Goal: Information Seeking & Learning: Obtain resource

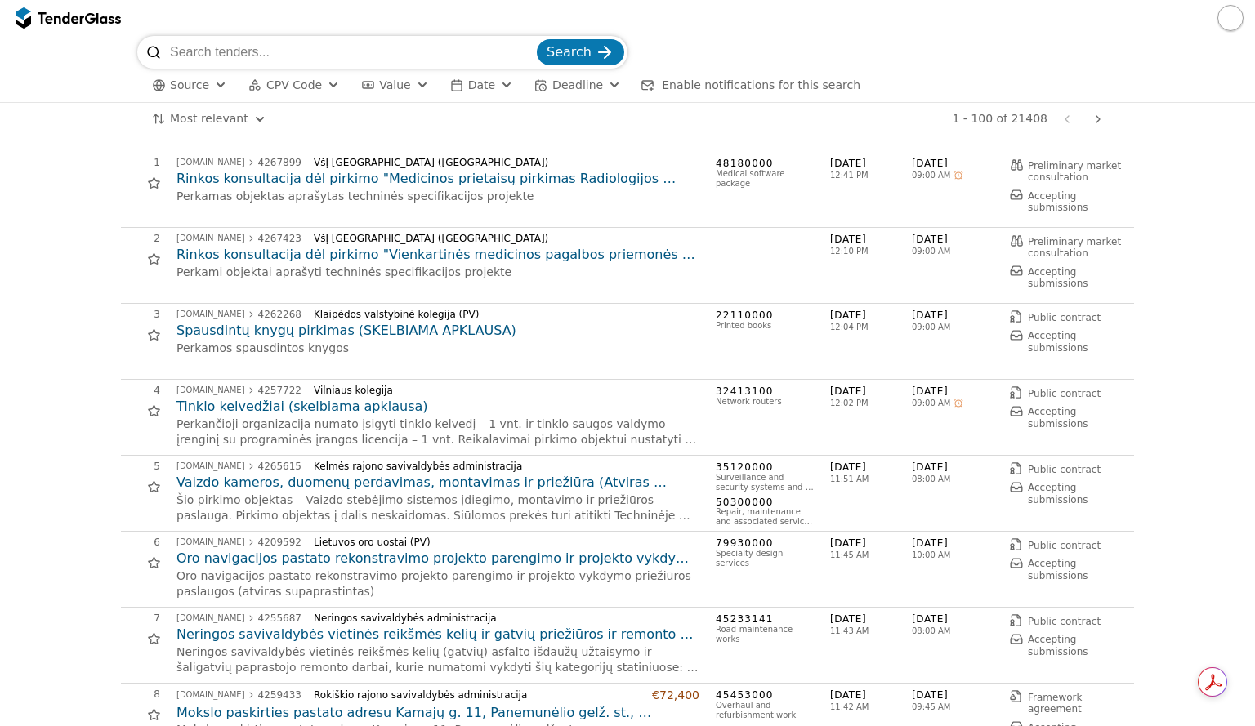
click at [1199, 112] on div "Most relevant Save this search 1 - 100 of 21408 Previous page Next page" at bounding box center [627, 119] width 1238 height 33
click at [304, 83] on span "CPV Code" at bounding box center [294, 84] width 56 height 13
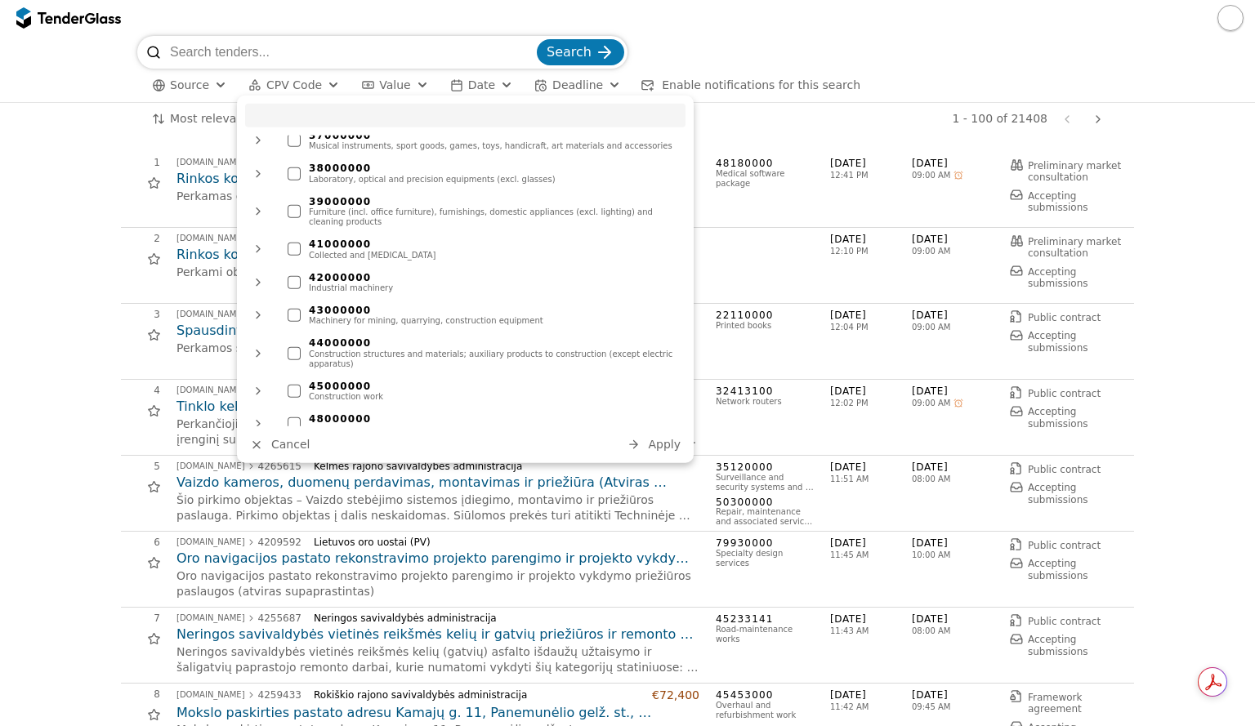
scroll to position [490, 0]
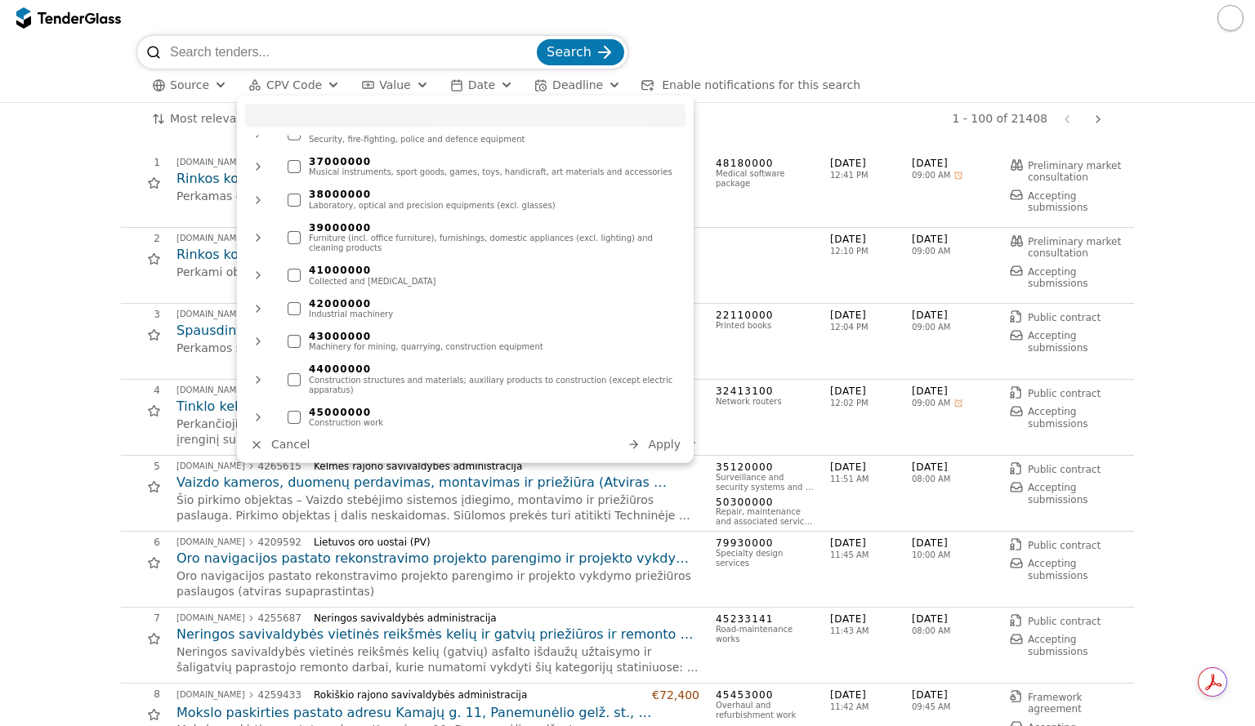
click at [293, 193] on div at bounding box center [294, 199] width 13 height 13
click at [672, 448] on span "Apply" at bounding box center [664, 444] width 33 height 13
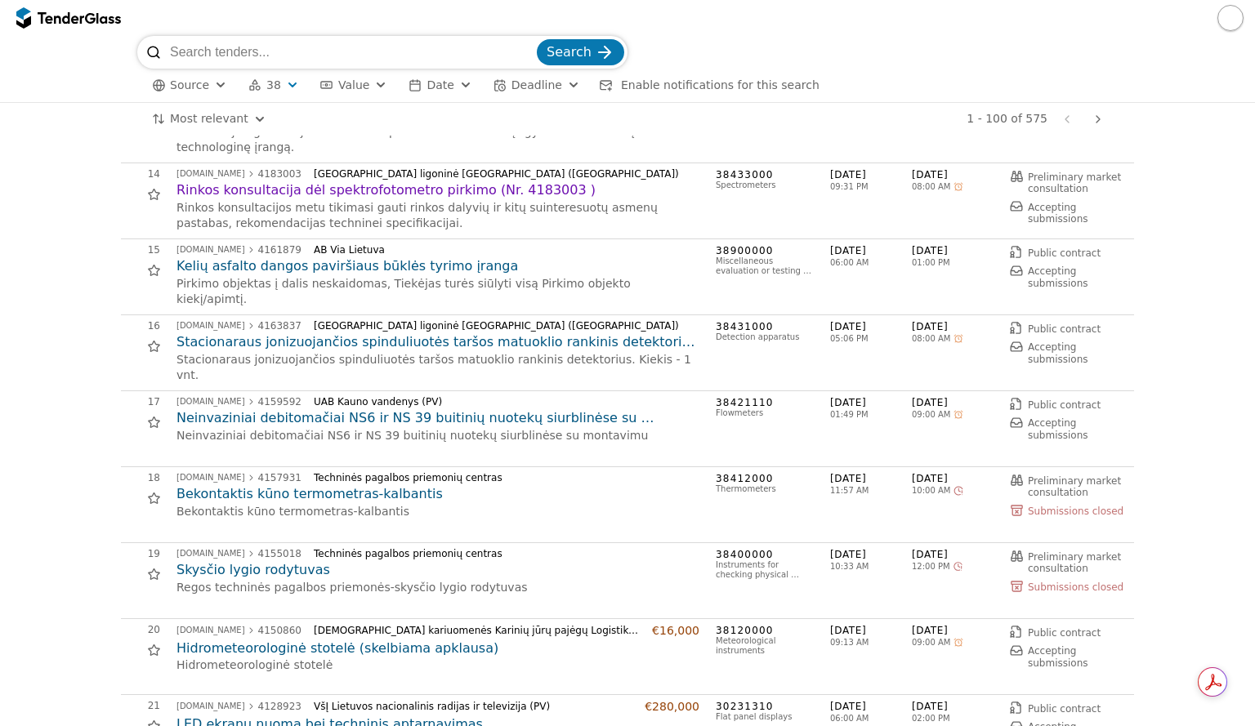
scroll to position [980, 0]
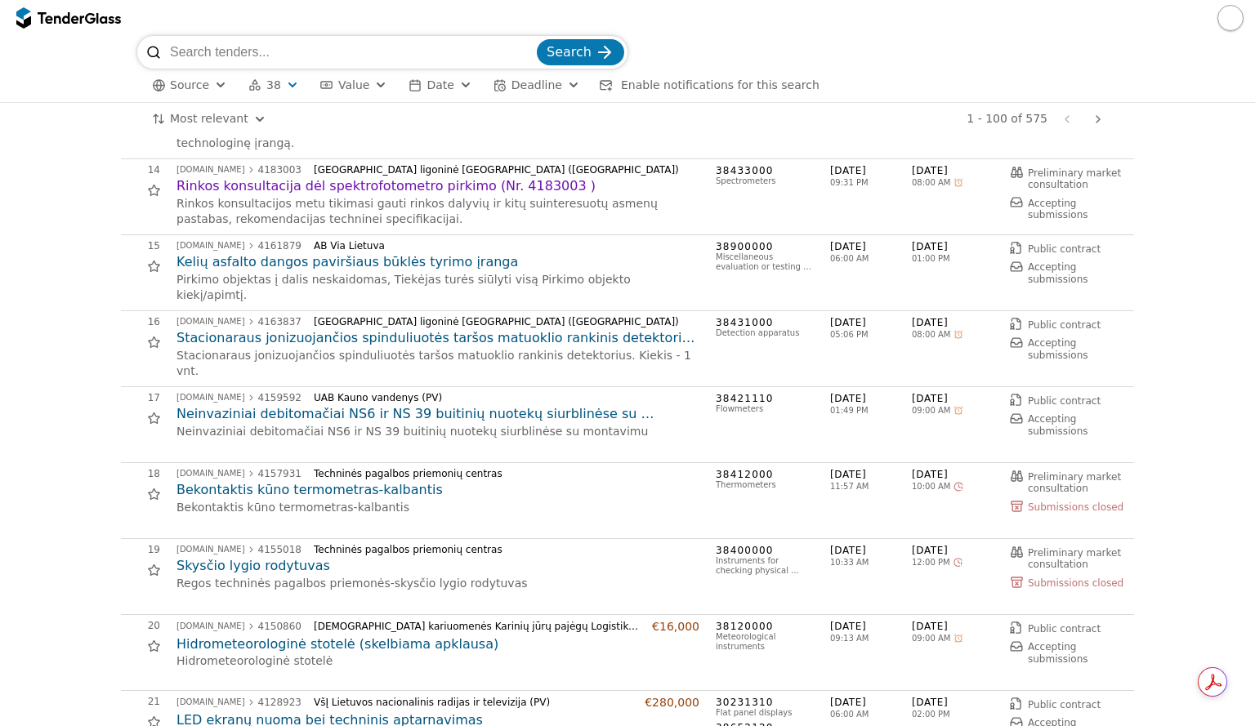
drag, startPoint x: 259, startPoint y: 337, endPoint x: 96, endPoint y: 396, distance: 173.6
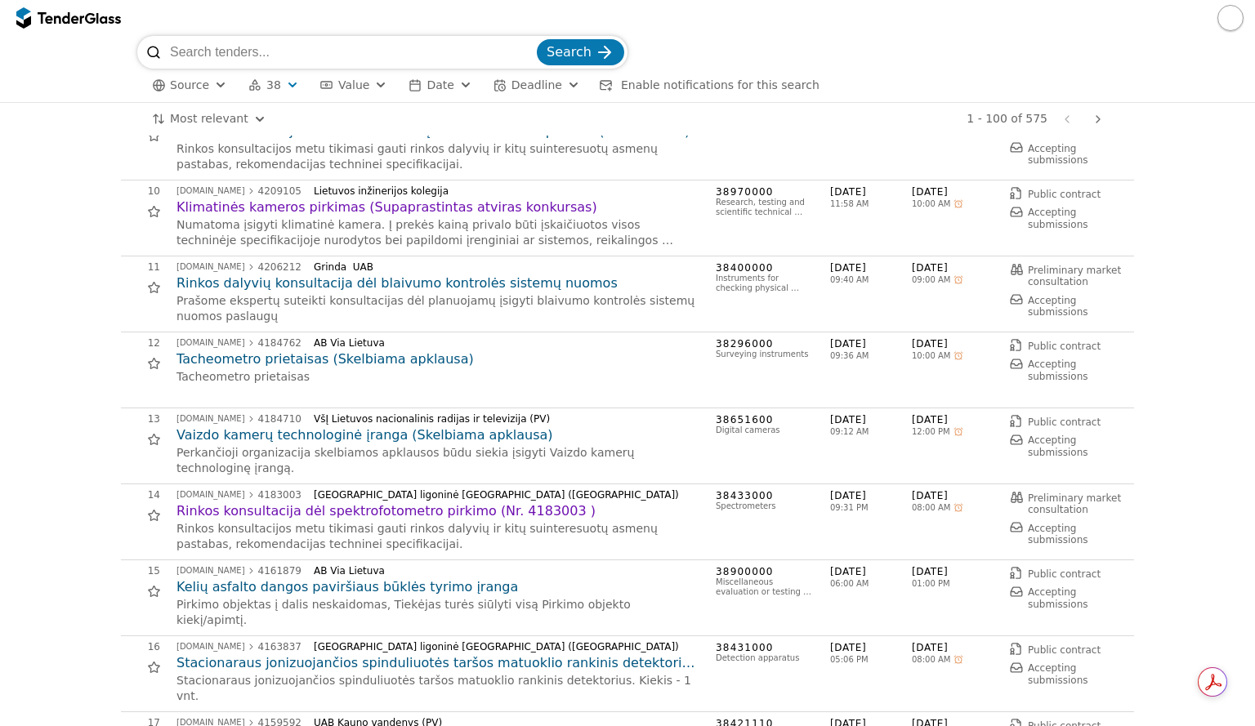
scroll to position [572, 0]
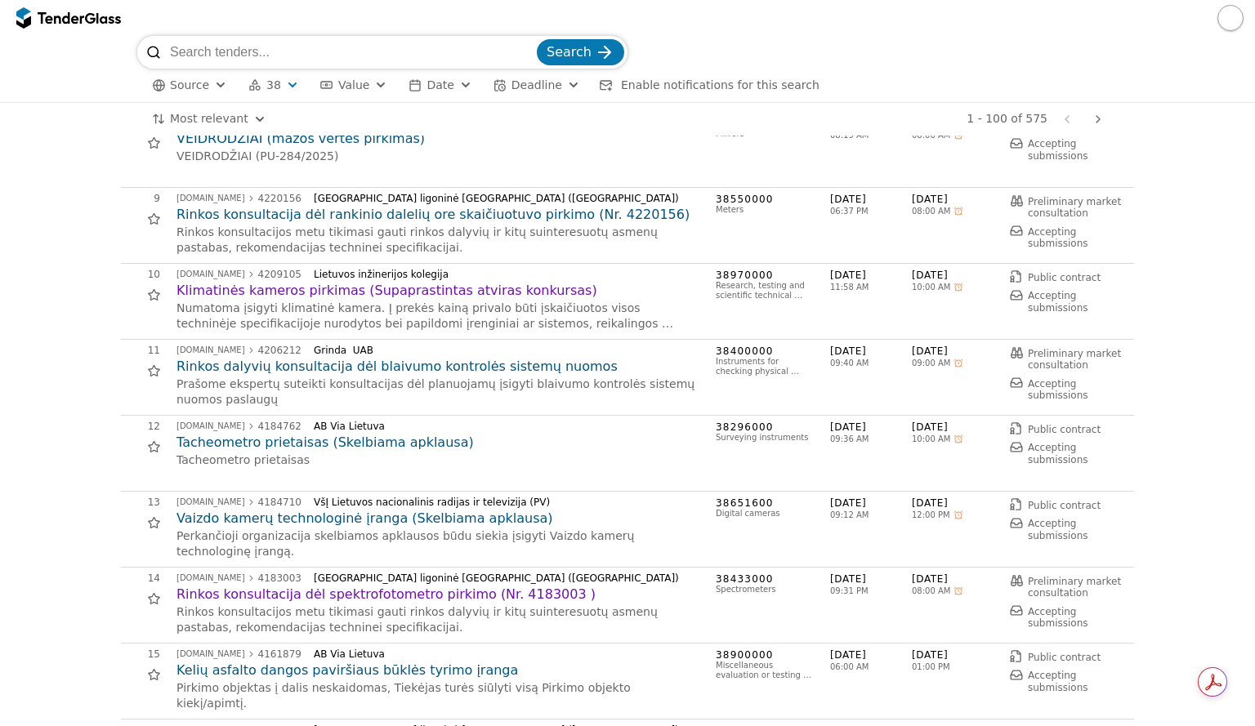
click at [555, 89] on div "button" at bounding box center [573, 85] width 59 height 56
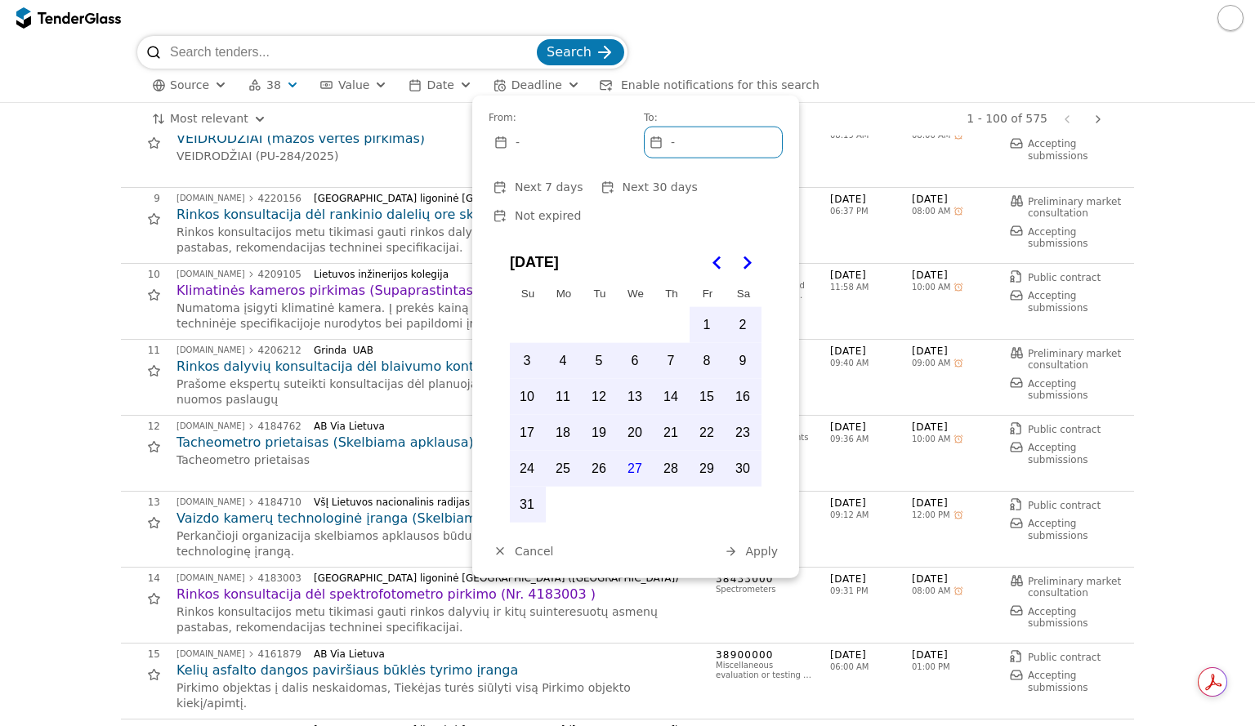
click at [541, 145] on div "-" at bounding box center [557, 142] width 137 height 30
click at [600, 146] on div "-" at bounding box center [557, 142] width 137 height 30
click at [632, 451] on button "27" at bounding box center [635, 468] width 34 height 34
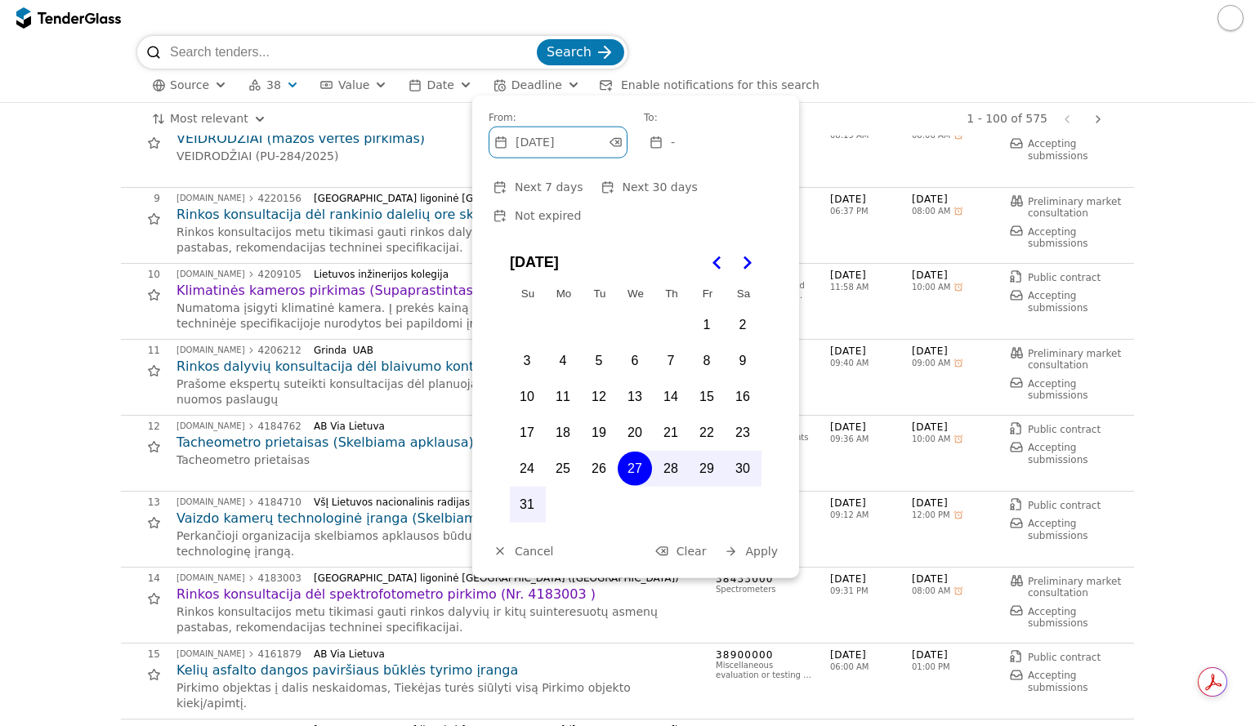
click at [749, 544] on span "Apply" at bounding box center [761, 550] width 33 height 13
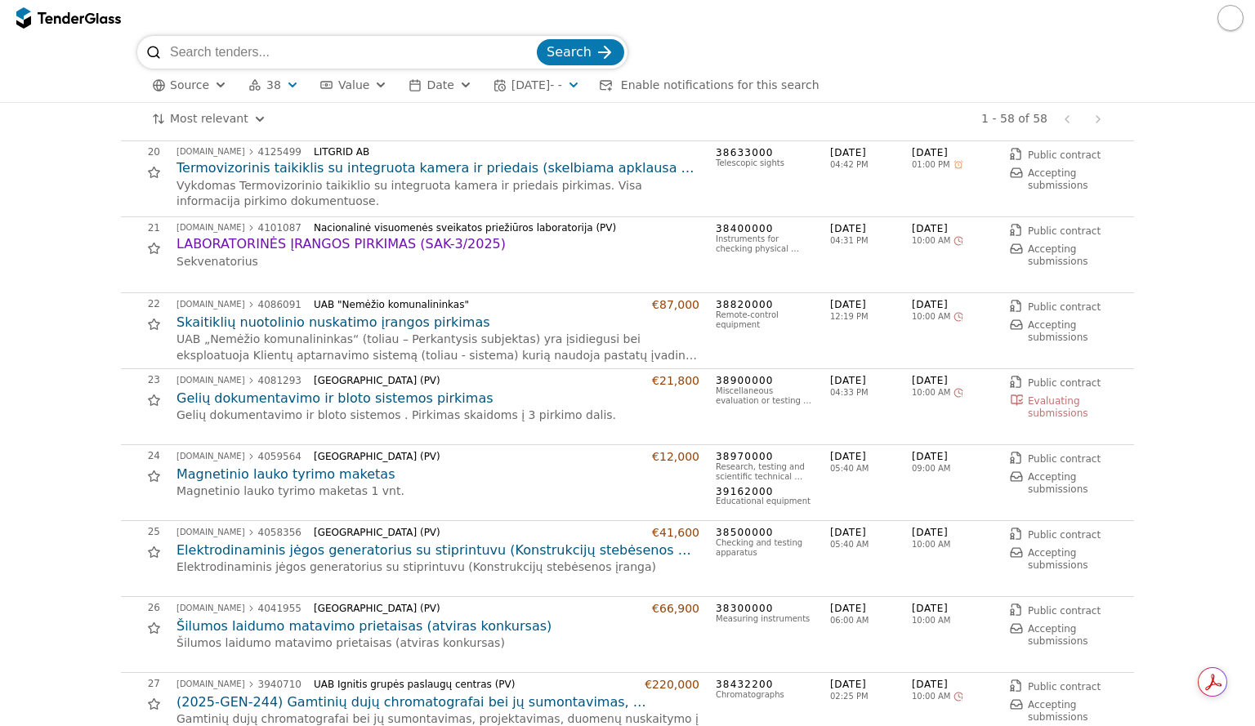
scroll to position [1552, 0]
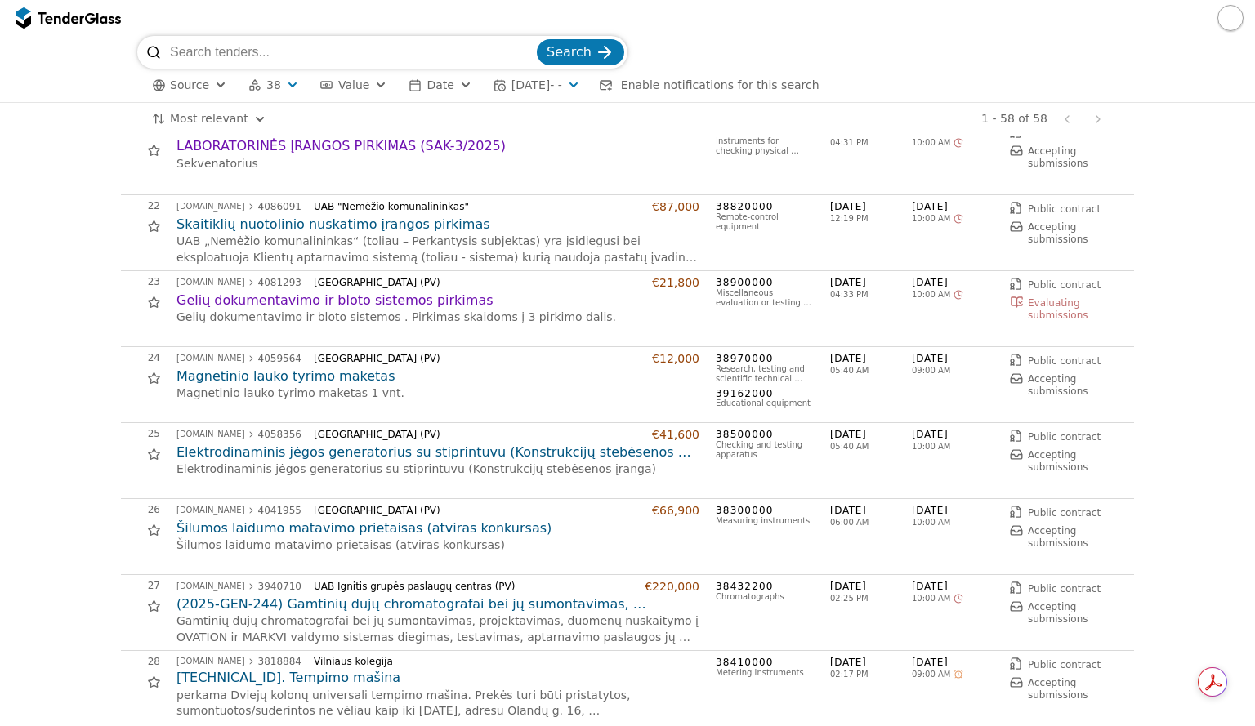
drag, startPoint x: 264, startPoint y: 373, endPoint x: 123, endPoint y: 403, distance: 143.5
click at [123, 403] on div "24 viesiejipirkimai.lt 4059564 Lietuvos sveikatos mokslų universitetas (PV) €12…" at bounding box center [622, 384] width 1003 height 65
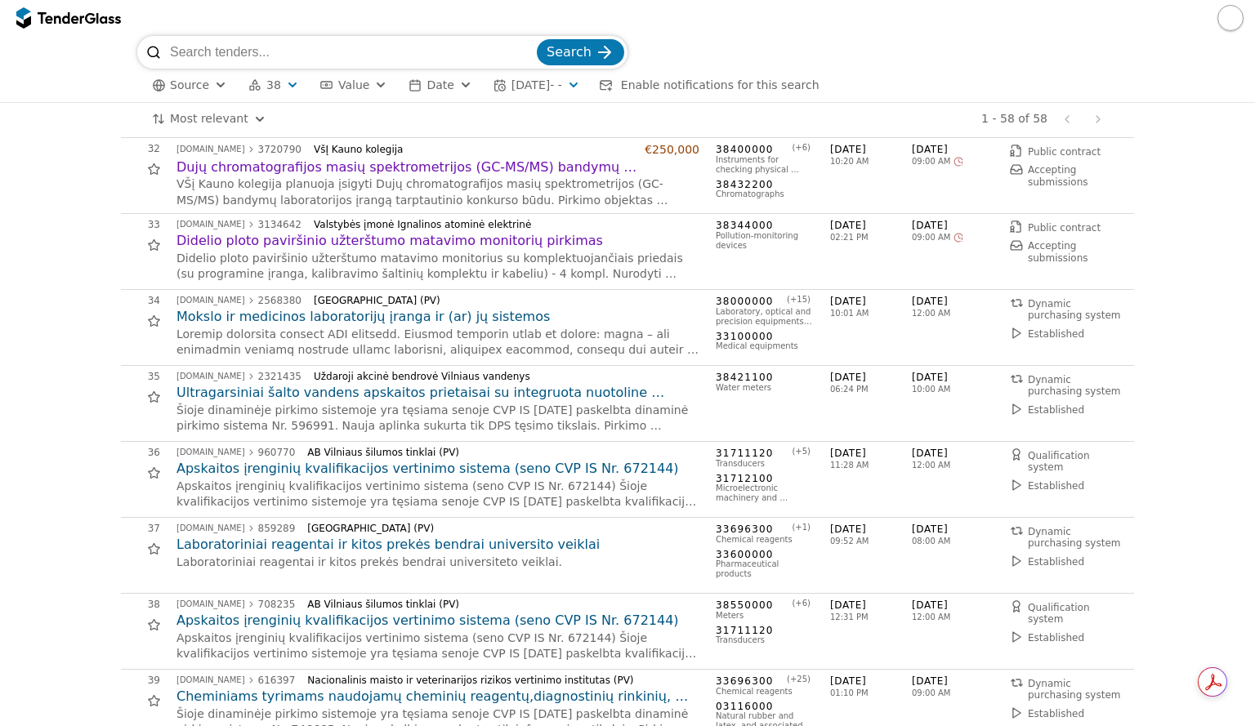
scroll to position [2451, 0]
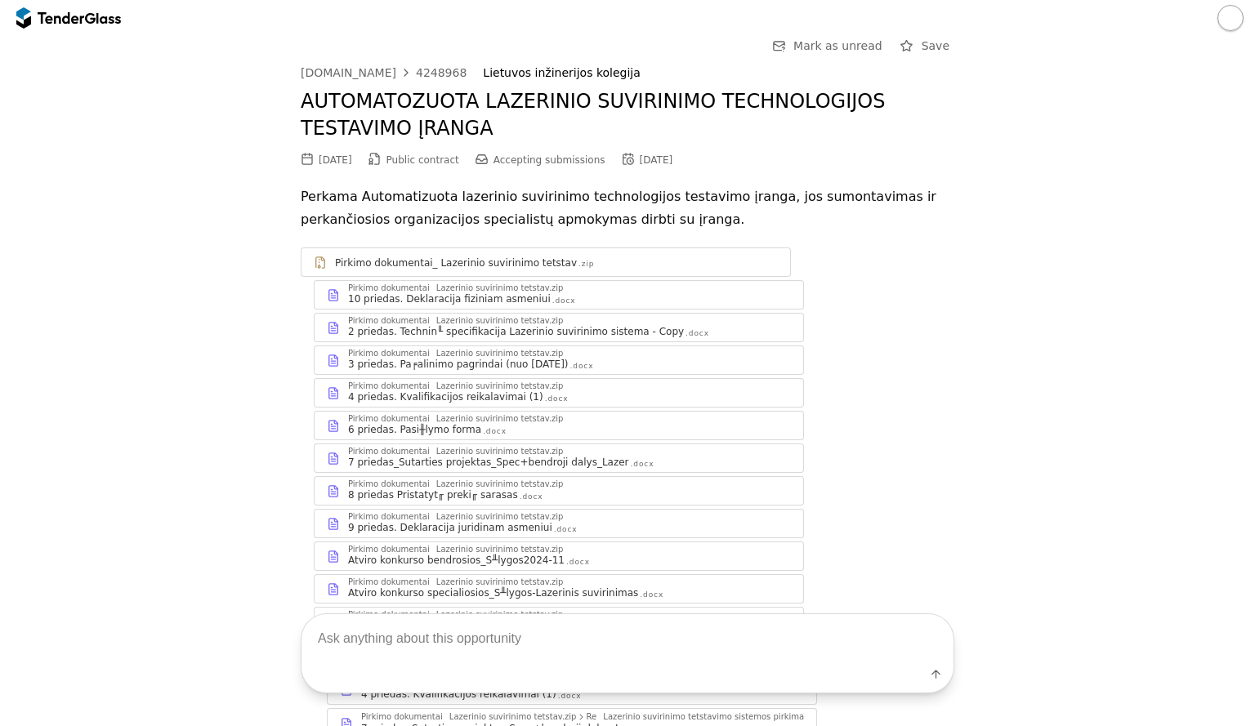
click at [921, 227] on p "Perkama Automatizuota lazerinio suvirinimo technologijos testavimo įranga, jos …" at bounding box center [627, 208] width 653 height 46
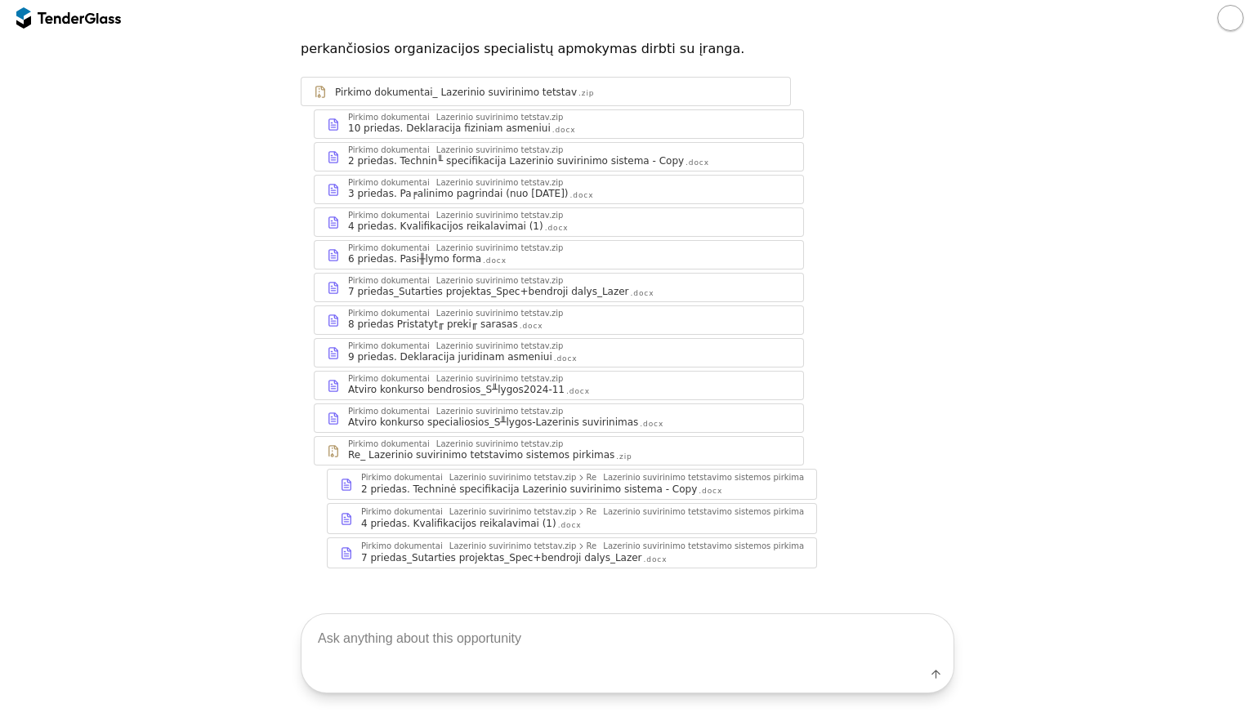
scroll to position [181, 0]
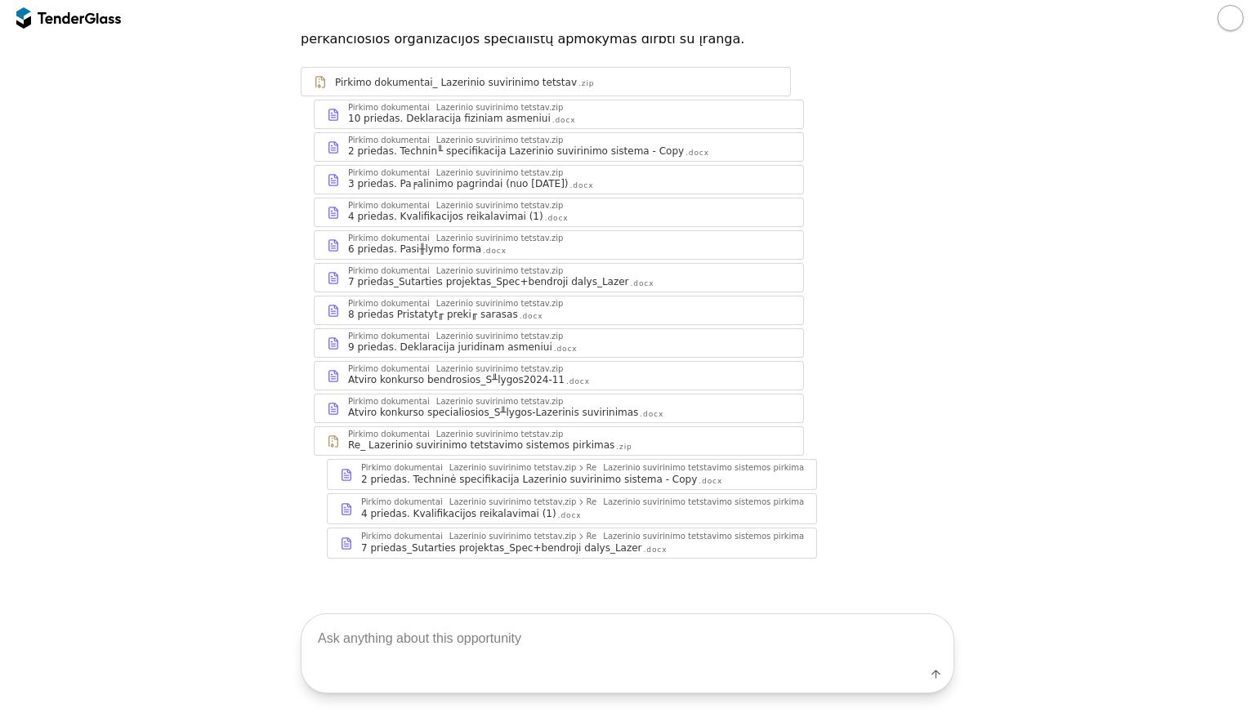
click at [432, 480] on div "2 priedas. Techninė specifikacija Lazerinio suvirinimo sistema - Copy" at bounding box center [529, 479] width 336 height 13
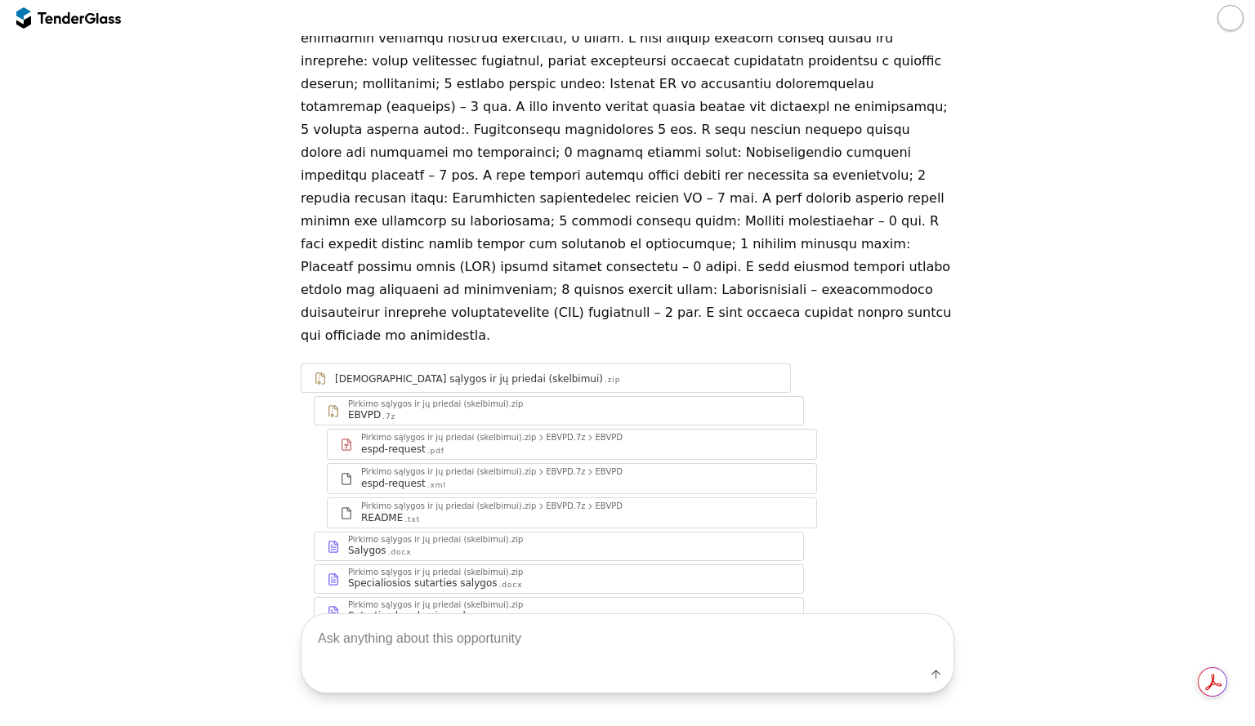
scroll to position [213, 0]
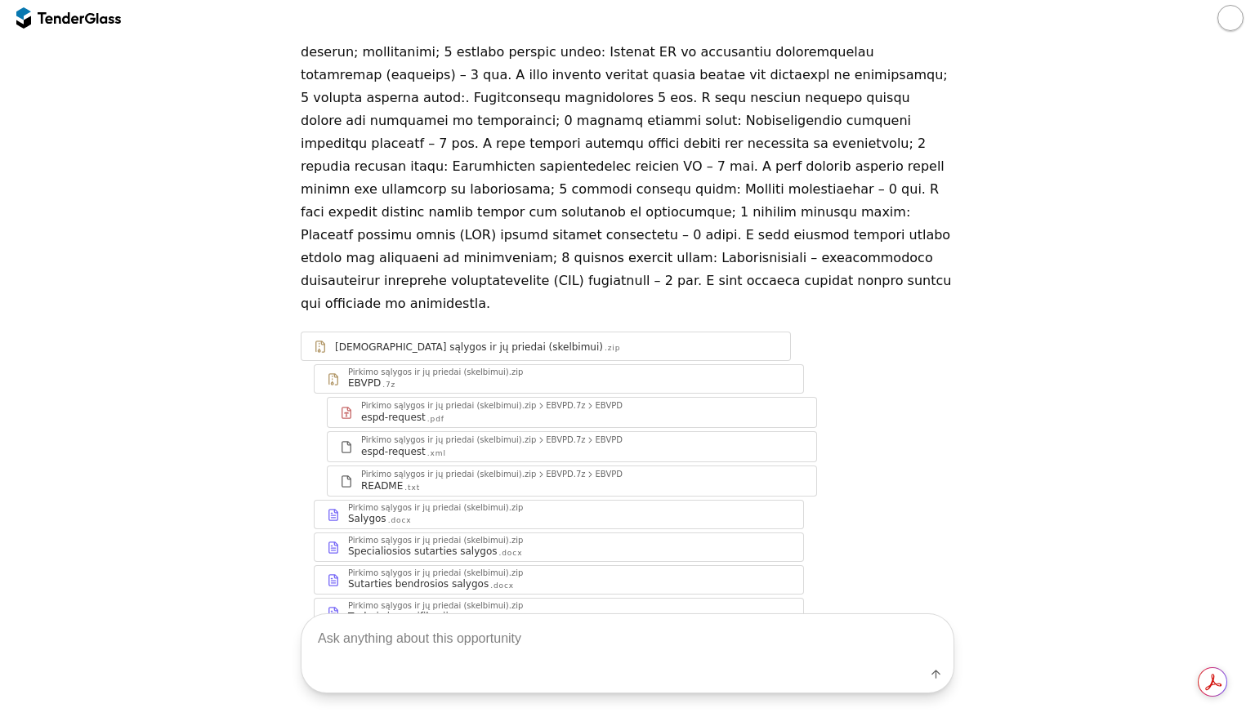
click at [403, 610] on div "Techninė specifikacija" at bounding box center [401, 616] width 106 height 13
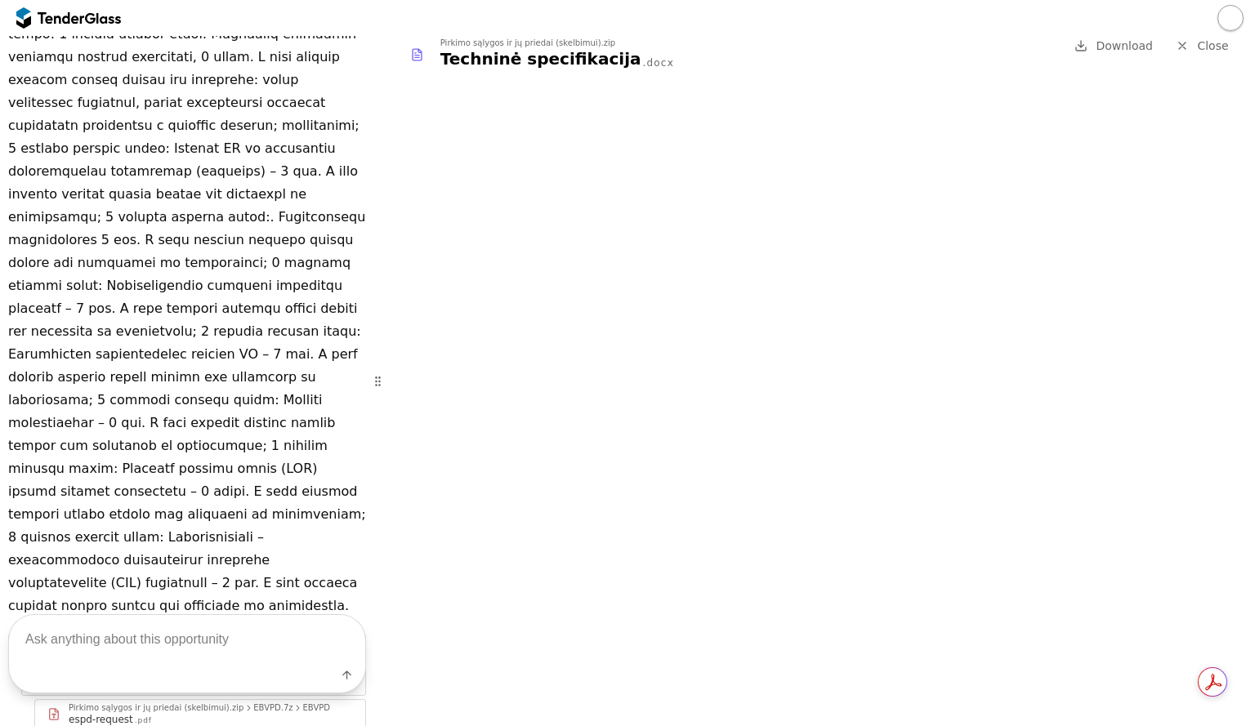
click at [1117, 51] on span "Download" at bounding box center [1123, 45] width 57 height 13
click at [1211, 46] on span "Close" at bounding box center [1212, 45] width 31 height 13
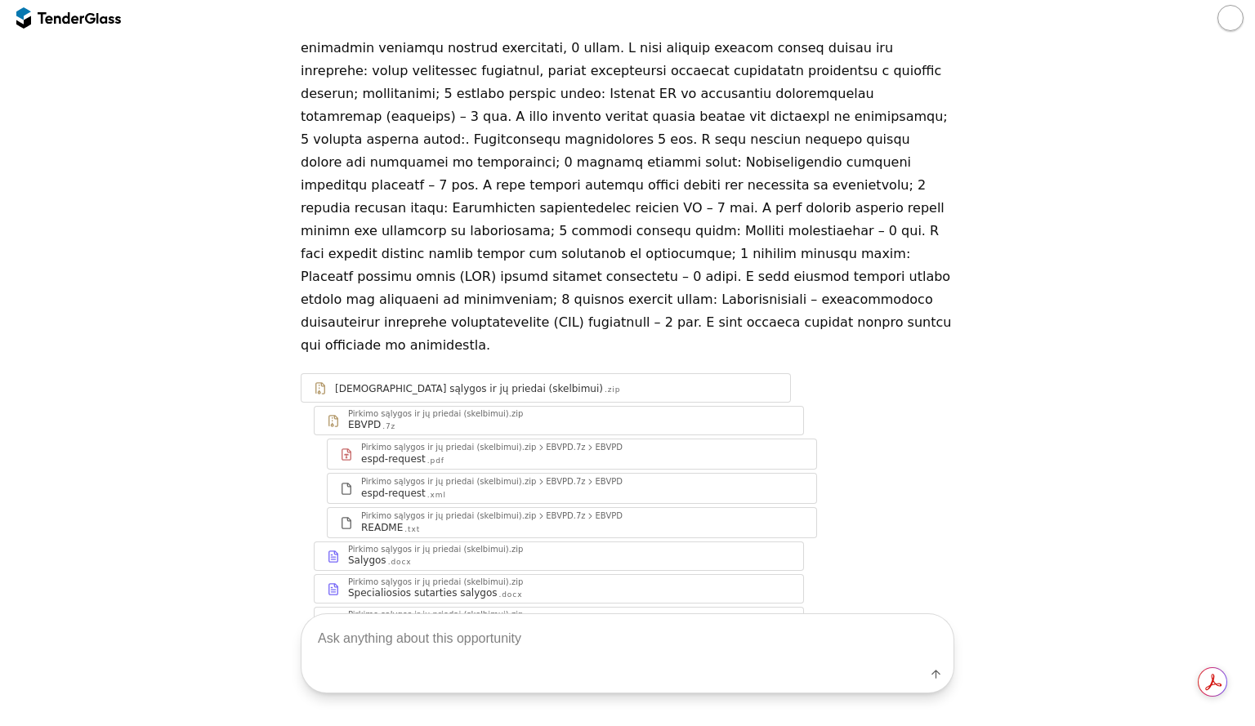
scroll to position [213, 0]
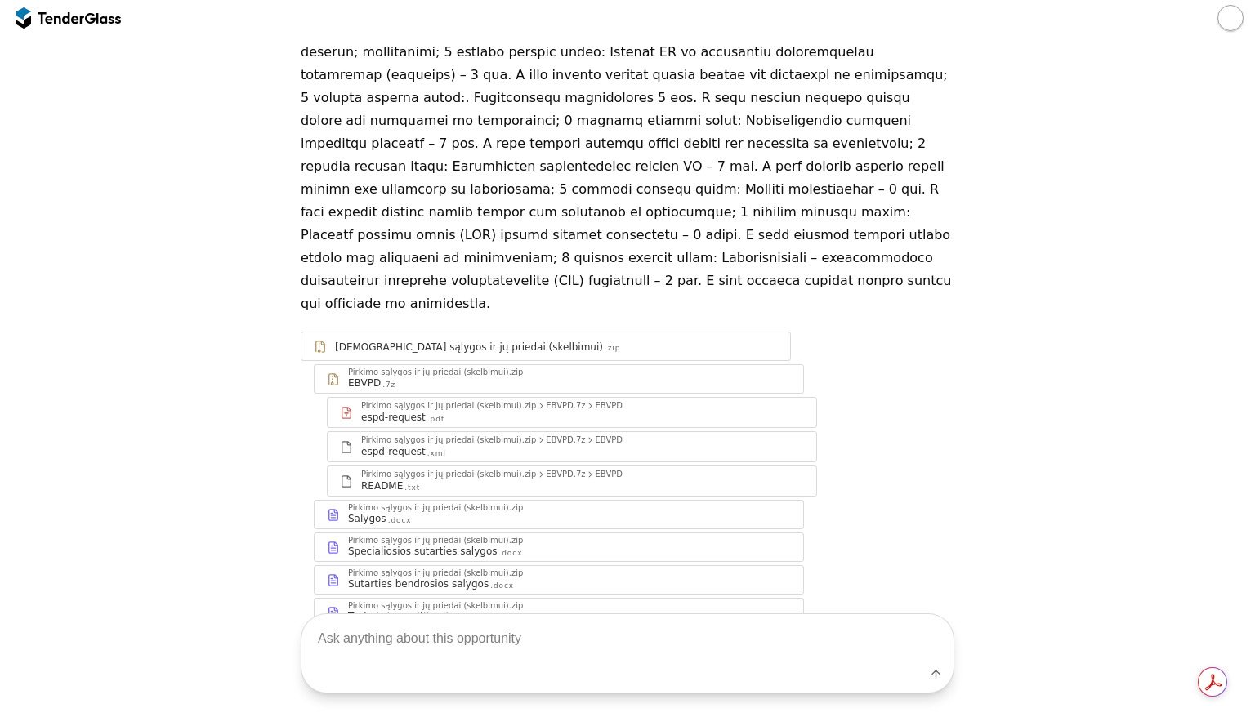
click at [495, 341] on div "Pirkimo sąlygos ir jų priedai (skelbimui)" at bounding box center [469, 347] width 268 height 13
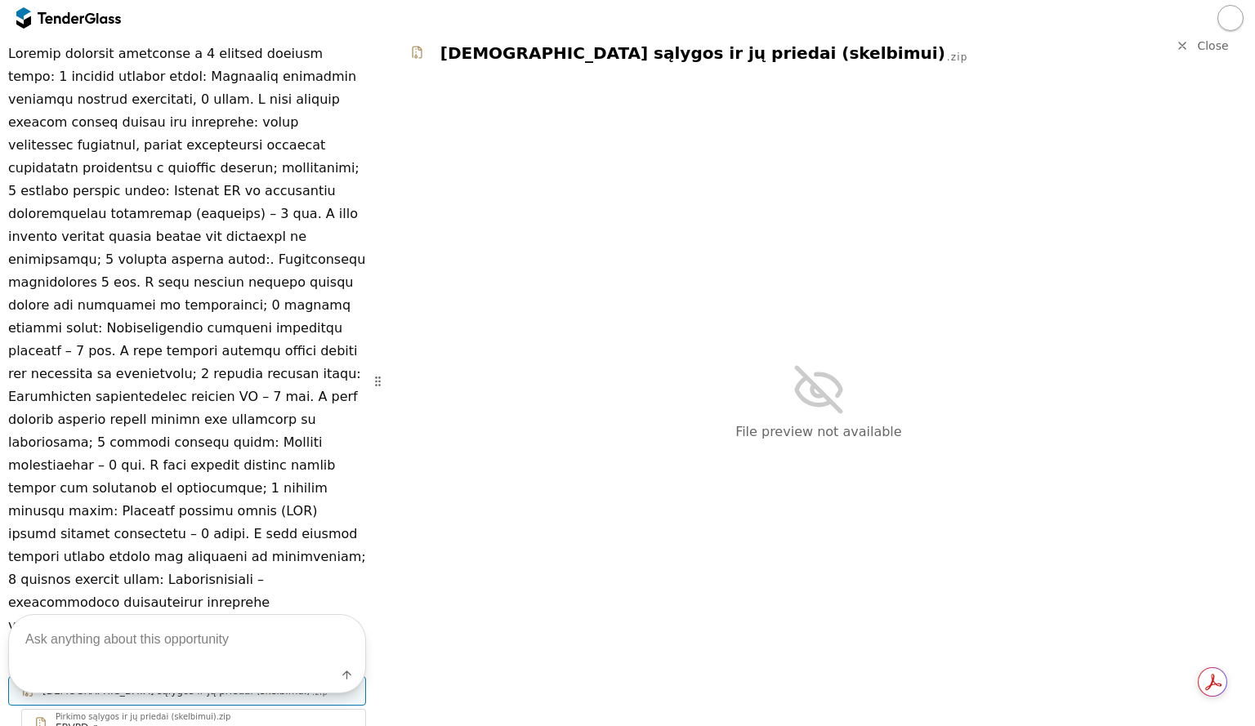
scroll to position [256, 0]
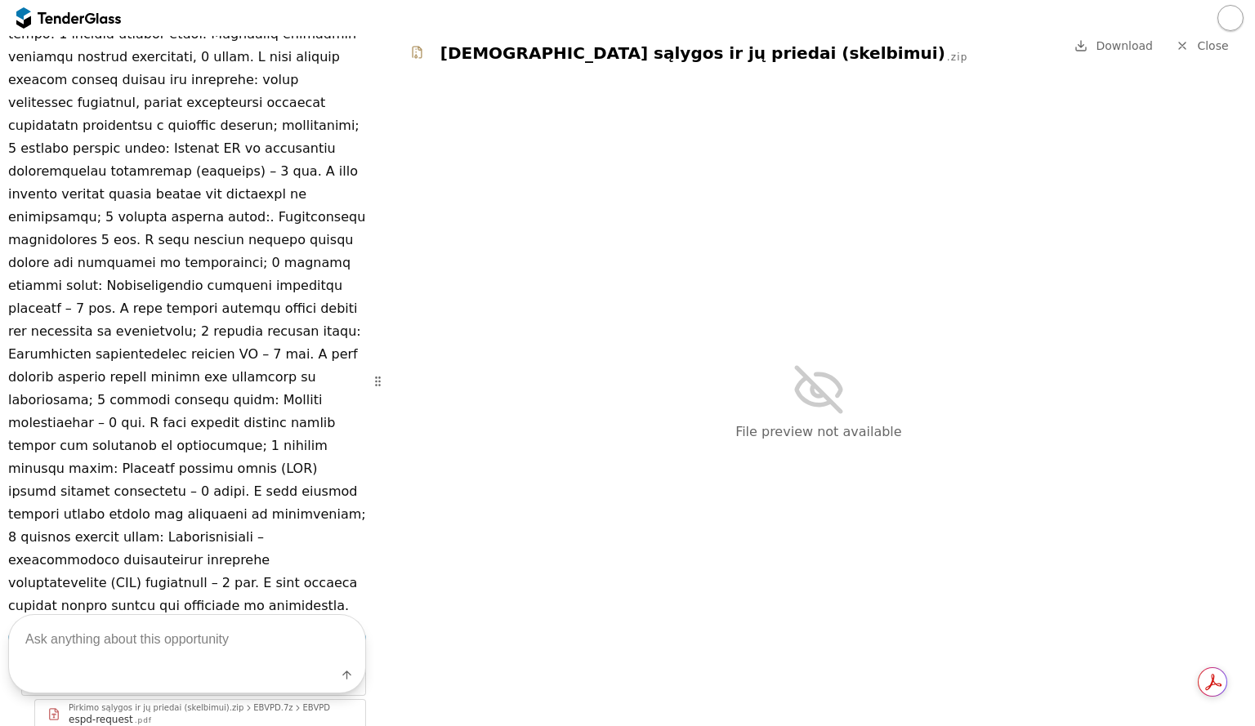
click at [1116, 35] on div at bounding box center [627, 18] width 1255 height 36
click at [1115, 45] on span "Download" at bounding box center [1123, 45] width 57 height 13
click at [842, 206] on div "File preview not available" at bounding box center [818, 401] width 872 height 649
click at [1201, 50] on span "Close" at bounding box center [1212, 45] width 31 height 13
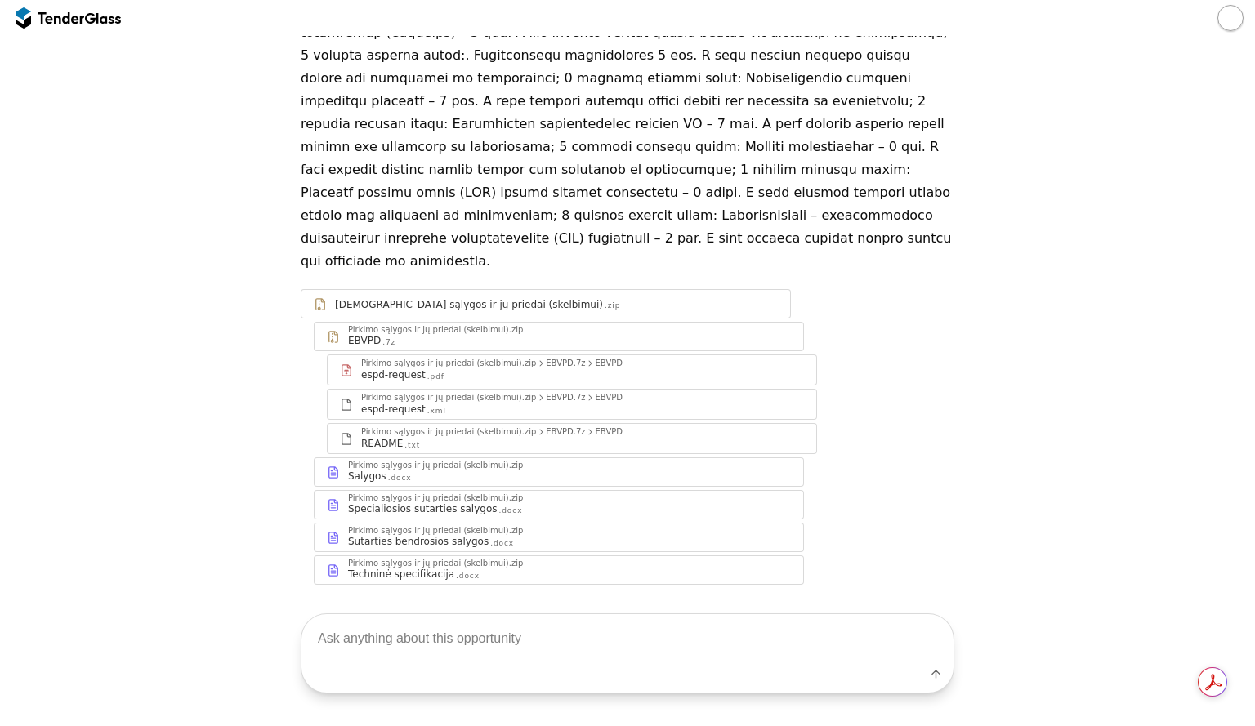
scroll to position [213, 0]
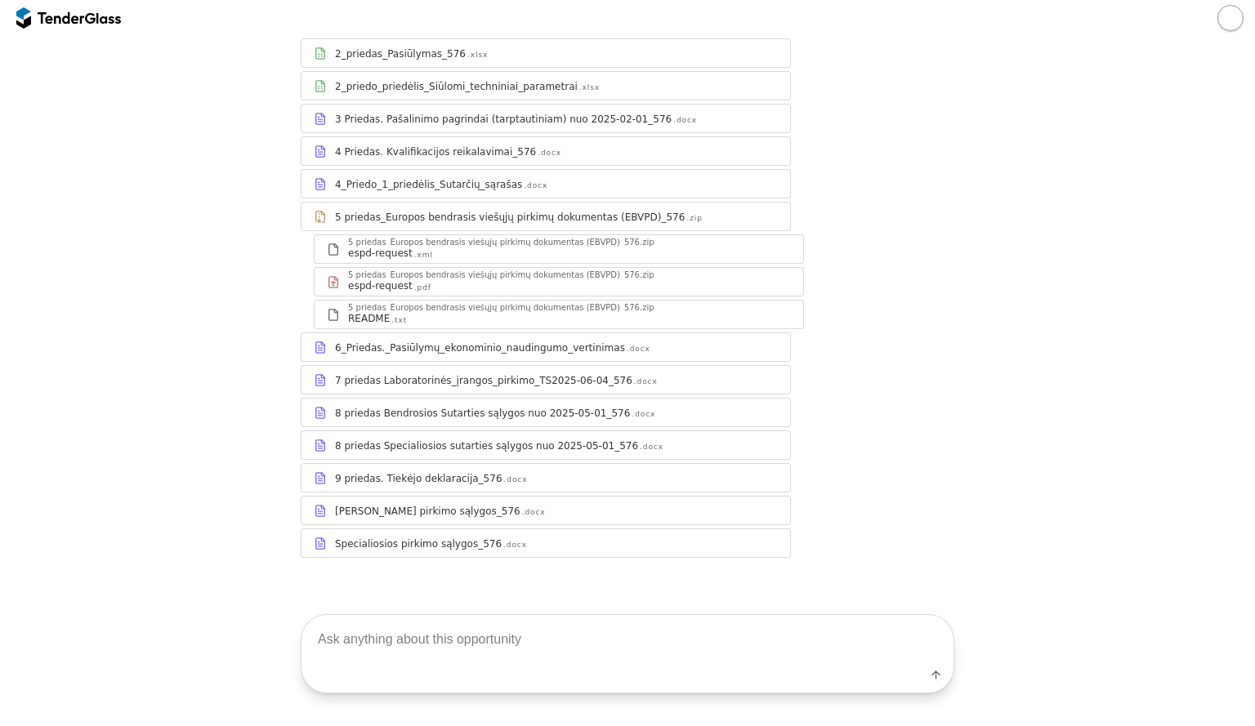
scroll to position [250, 0]
click at [489, 377] on div "7 priedas Laboratorinės_įrangos_pirkimo_TS2025-06-04_576" at bounding box center [483, 379] width 297 height 13
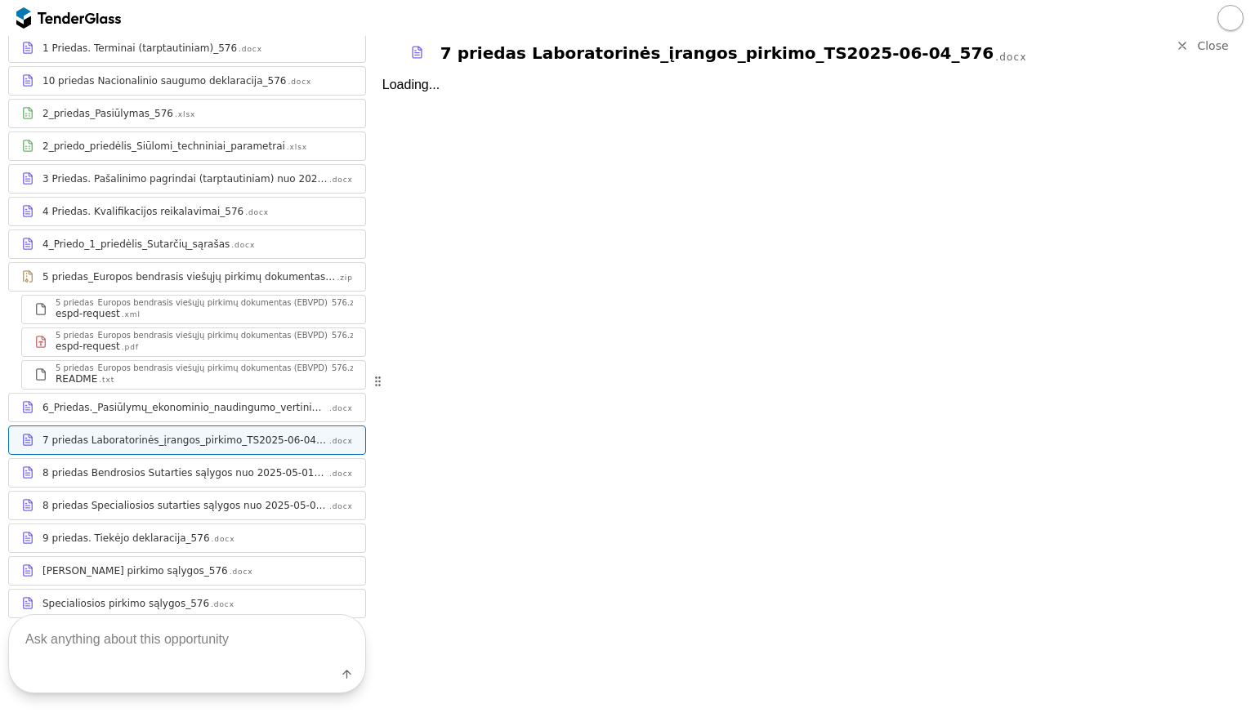
scroll to position [288, 0]
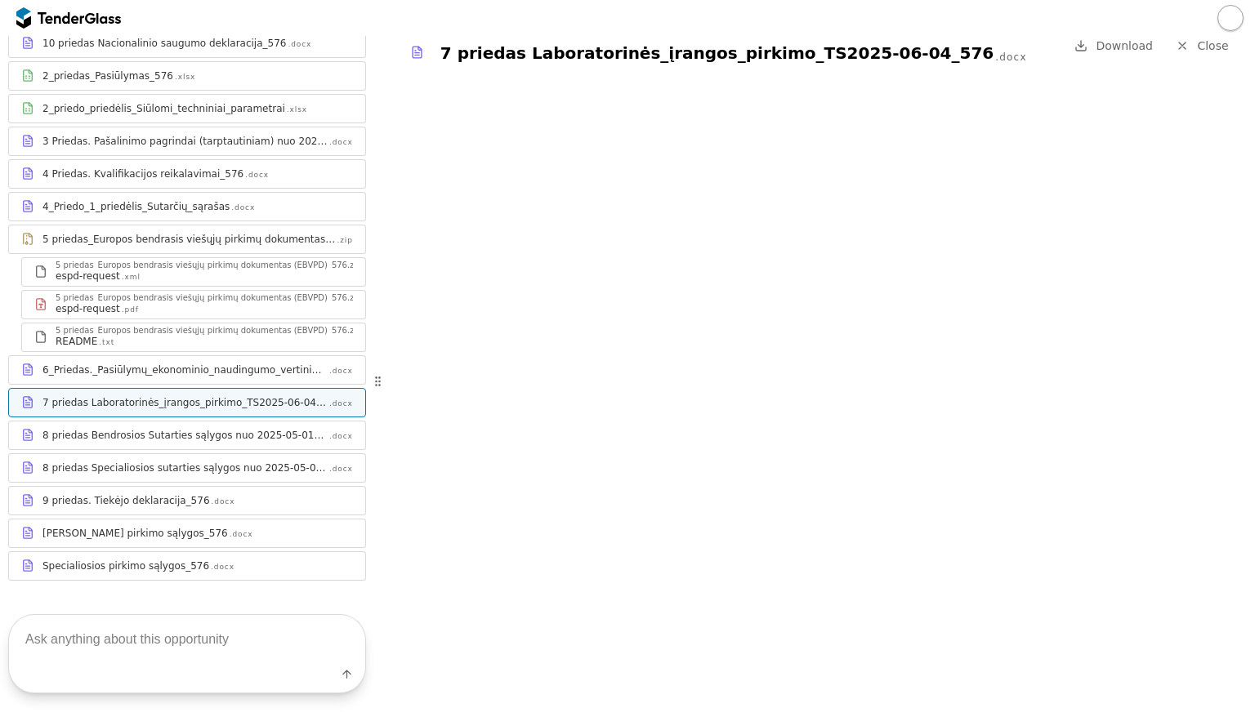
click at [1212, 54] on link "Close" at bounding box center [1202, 46] width 73 height 20
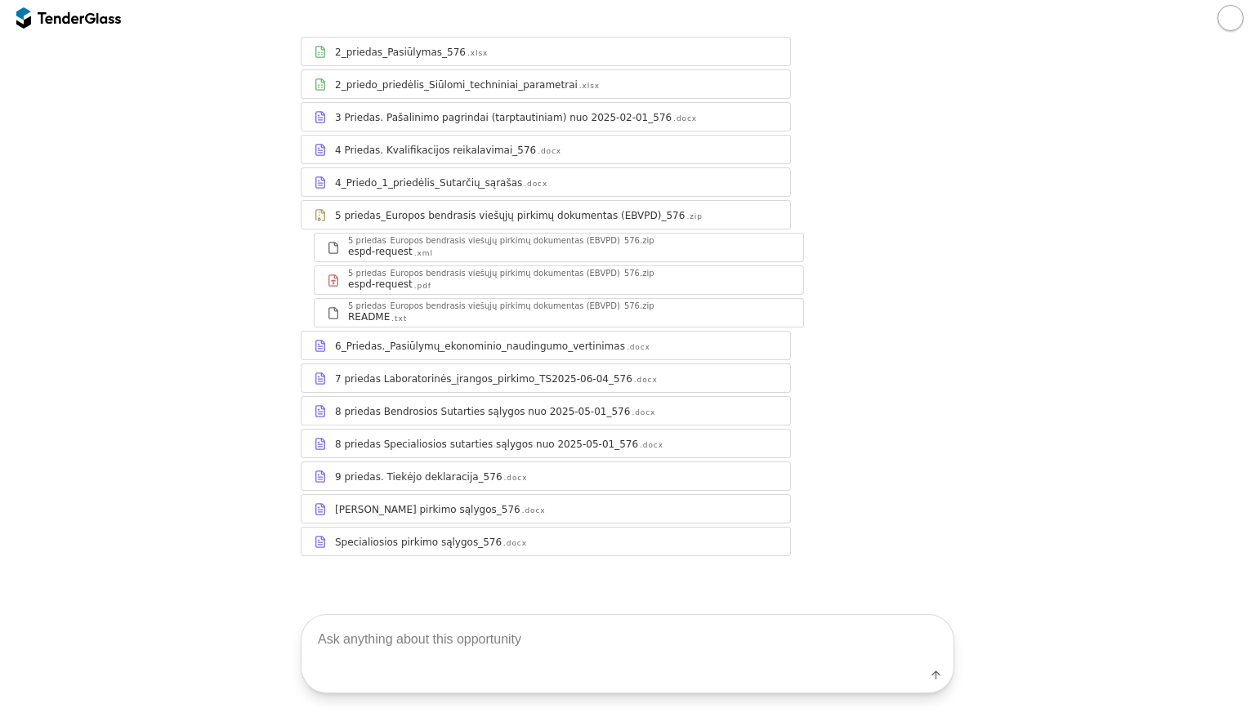
scroll to position [250, 0]
click at [845, 215] on div "1 Priedas. Terminai (tarptautiniam)_576 .docx 10 priedas Nacionalinio saugumo d…" at bounding box center [627, 264] width 653 height 585
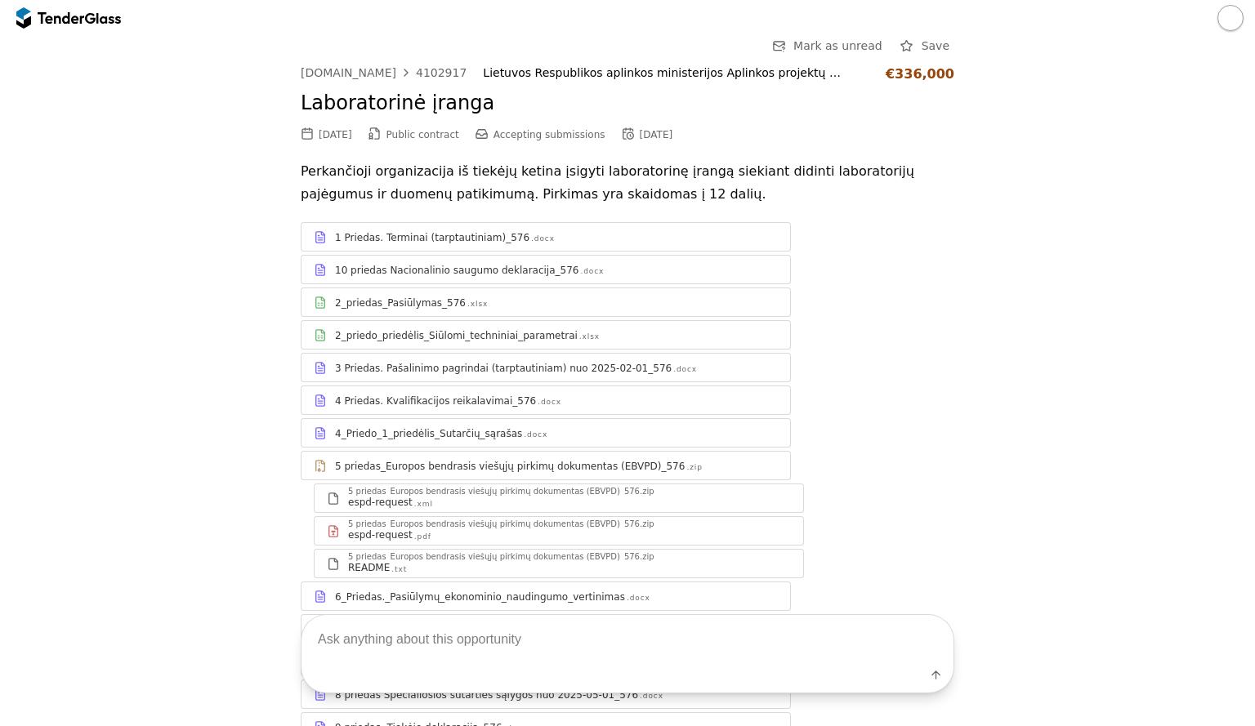
click at [529, 239] on div "1 Priedas. Terminai (tarptautiniam)_576 .docx" at bounding box center [556, 237] width 443 height 13
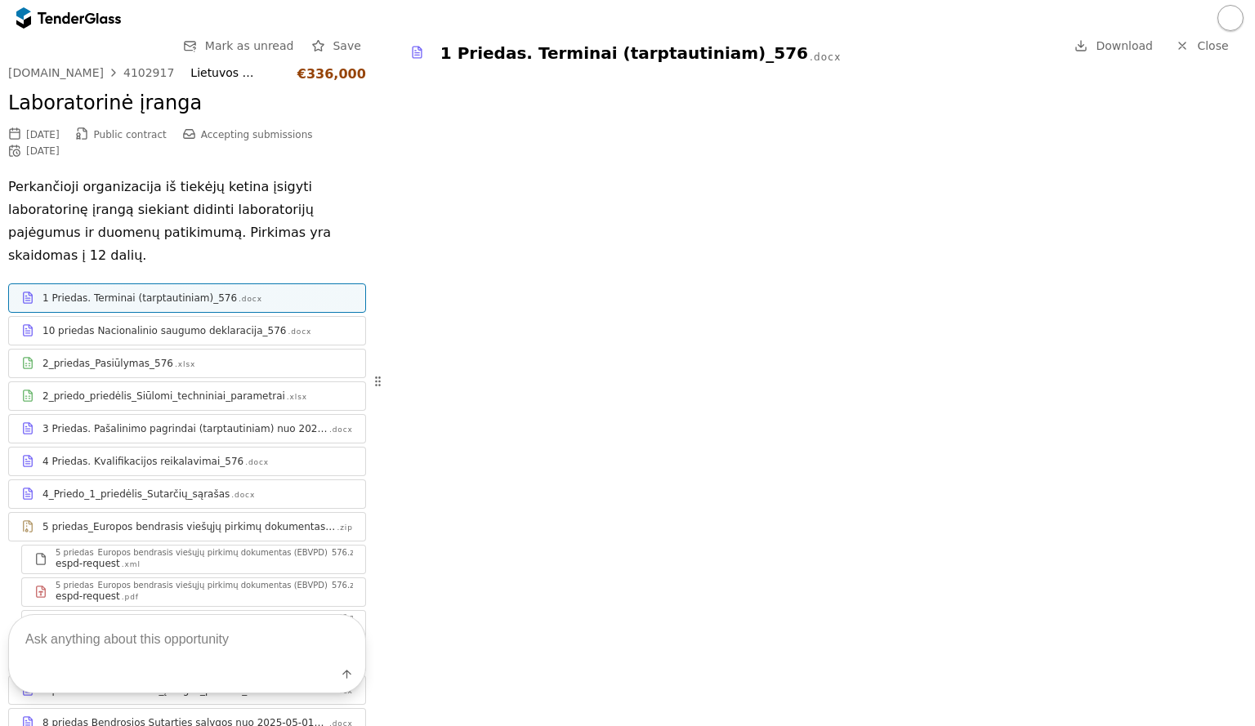
click at [59, 102] on h2 "Laboratorinė įranga" at bounding box center [187, 104] width 358 height 28
click at [216, 73] on div "Lietuvos Respublikos aplinkos ministerijos Aplinkos projektų valdymo agentūra" at bounding box center [235, 73] width 90 height 14
click at [1202, 50] on span "Close" at bounding box center [1212, 45] width 31 height 13
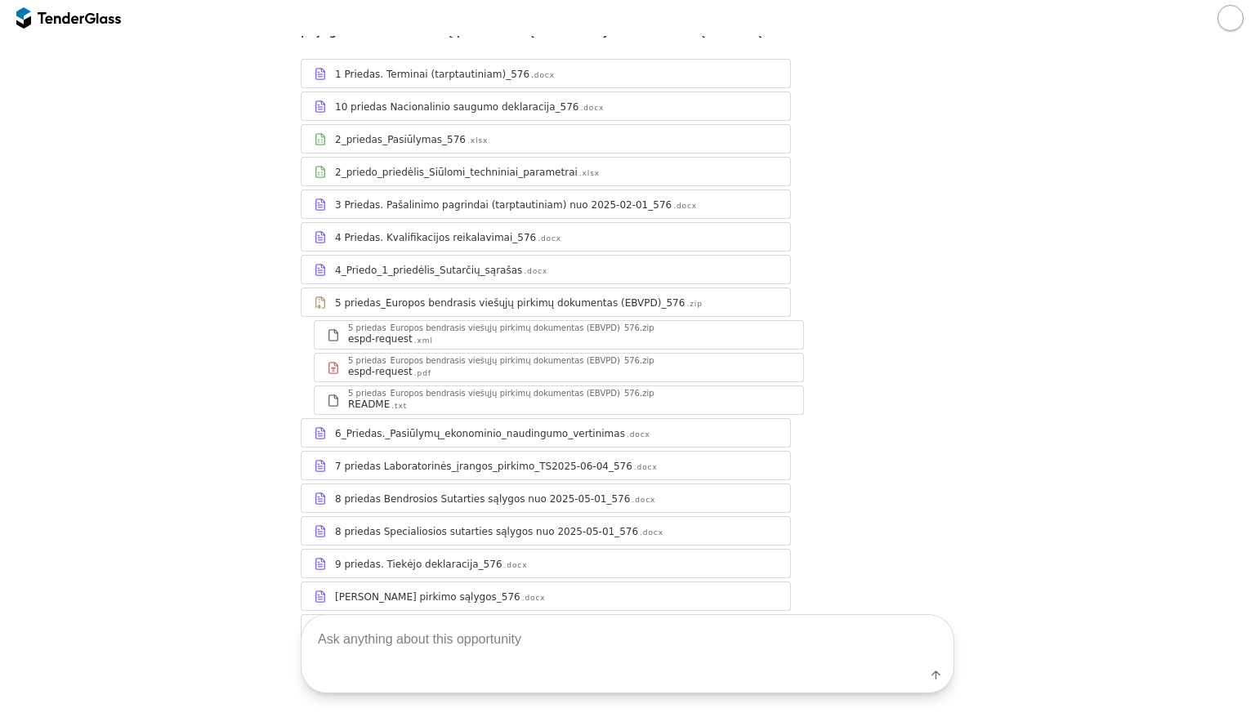
scroll to position [245, 0]
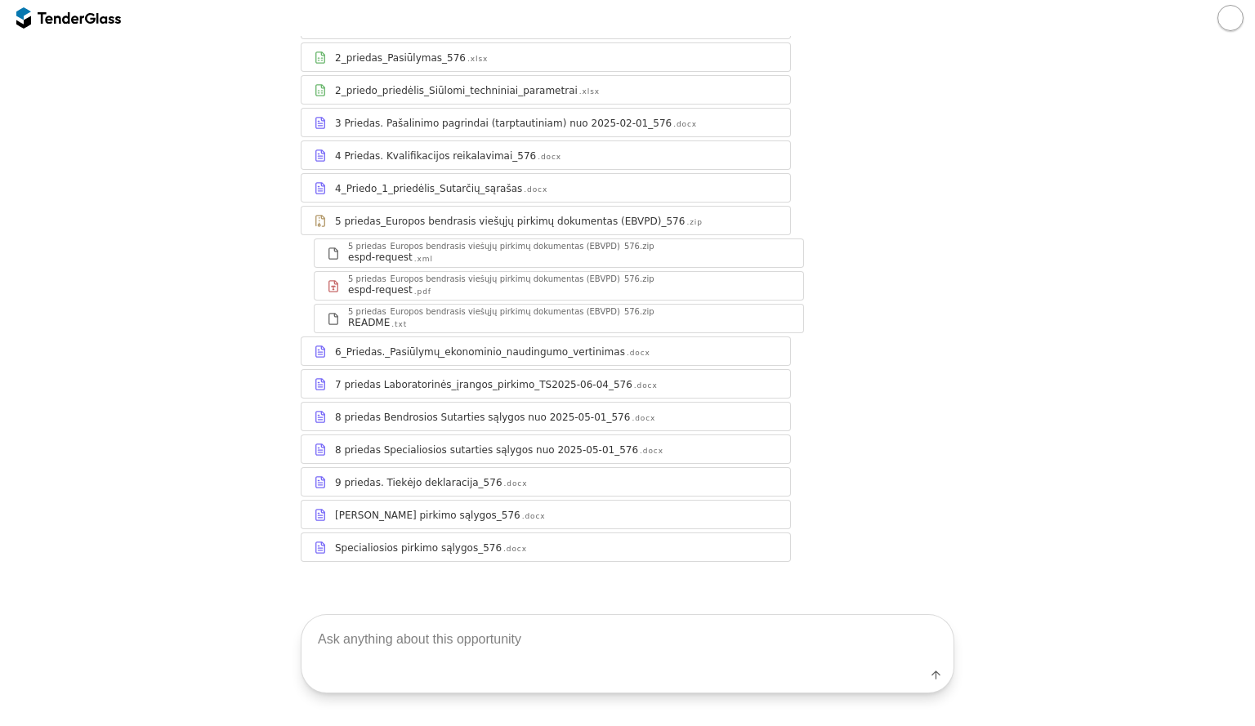
click at [634, 383] on div ".docx" at bounding box center [646, 386] width 24 height 11
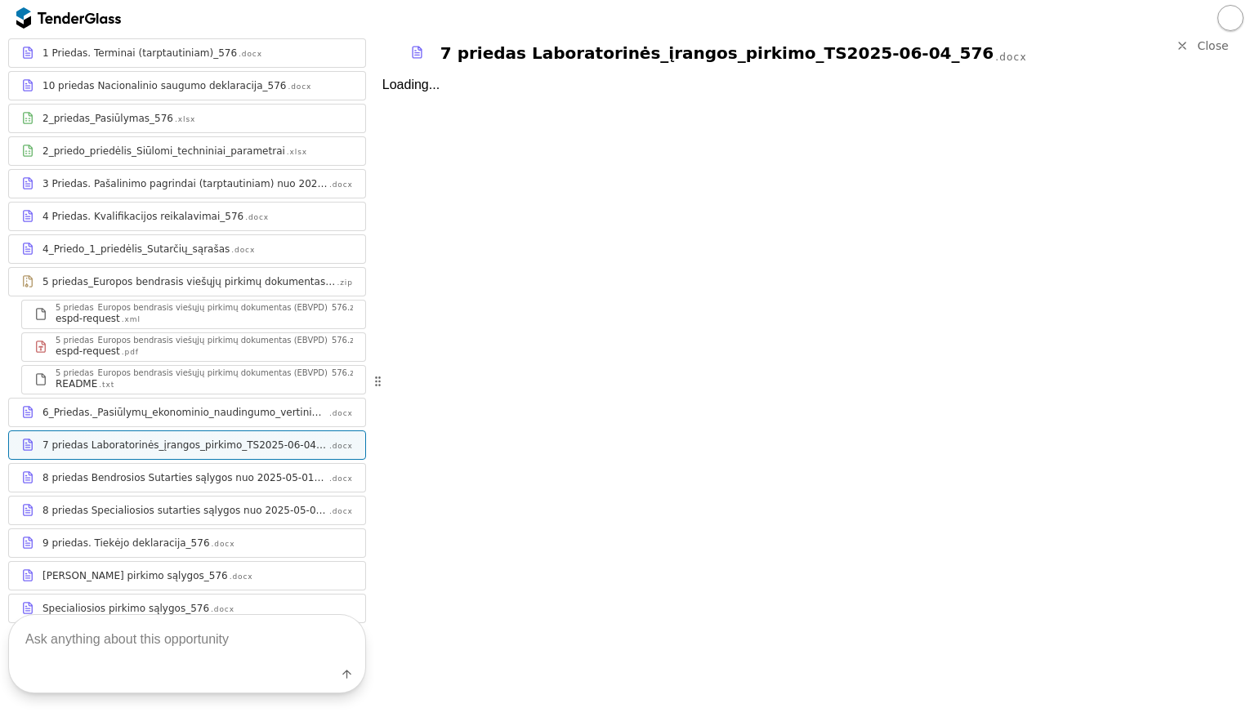
scroll to position [283, 0]
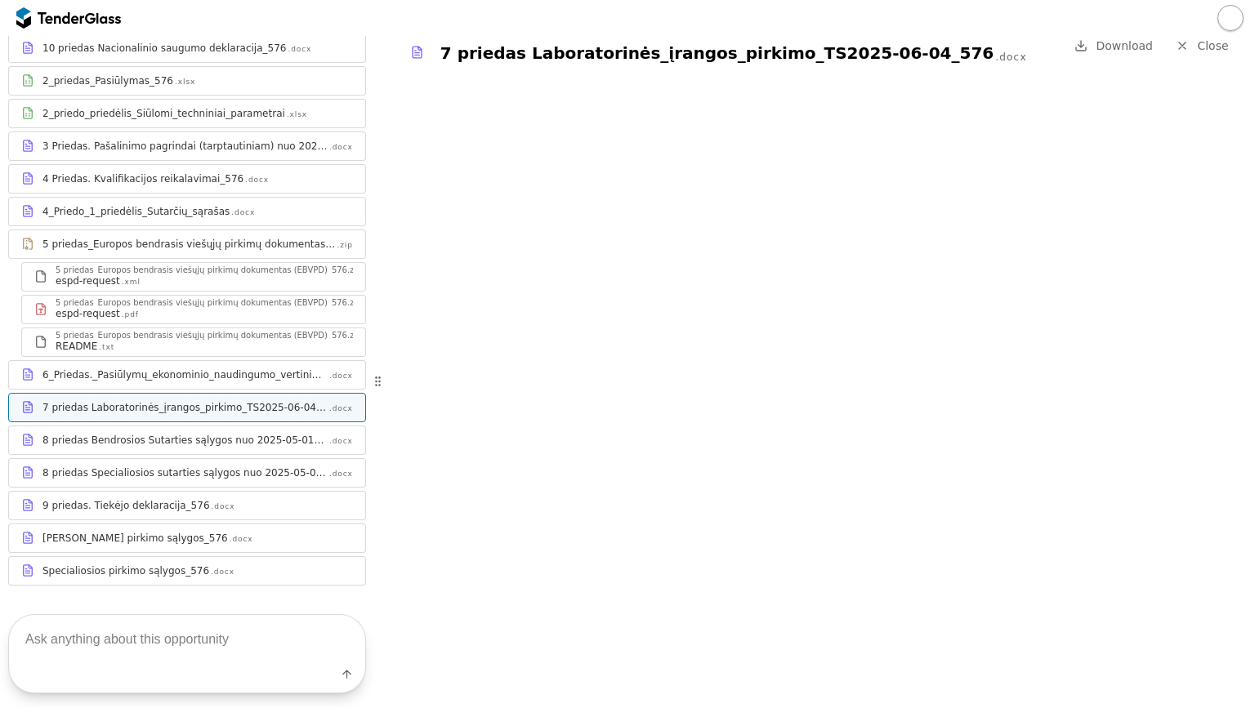
click at [1135, 43] on span "Download" at bounding box center [1123, 45] width 57 height 13
click at [1215, 47] on span "Close" at bounding box center [1212, 45] width 31 height 13
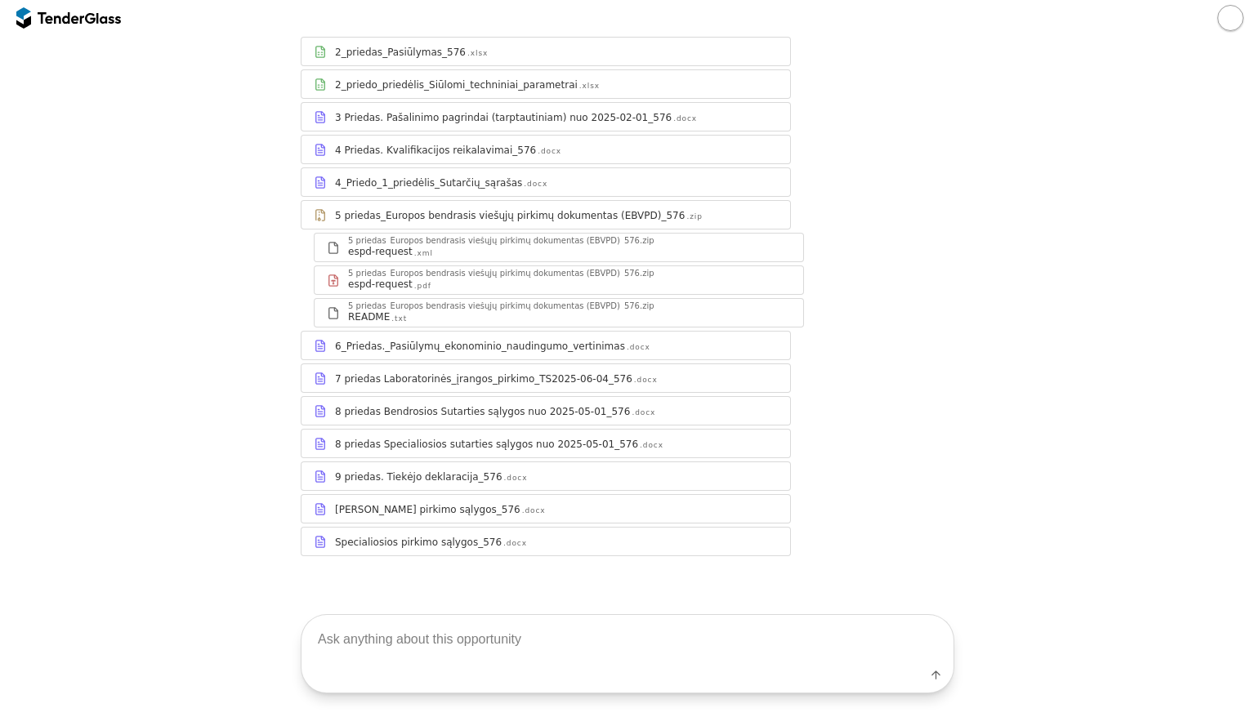
scroll to position [245, 0]
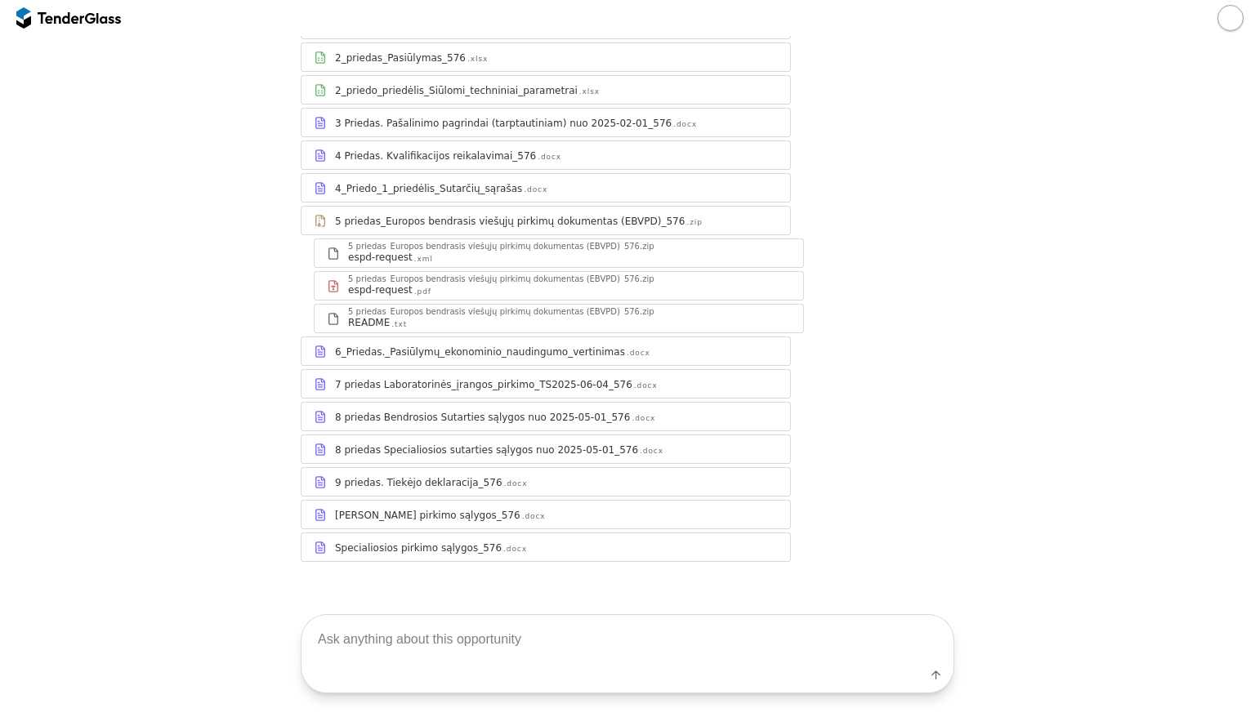
click at [175, 45] on div "Go Back Mark as unread Save viesiejipirkimai.lt 4102917 Lietuvos Respublikos ap…" at bounding box center [627, 189] width 1238 height 796
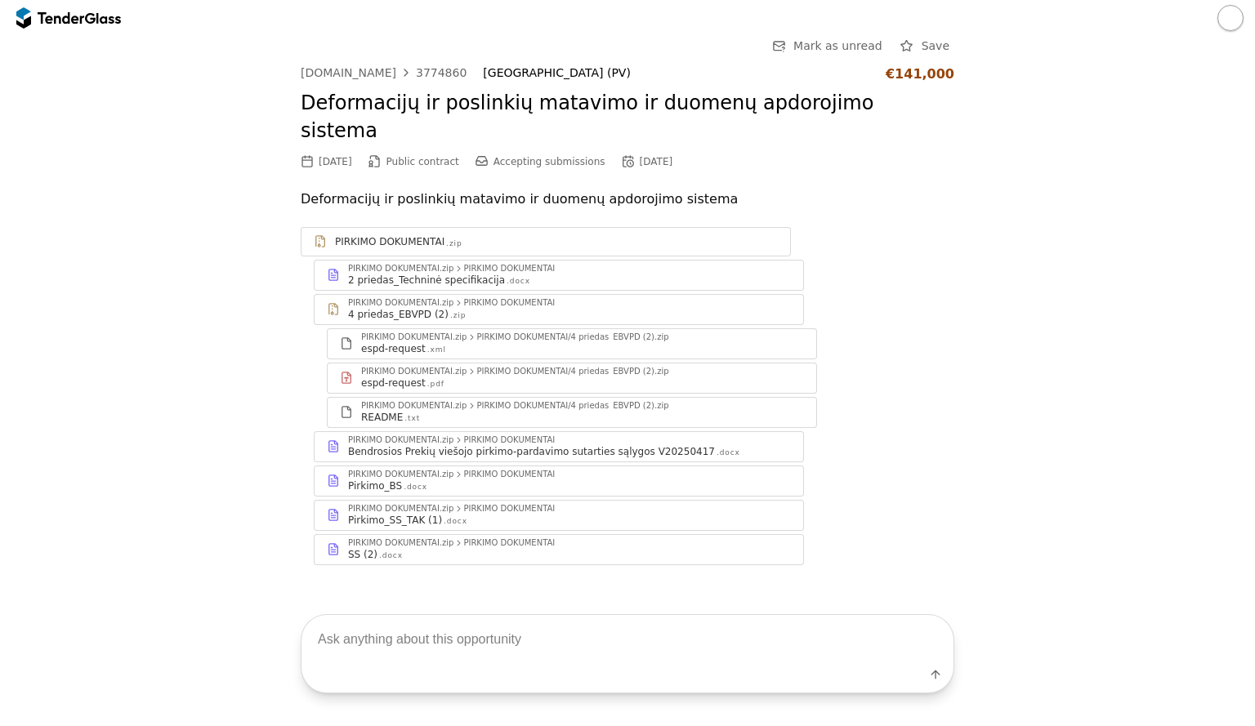
click at [1071, 302] on div "Go Back Mark as unread Save viesiejipirkimai.lt 3774860 Vilniaus Gedimino techn…" at bounding box center [627, 313] width 1238 height 555
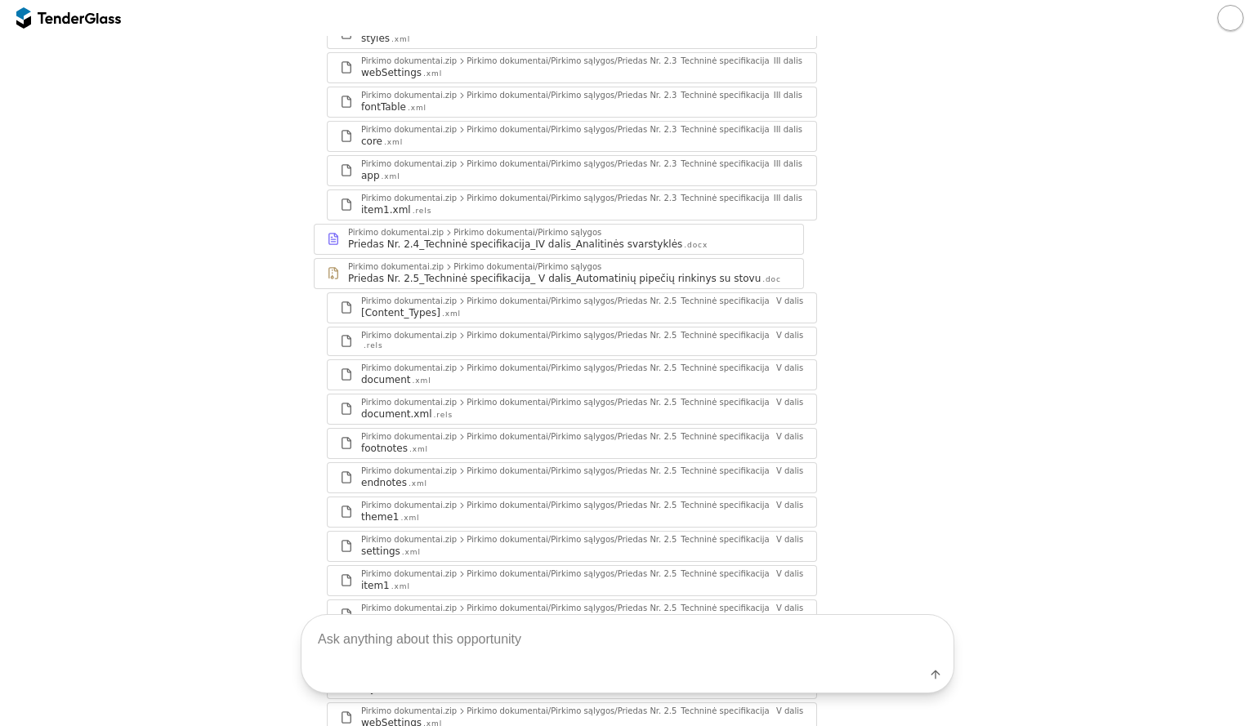
scroll to position [559, 0]
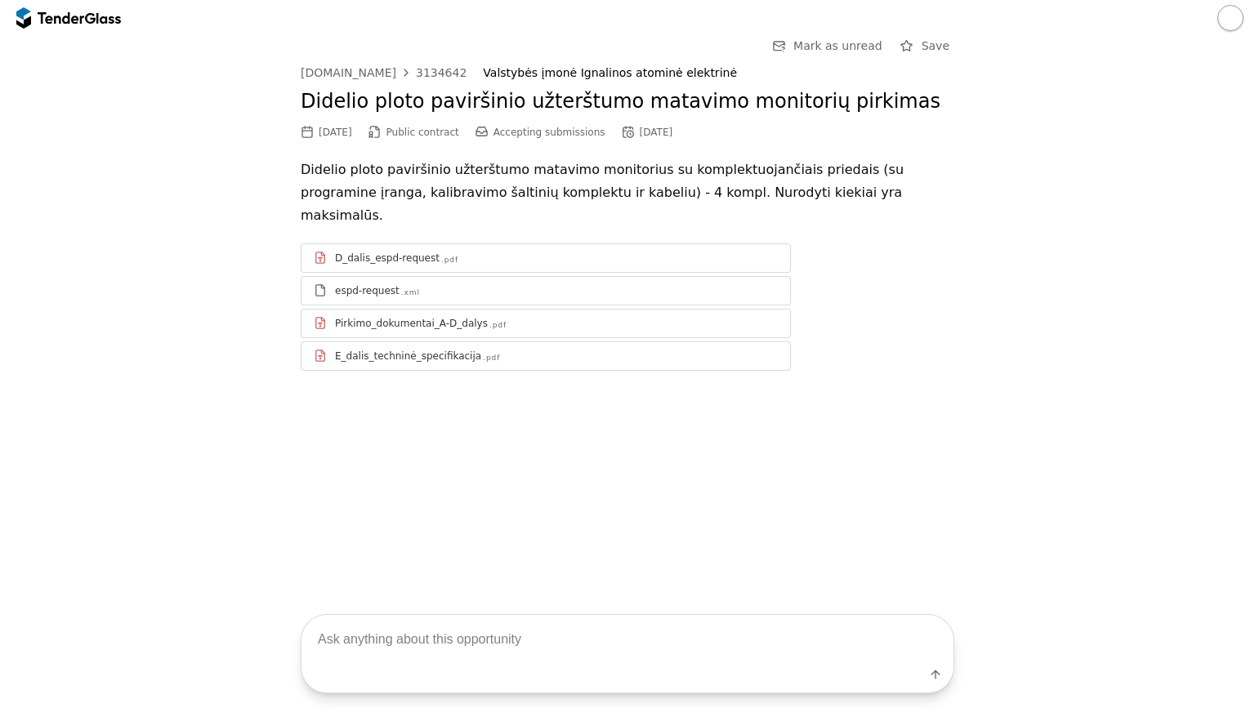
click at [906, 243] on div "D_dalis_espd-request .pdf espd-request .xml Pirkimo_dokumentai_A-D_dalys .pdf E…" at bounding box center [627, 306] width 653 height 127
click at [390, 350] on div "E_dalis_techninė_specifikacija" at bounding box center [408, 356] width 146 height 13
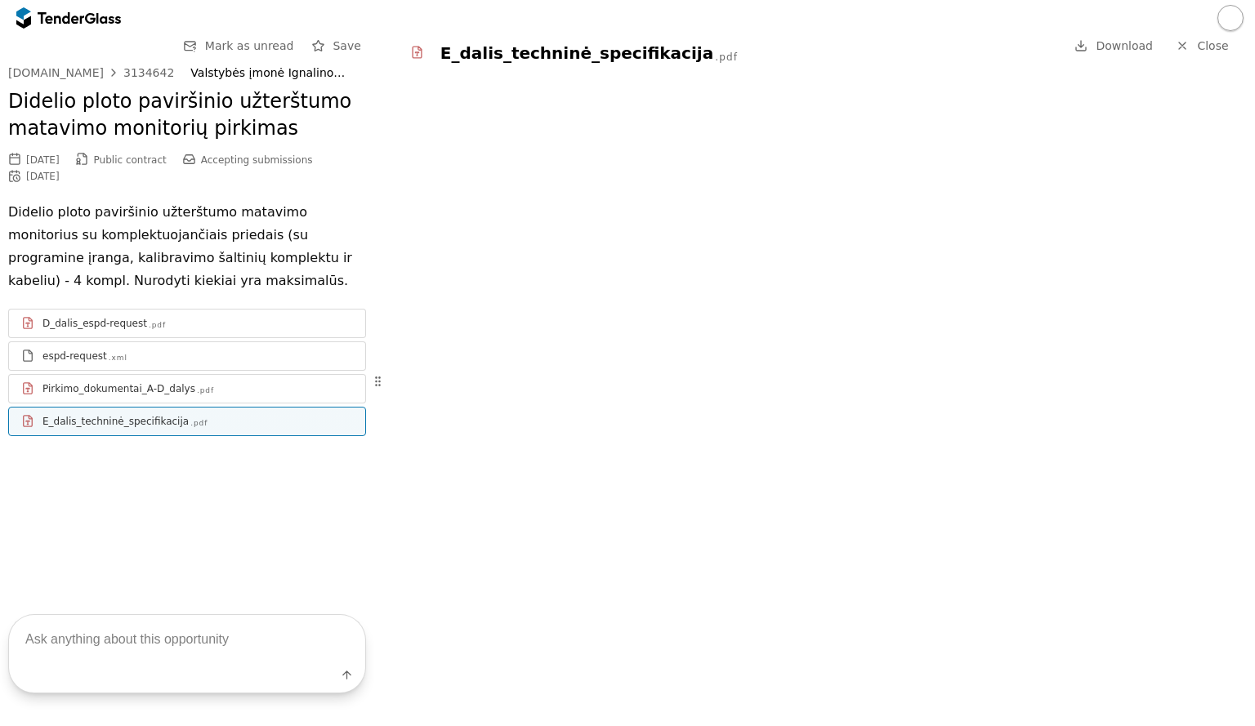
click at [1206, 40] on span "Close" at bounding box center [1212, 45] width 31 height 13
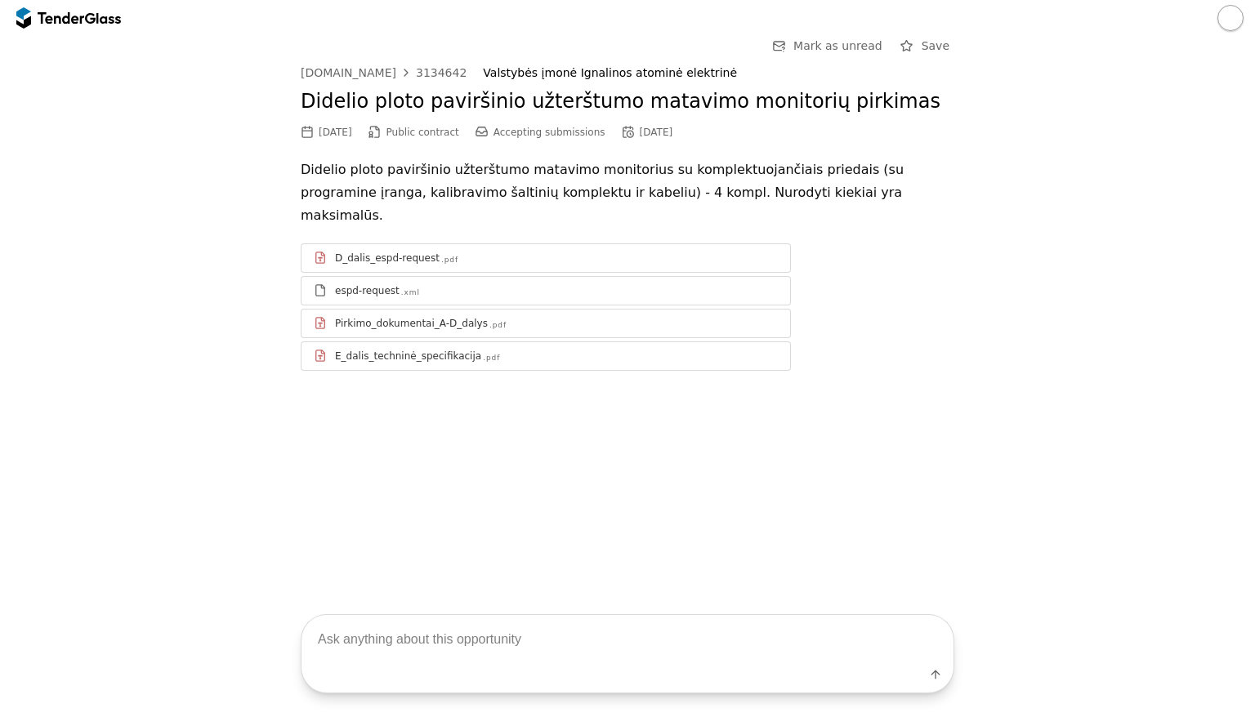
click at [930, 301] on div "D_dalis_espd-request .pdf espd-request .xml Pirkimo_dokumentai_A-D_dalys .pdf E…" at bounding box center [627, 306] width 653 height 127
click at [1012, 265] on div "Go Back Mark as unread Save viesiejipirkimai.lt 3134642 Valstybės įmonė Ignalin…" at bounding box center [627, 216] width 1238 height 360
click at [1155, 357] on div "Go Back Mark as unread Save viesiejipirkimai.lt 3134642 Valstybės įmonė Ignalin…" at bounding box center [627, 216] width 1238 height 360
click at [977, 270] on div "Go Back Mark as unread Save viesiejipirkimai.lt 3134642 Valstybės įmonė Ignalin…" at bounding box center [627, 216] width 1238 height 360
click at [941, 333] on div "D_dalis_espd-request .pdf espd-request .xml Pirkimo_dokumentai_A-D_dalys .pdf E…" at bounding box center [627, 306] width 653 height 127
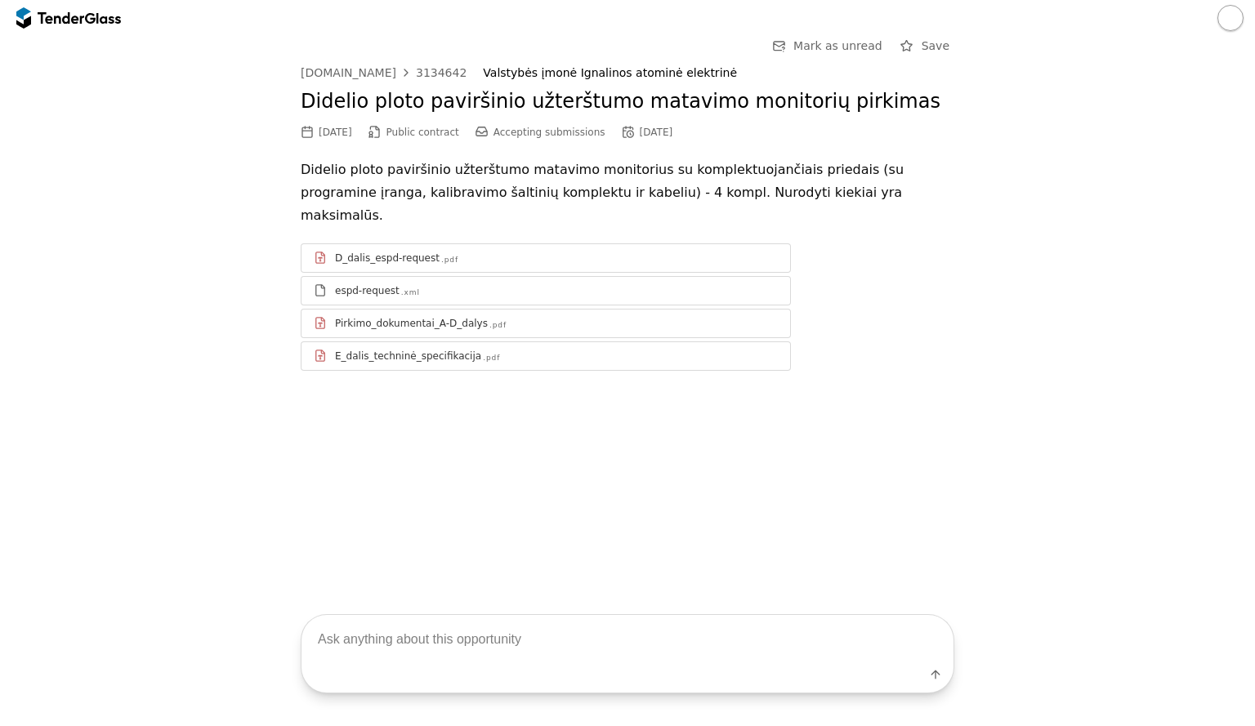
click at [552, 132] on span "Accepting submissions" at bounding box center [549, 132] width 112 height 11
click at [426, 67] on div "3134642" at bounding box center [441, 72] width 51 height 11
click at [882, 181] on p "Didelio ploto paviršinio užterštumo matavimo monitorius su komplektuojančiais p…" at bounding box center [627, 192] width 653 height 69
click at [908, 442] on div "Go Back Mark as unread Save viesiejipirkimai.lt 3134642 Valstybės įmonė Ignalin…" at bounding box center [627, 309] width 1255 height 546
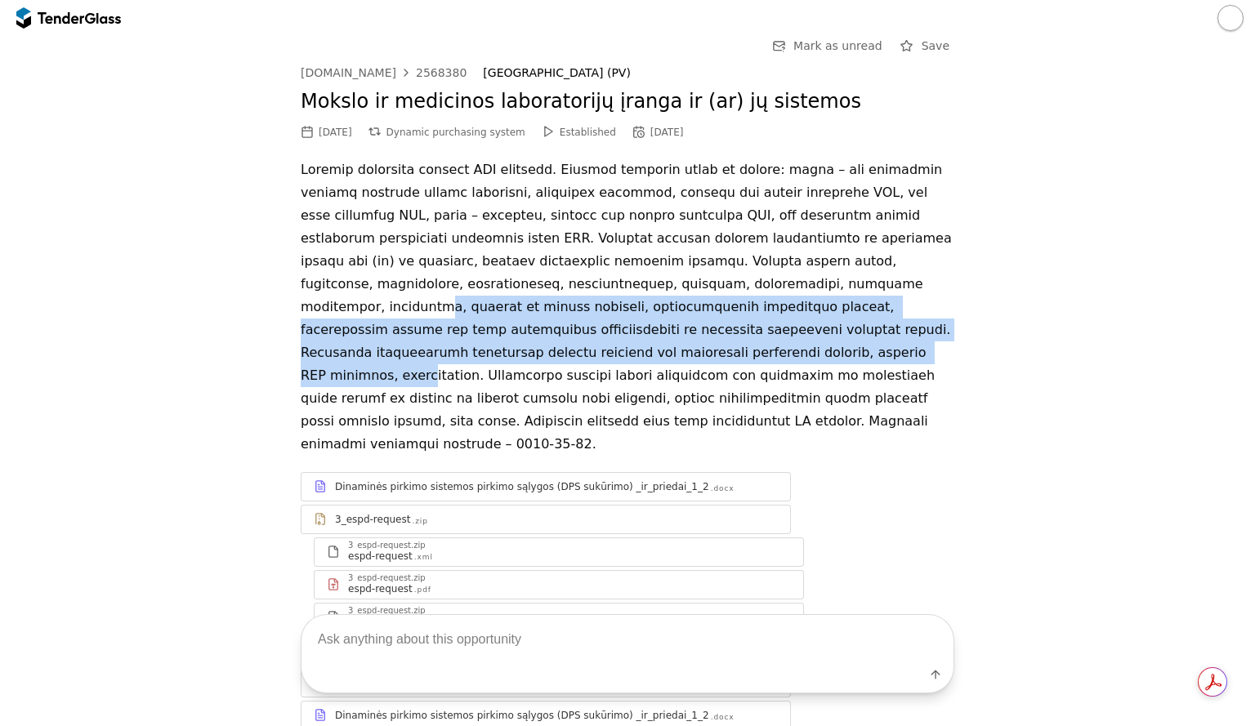
drag, startPoint x: 410, startPoint y: 288, endPoint x: 777, endPoint y: 327, distance: 368.8
click at [777, 327] on p at bounding box center [627, 306] width 653 height 297
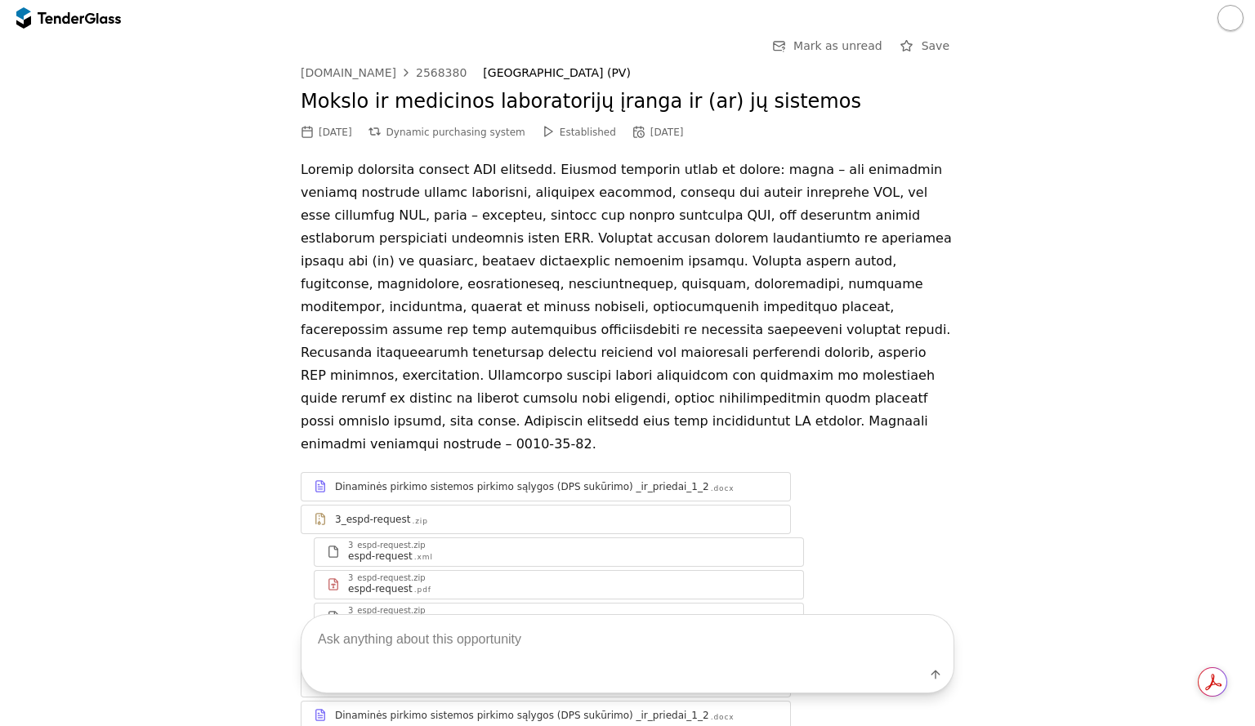
click at [674, 347] on p at bounding box center [627, 306] width 653 height 297
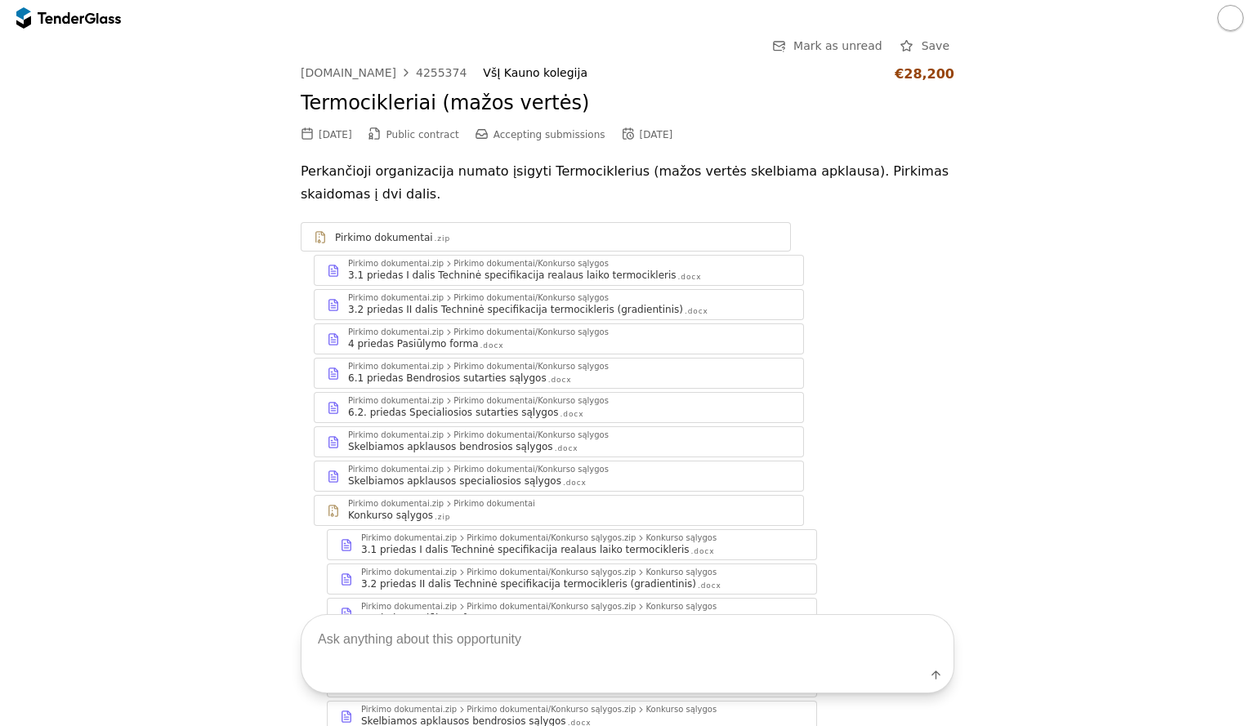
click at [463, 238] on div "Pirkimo dokumentai .zip" at bounding box center [556, 237] width 443 height 13
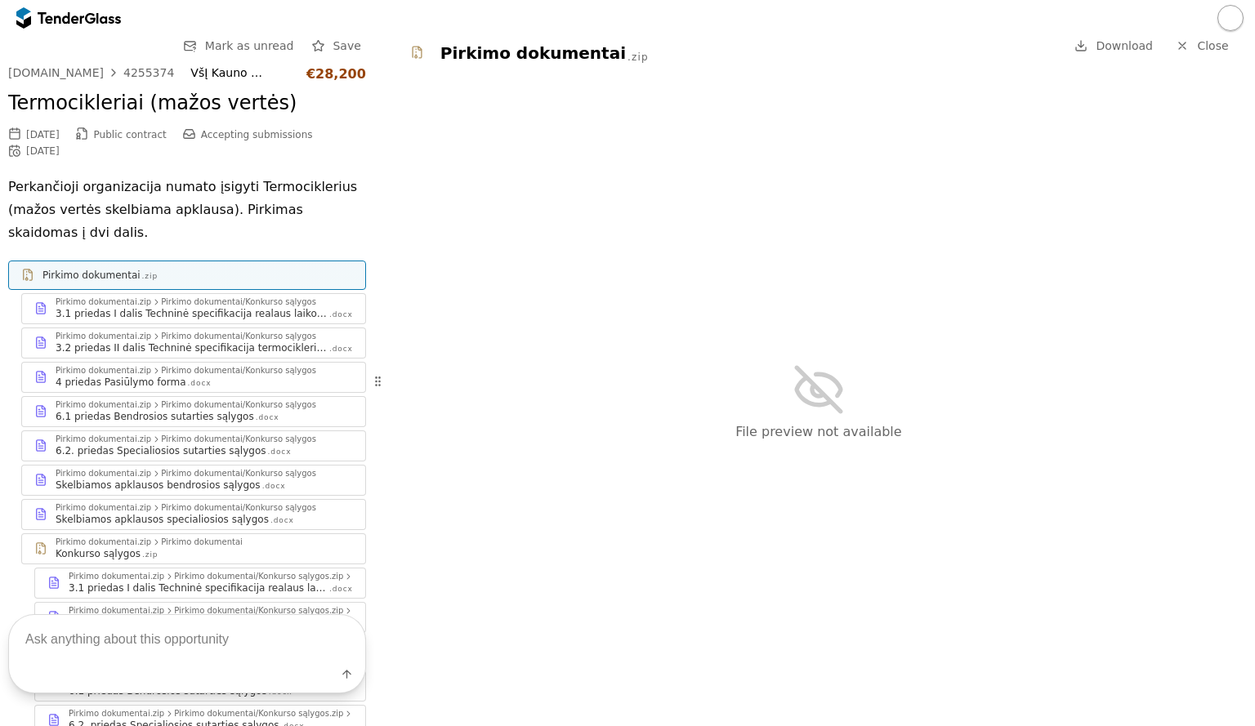
click at [1106, 42] on span "Download" at bounding box center [1123, 45] width 57 height 13
drag, startPoint x: 1020, startPoint y: 335, endPoint x: 1048, endPoint y: 319, distance: 32.2
click at [1031, 329] on div "File preview not available" at bounding box center [818, 401] width 872 height 649
click at [1198, 49] on span "Close" at bounding box center [1212, 45] width 31 height 13
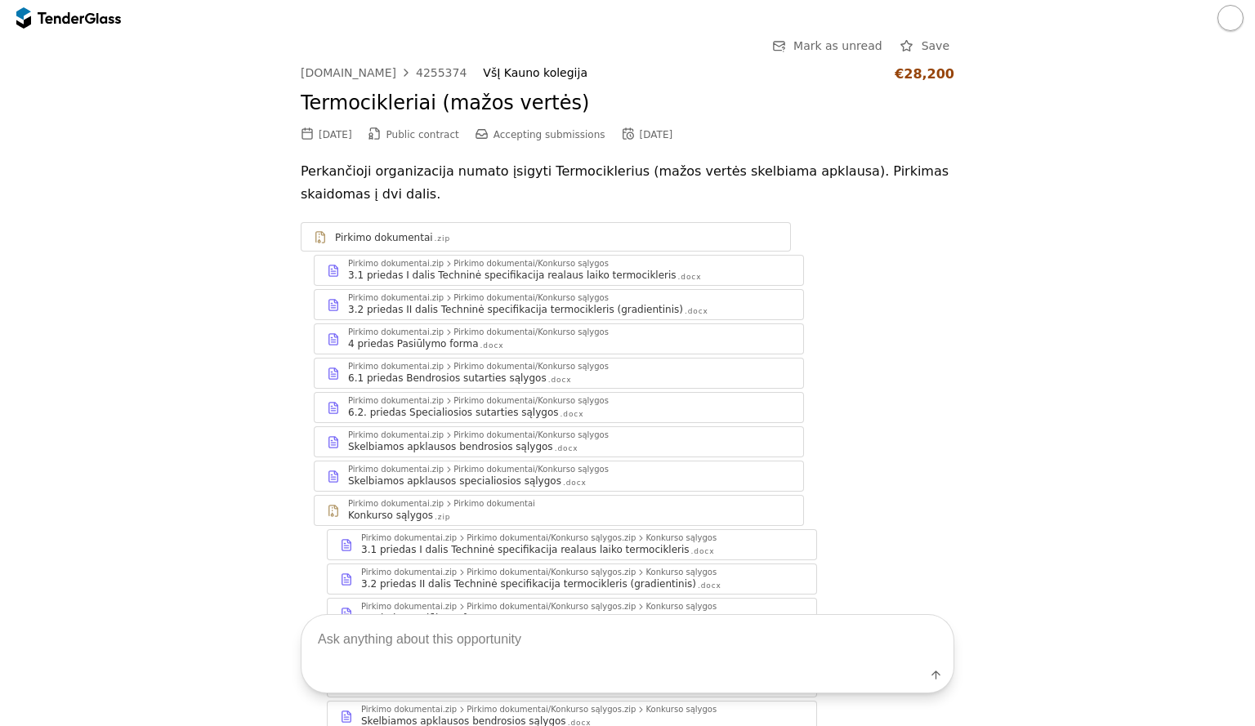
click at [203, 276] on div "Go Back Mark as unread Save viesiejipirkimai.lt 4255374 VšĮ Kauno kolegija €28,…" at bounding box center [627, 414] width 1238 height 756
click at [1019, 318] on div "Go Back Mark as unread Save viesiejipirkimai.lt 4255374 VšĮ Kauno kolegija €28,…" at bounding box center [627, 414] width 1238 height 756
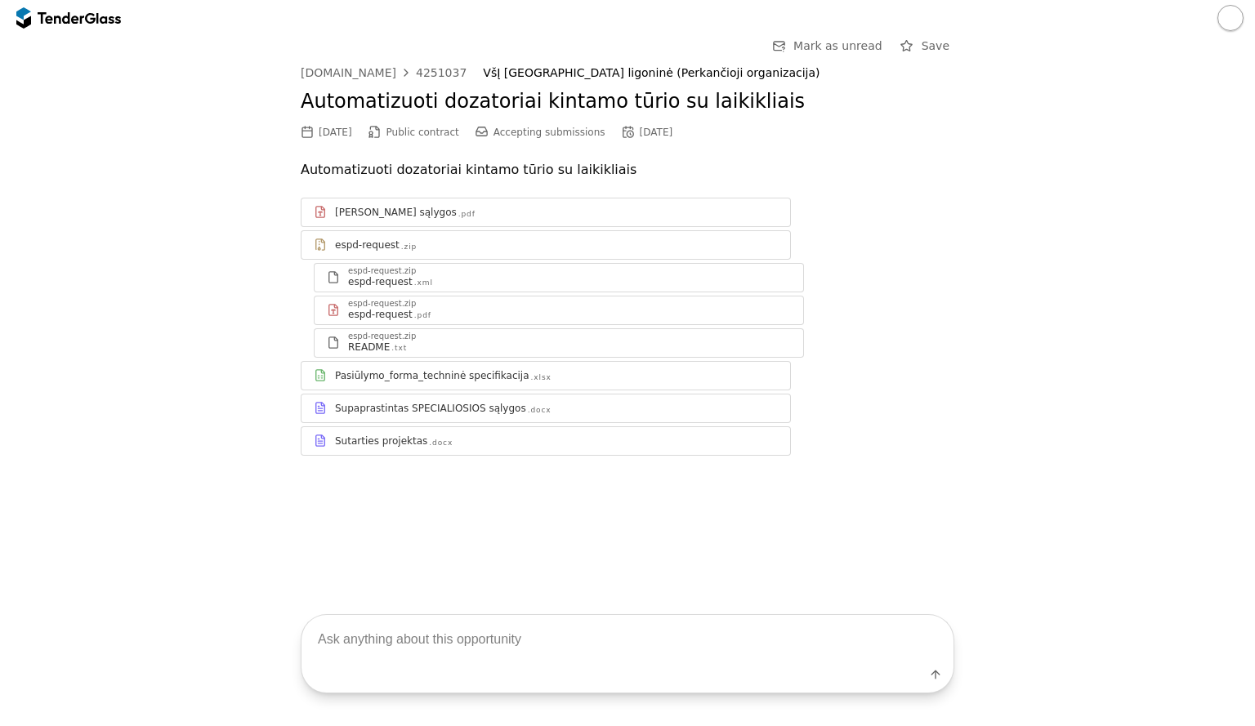
click at [423, 405] on div "Supaprastintas SPECIALIOSIOS sąlygos" at bounding box center [430, 408] width 191 height 13
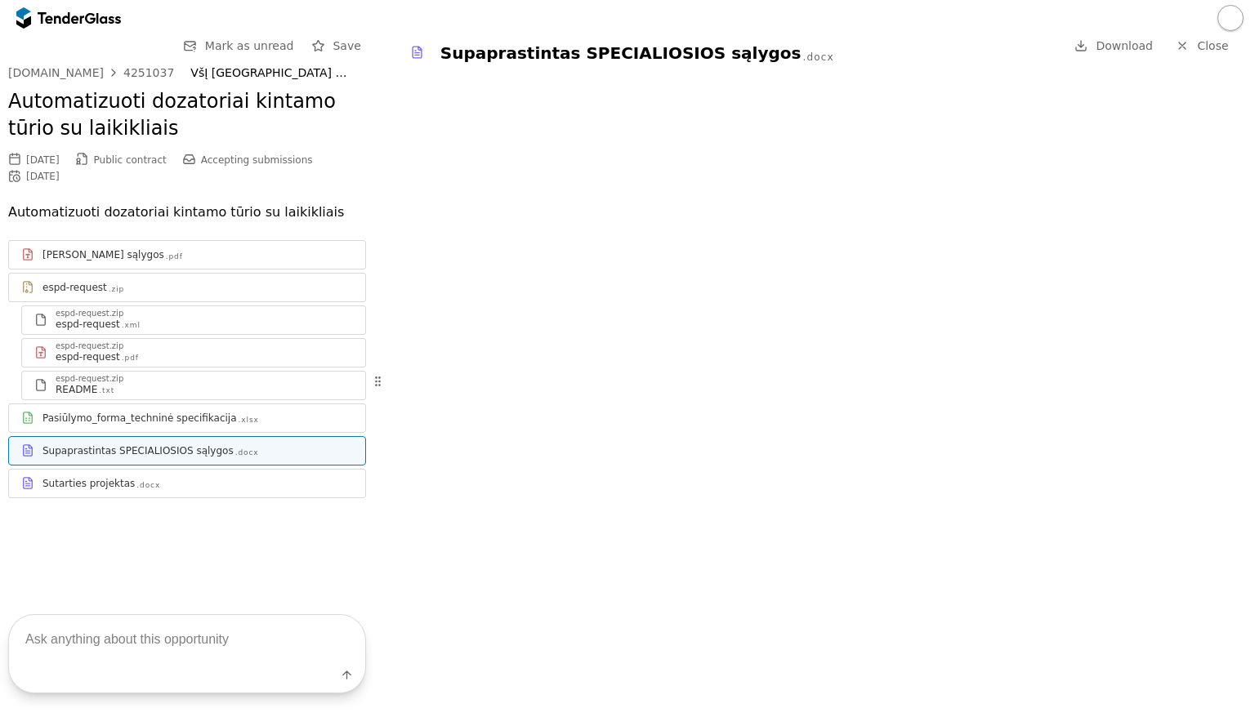
click at [80, 425] on div "Pasiūlymo_forma_techninė specifikacija .xlsx" at bounding box center [187, 418] width 356 height 20
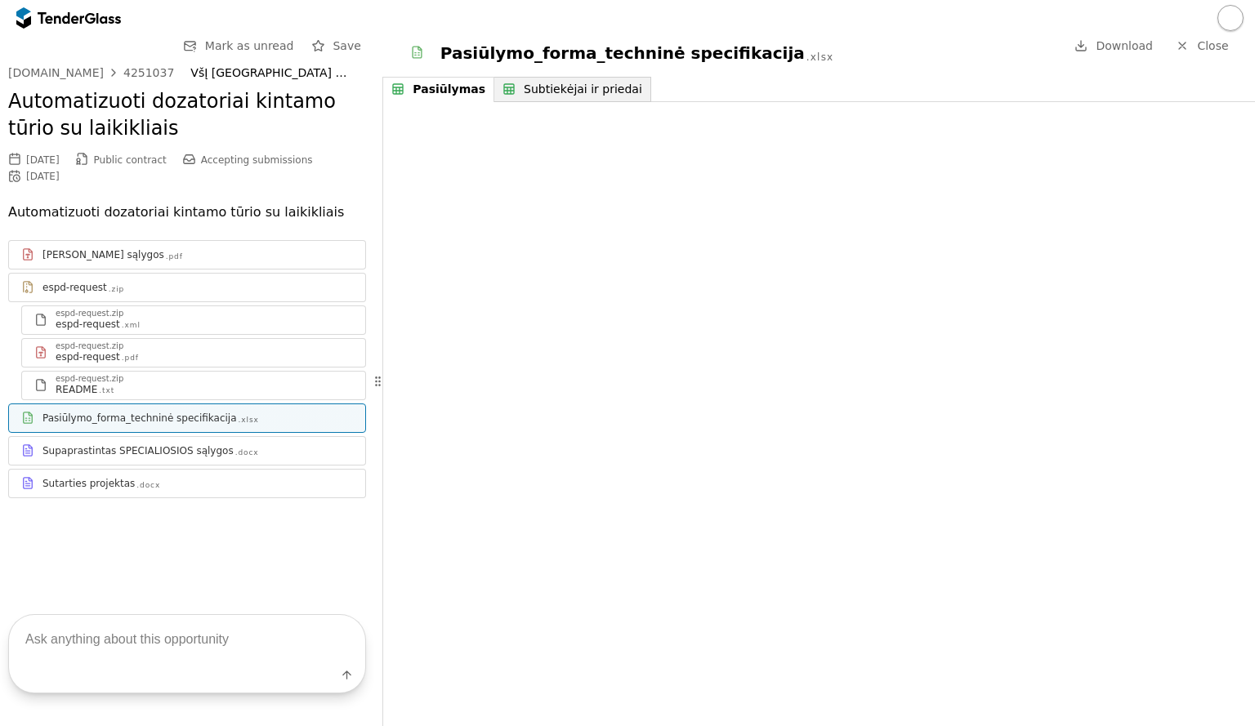
click at [1215, 56] on div "Pasiūlymo_forma_techninė specifikacija .xlsx Download Close" at bounding box center [818, 52] width 872 height 33
click at [1202, 45] on span "Close" at bounding box center [1212, 45] width 31 height 13
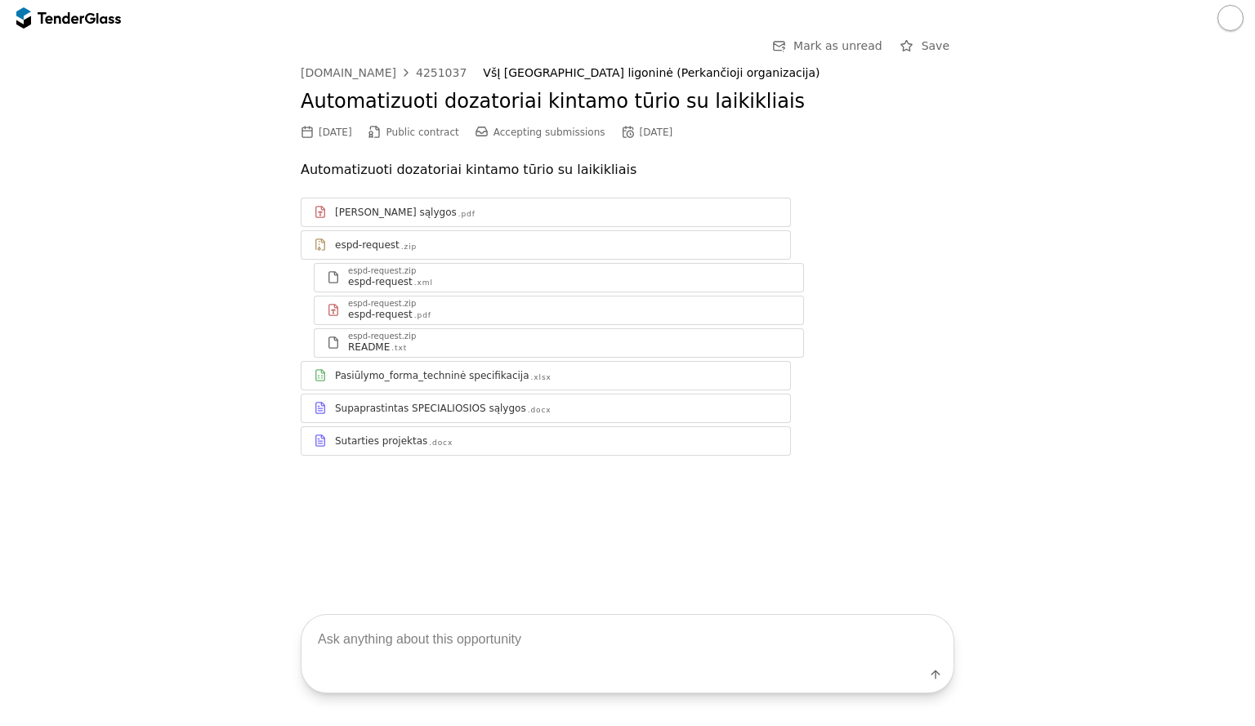
click at [1046, 224] on div "Go Back Mark as unread Save [DOMAIN_NAME] 4251037 VšĮ [GEOGRAPHIC_DATA] ligonin…" at bounding box center [627, 258] width 1238 height 445
click at [771, 372] on div "Pasiūlymo_forma_techninė specifikacija .xlsx" at bounding box center [556, 375] width 443 height 13
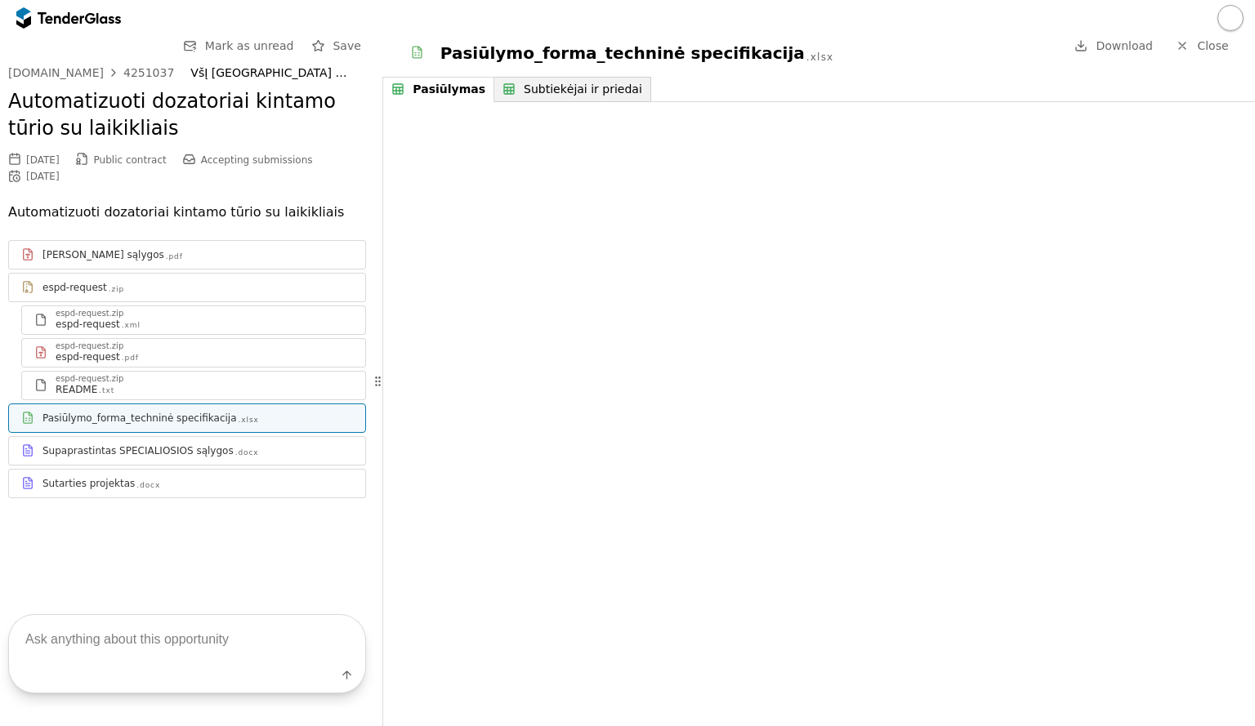
click at [1106, 44] on span "Download" at bounding box center [1123, 45] width 57 height 13
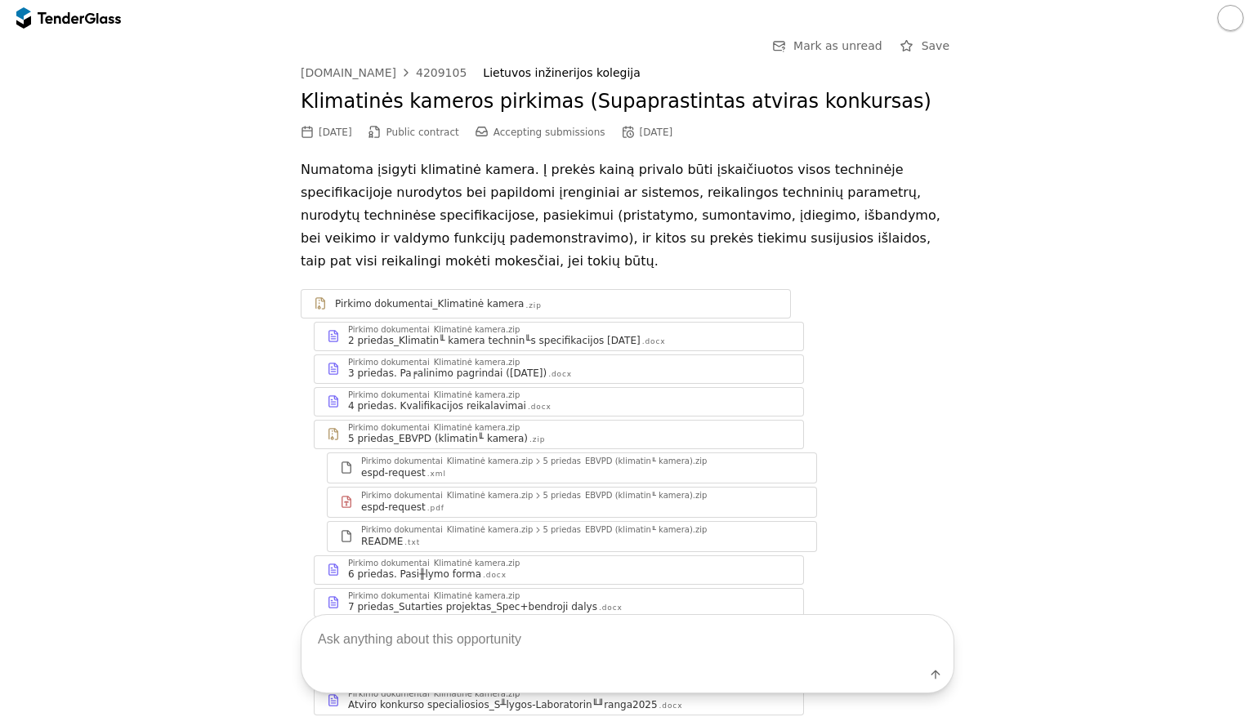
click at [621, 194] on p "Numatoma įsigyti klimatinė kamera. Į prekės kainą privalo būti įskaičiuotos vis…" at bounding box center [627, 215] width 653 height 114
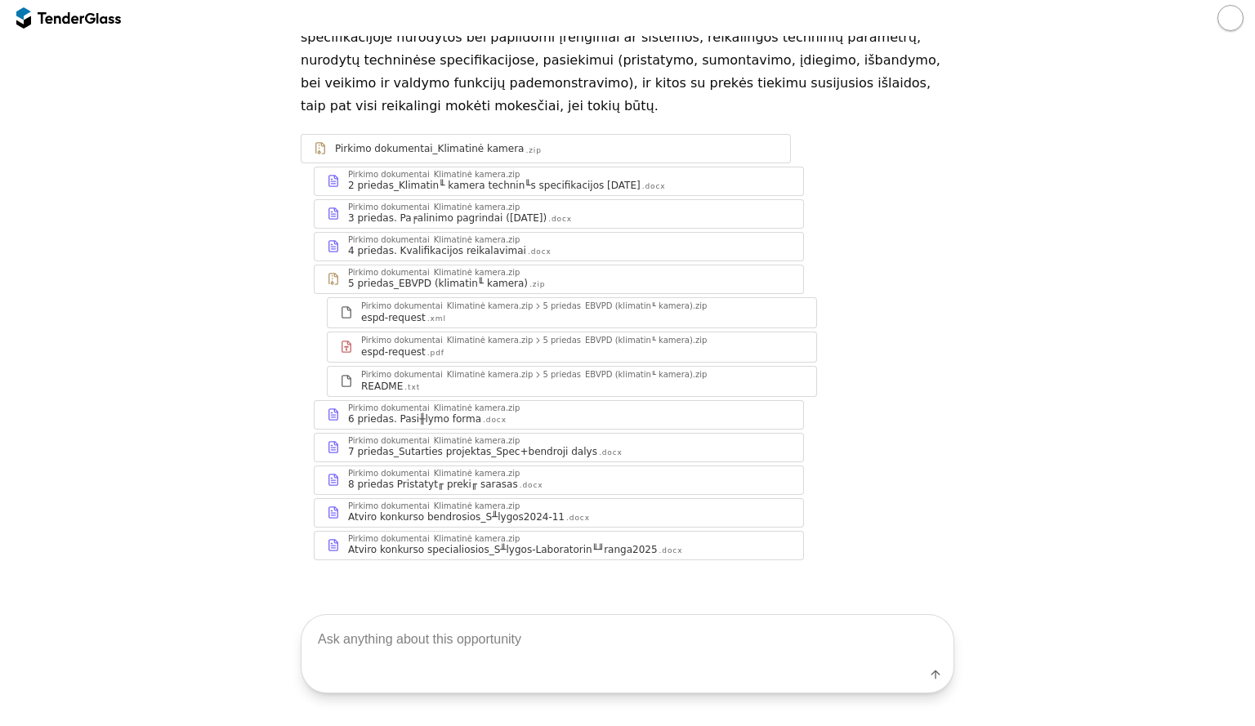
scroll to position [157, 0]
click at [403, 545] on div "Atviro konkurso specialiosios_S╨lygos-Laboratorin╙╜ranga2025" at bounding box center [503, 548] width 310 height 13
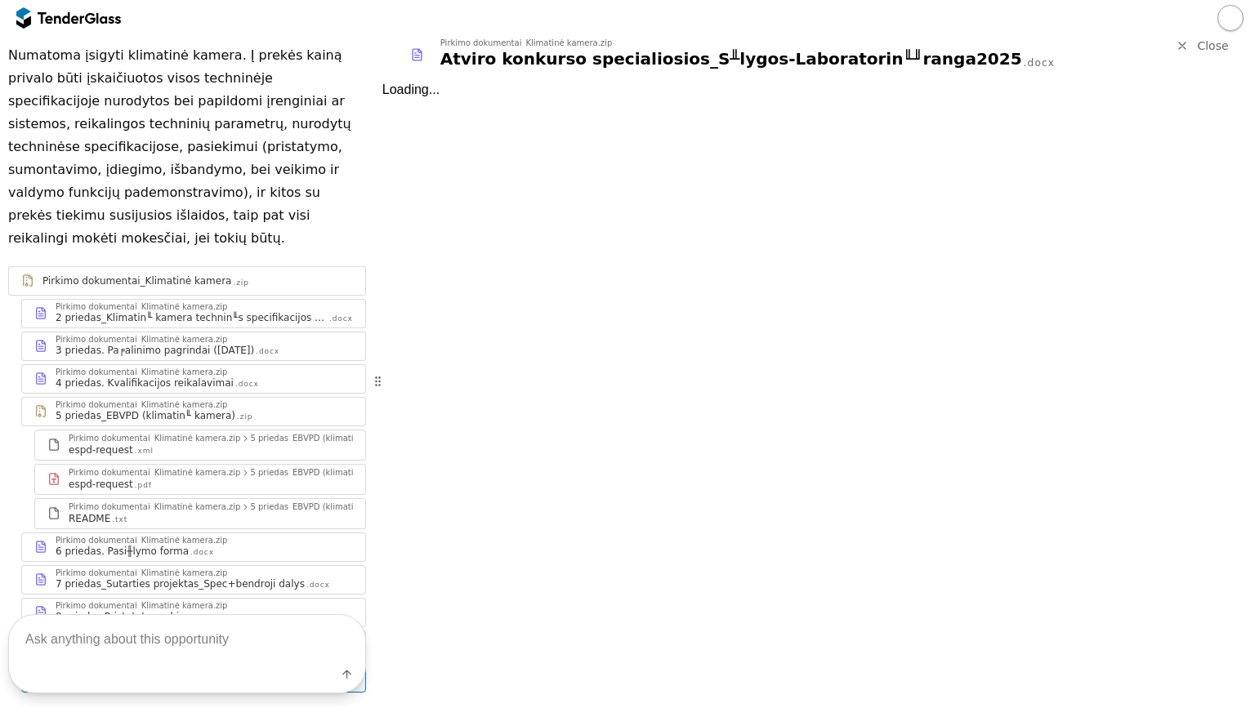
scroll to position [199, 0]
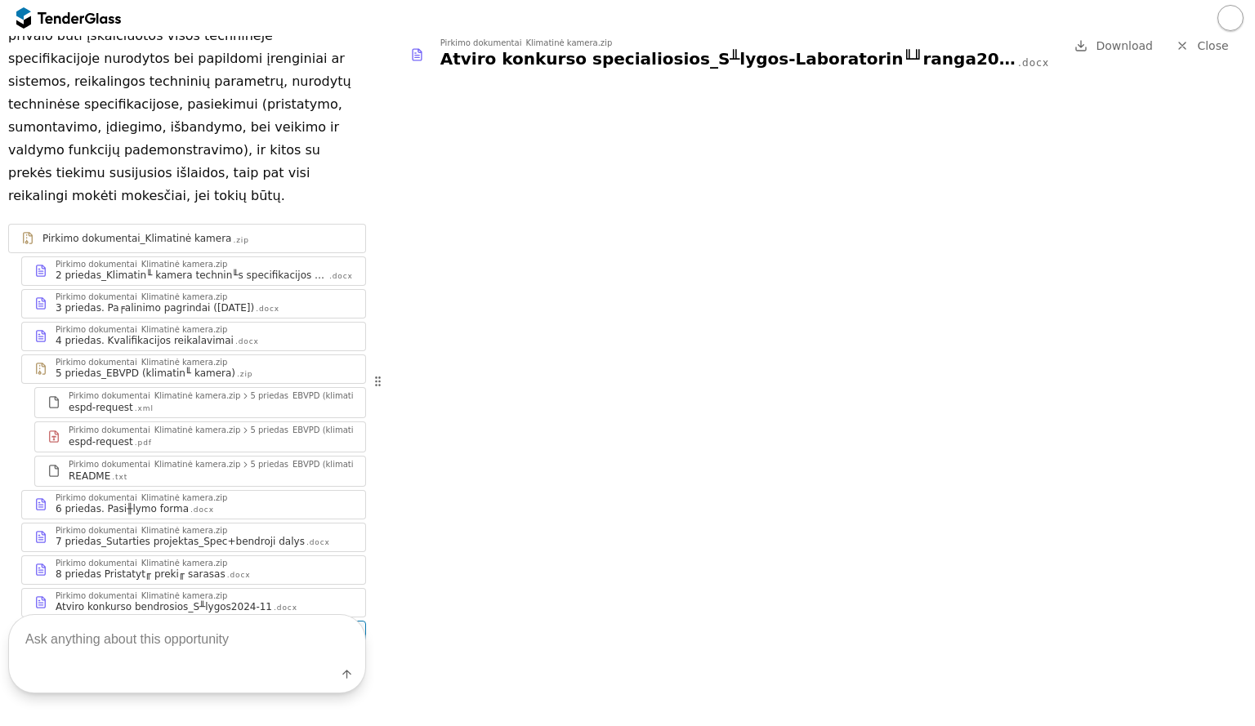
click at [244, 568] on div "8 priedas Pristatyt╓ preki╓ sarasas .docx" at bounding box center [204, 574] width 297 height 13
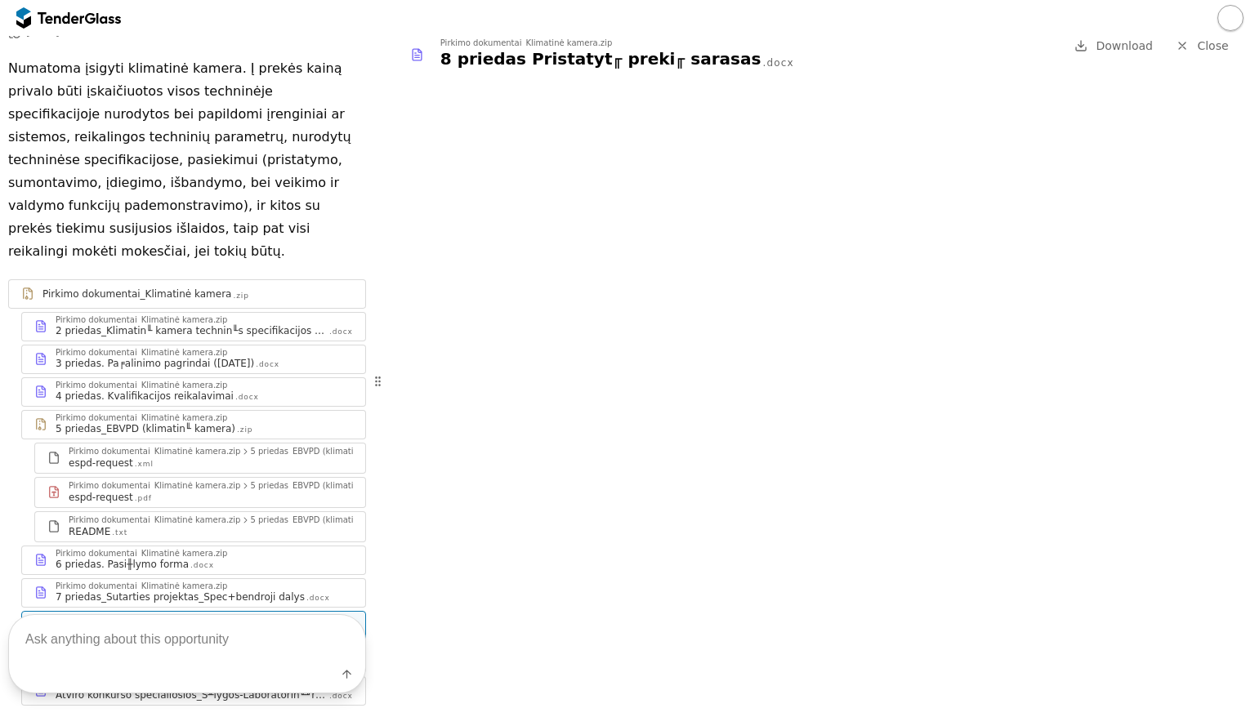
scroll to position [105, 0]
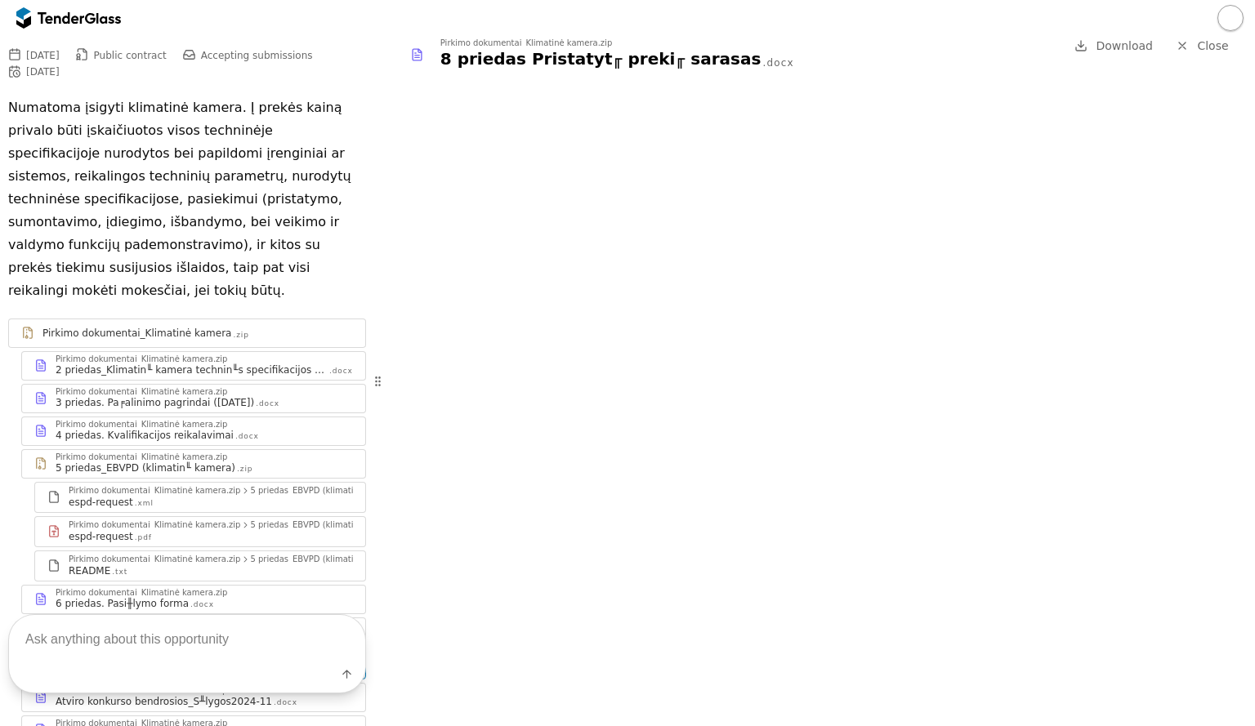
click at [136, 429] on div "4 priedas. Kvalifikacijos reikalavimai" at bounding box center [145, 435] width 178 height 13
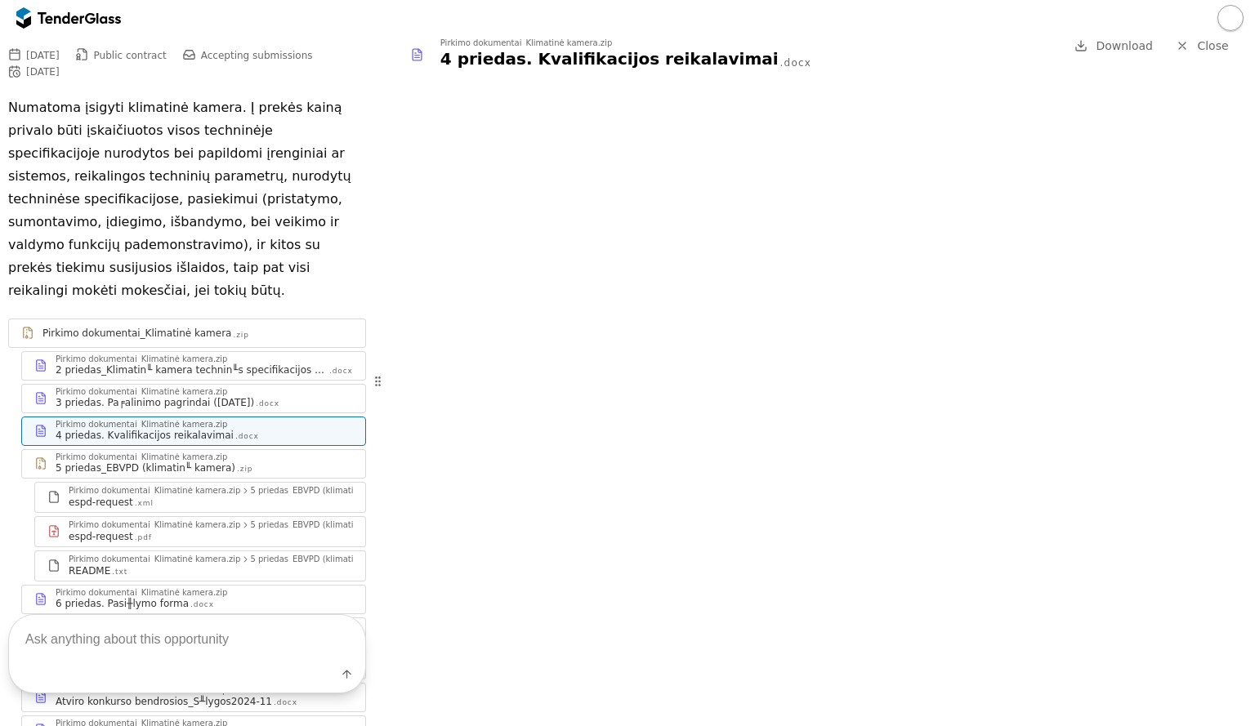
click at [154, 364] on div "2 priedas_Klimatin╙ kamera technin╙s specifikacijos 2025-08-21" at bounding box center [192, 370] width 272 height 13
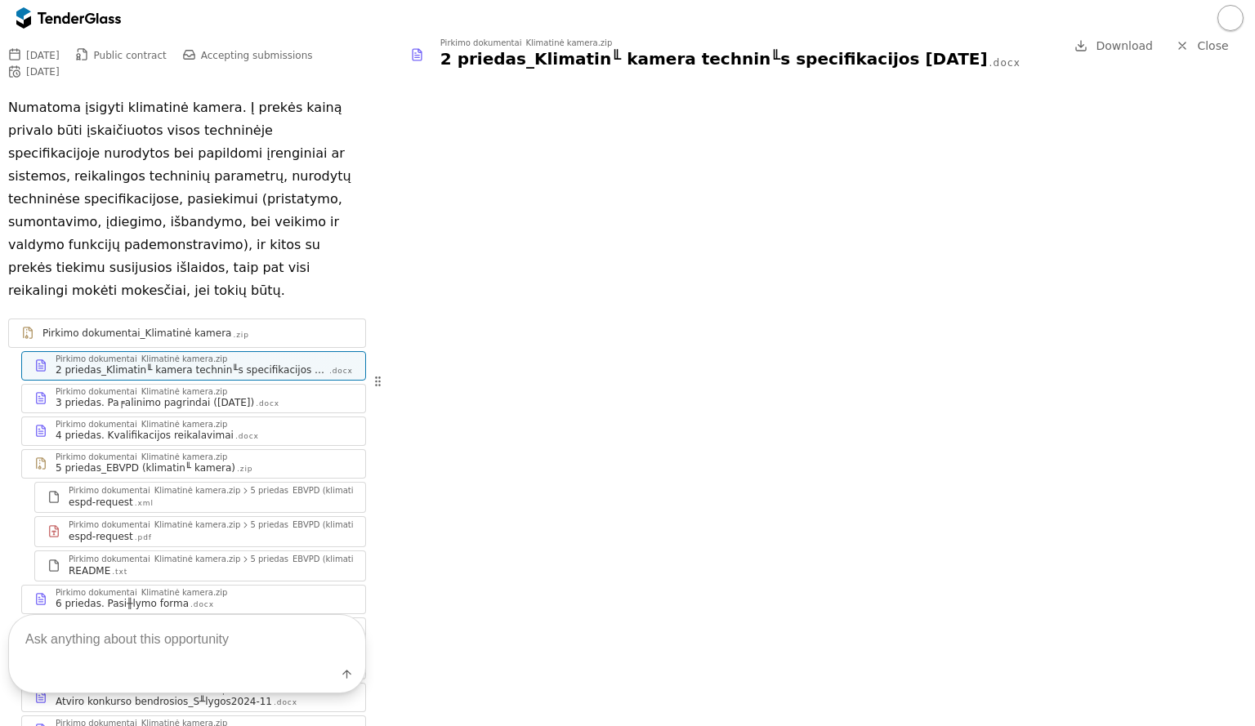
click at [1131, 51] on span "Download" at bounding box center [1123, 45] width 57 height 13
click at [1189, 51] on div at bounding box center [1182, 46] width 42 height 42
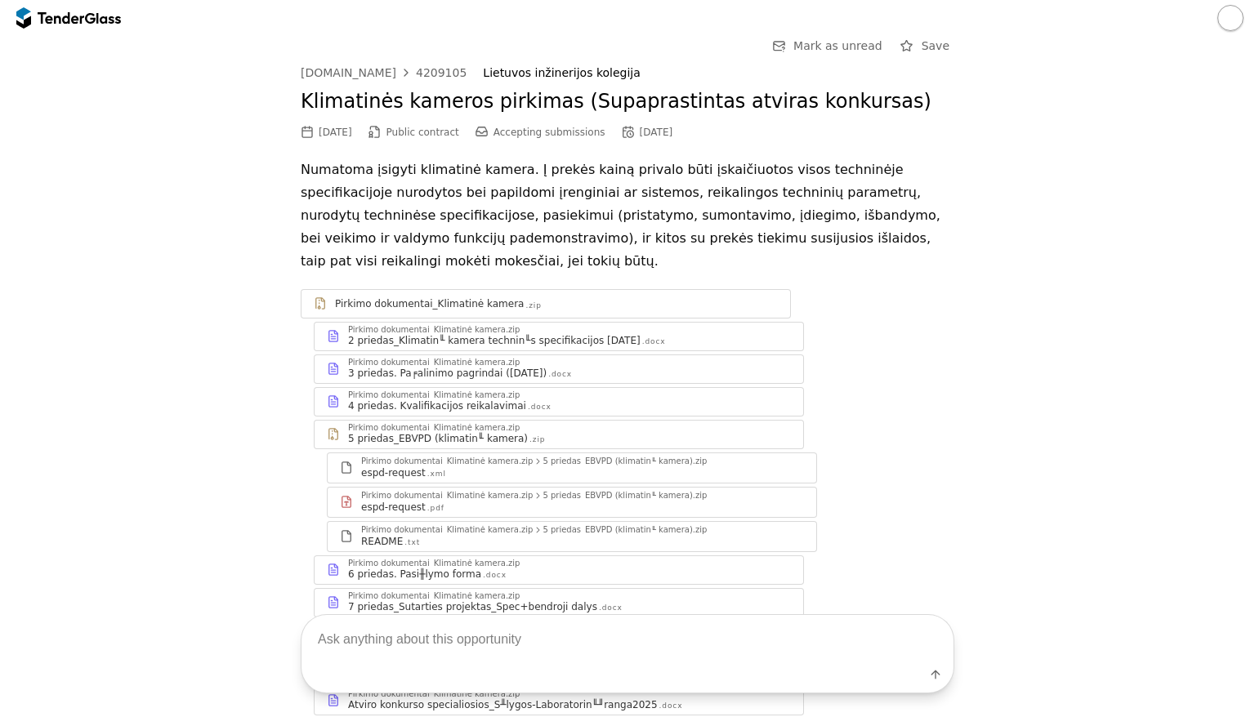
click at [613, 339] on div "2 priedas_Klimatin╙ kamera technin╙s specifikacijos 2025-08-21" at bounding box center [494, 340] width 292 height 13
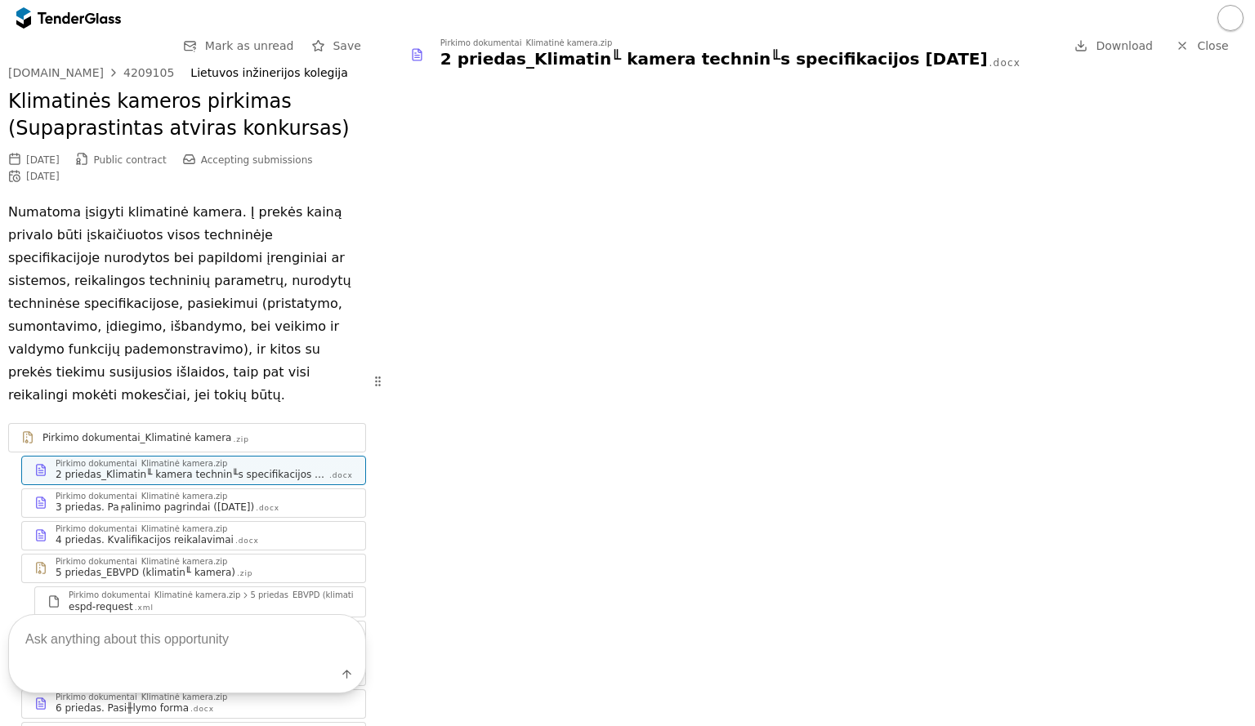
click at [1129, 53] on link "Download" at bounding box center [1113, 46] width 88 height 20
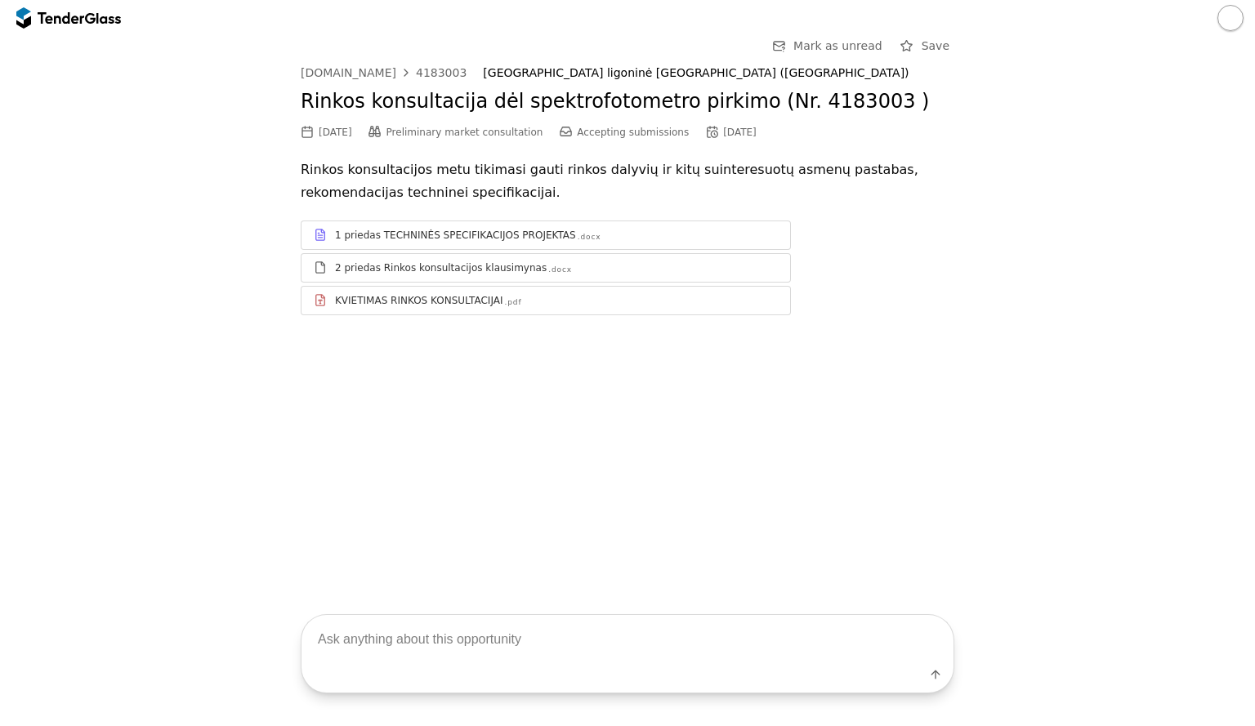
click at [491, 241] on div "1 priedas TECHNINĖS SPECIFIKACIJOS PROJEKTAS" at bounding box center [455, 235] width 241 height 13
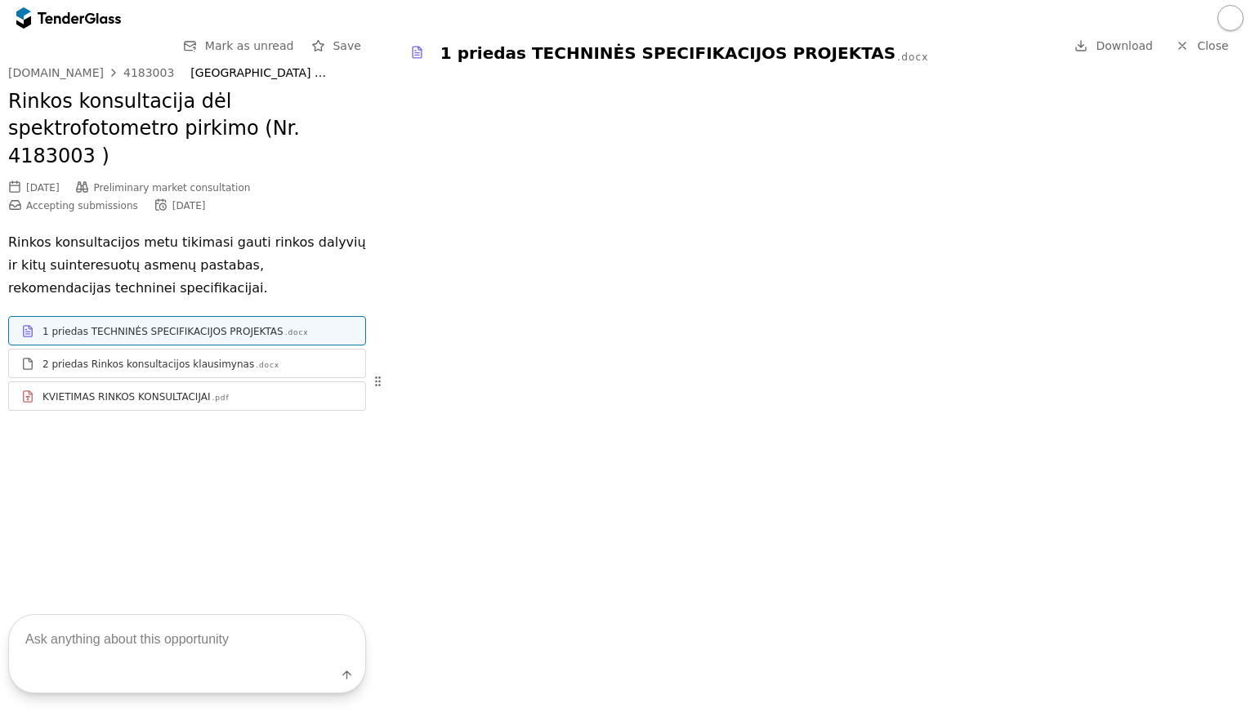
click at [1202, 51] on span "Close" at bounding box center [1212, 45] width 31 height 13
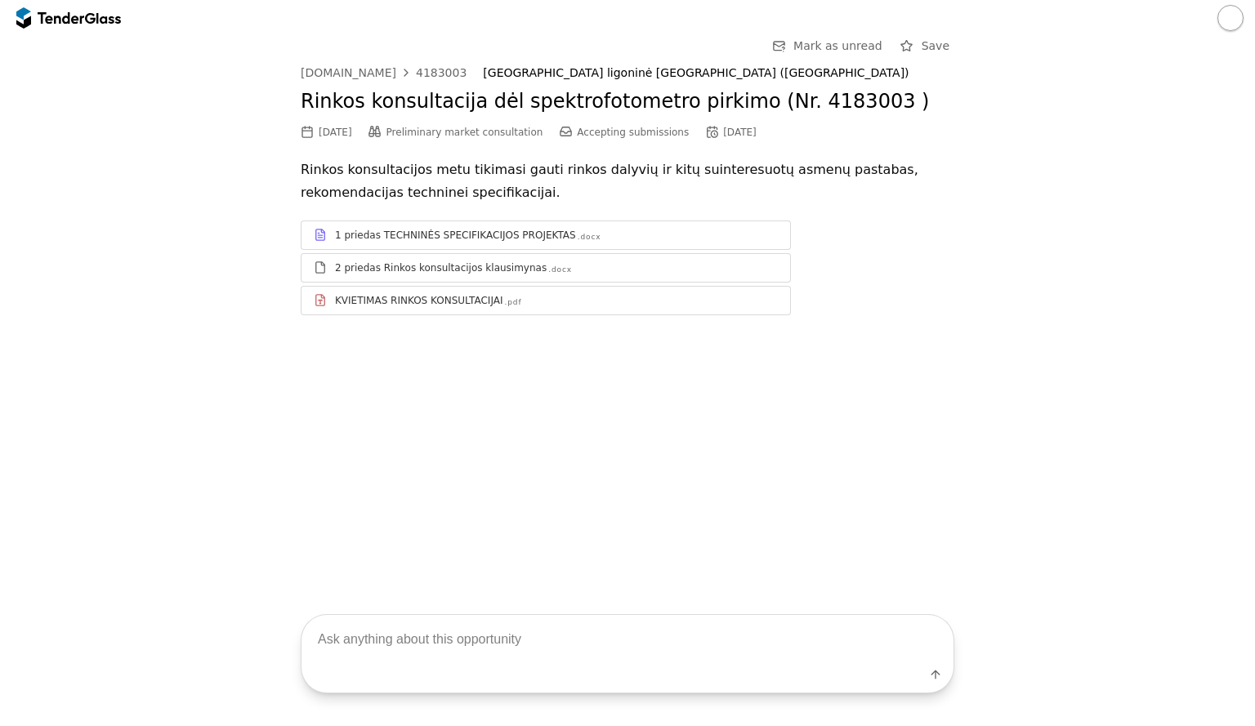
click at [381, 298] on div "KVIETIMAS RINKOS KONSULTACIJAI" at bounding box center [418, 300] width 167 height 13
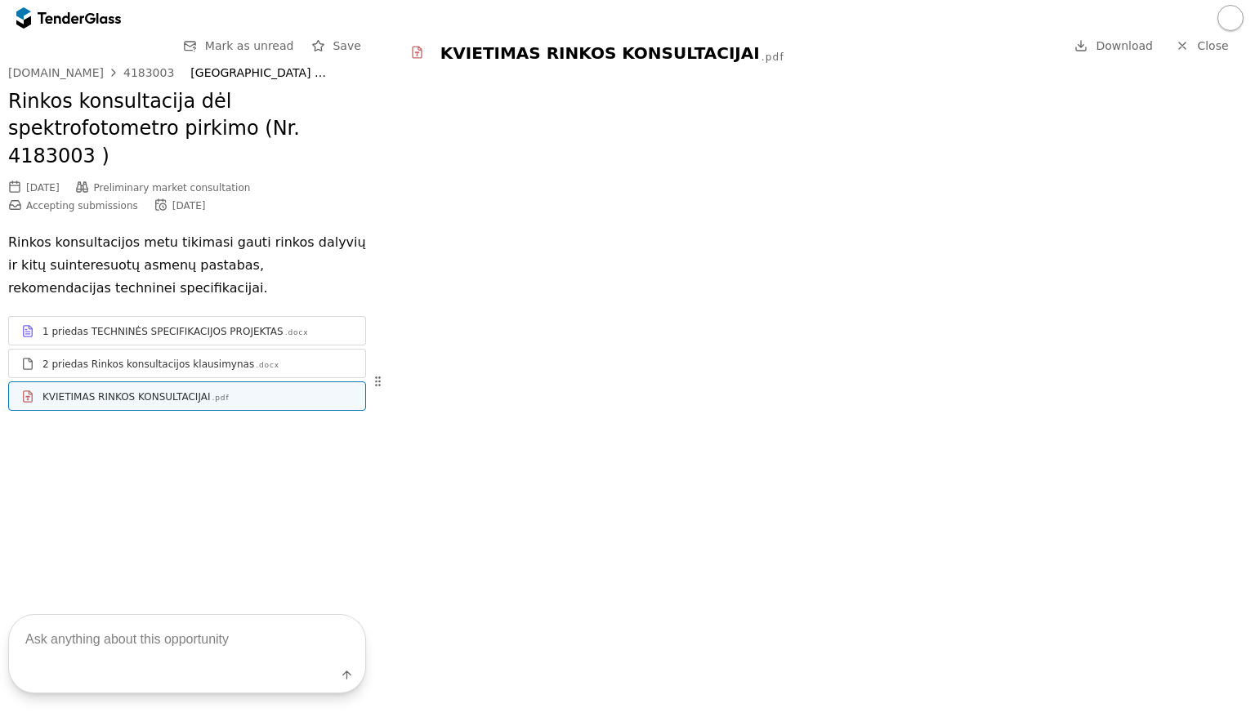
click at [1206, 47] on span "Close" at bounding box center [1212, 45] width 31 height 13
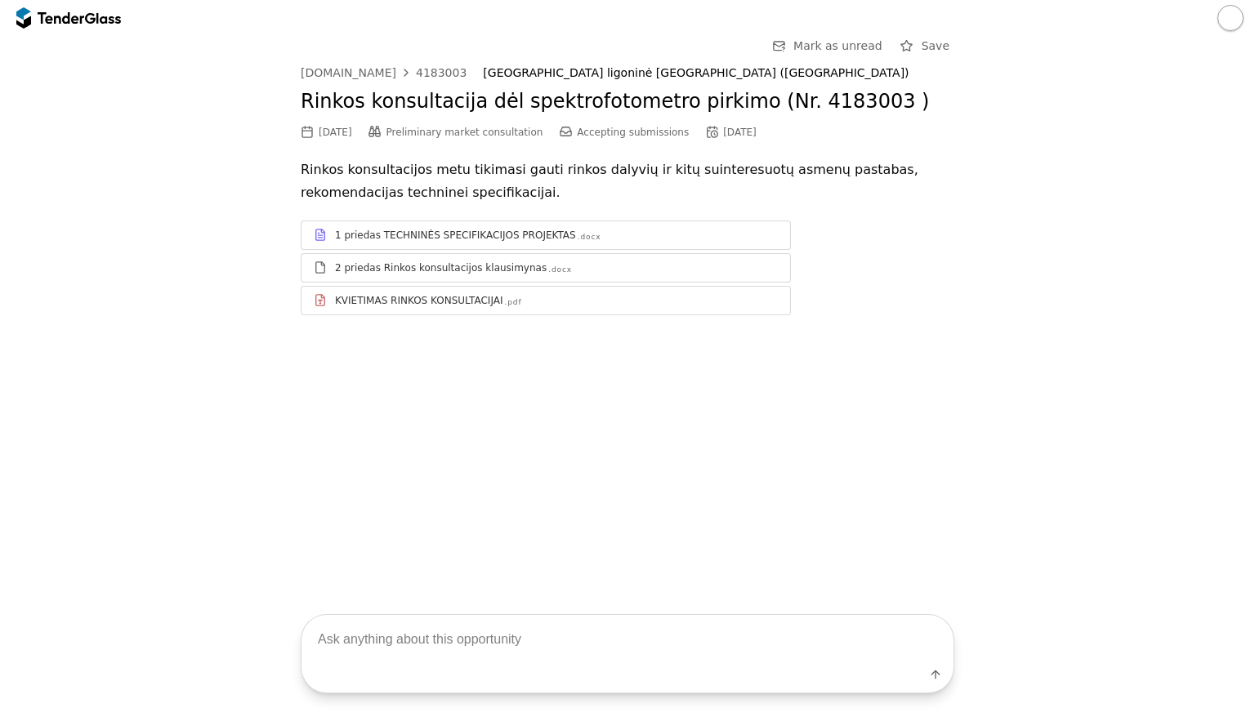
click at [926, 315] on div "1 priedas TECHNINĖS SPECIFIKACIJOS PROJEKTAS .docx 2 priedas Rinkos konsultacij…" at bounding box center [627, 267] width 653 height 127
click at [512, 232] on div "1 priedas TECHNINĖS SPECIFIKACIJOS PROJEKTAS" at bounding box center [455, 235] width 241 height 13
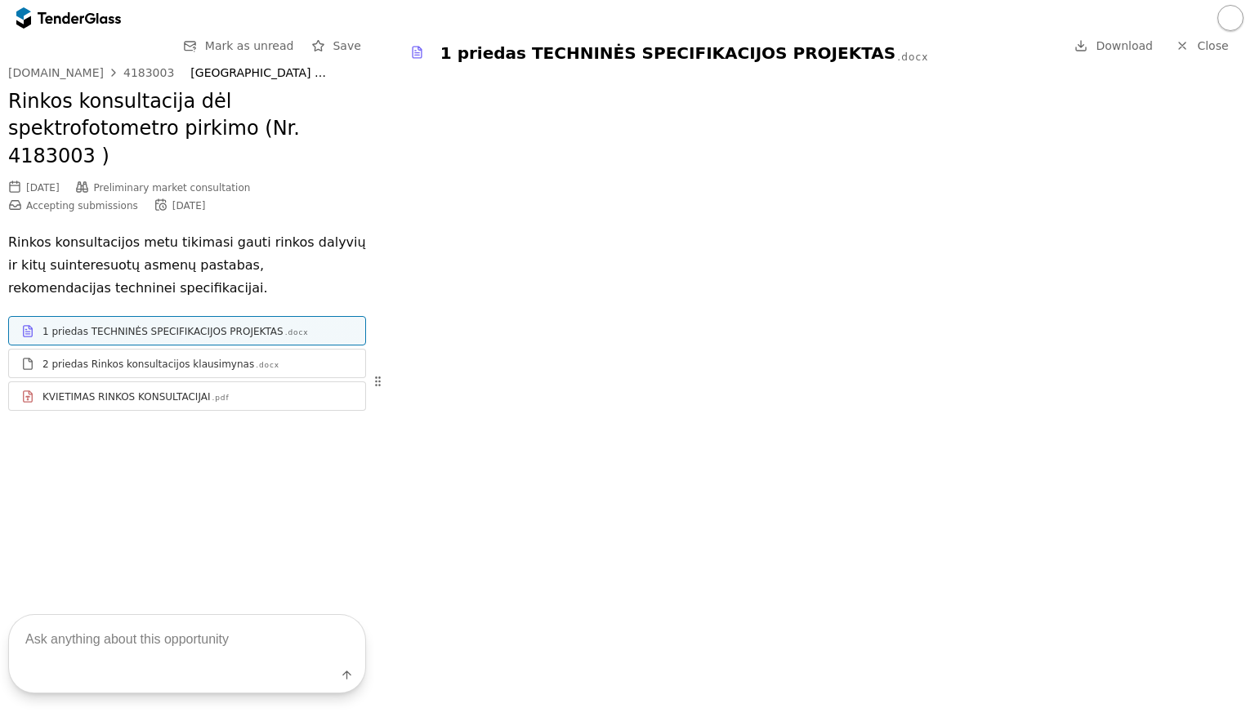
click at [1196, 47] on link "Close" at bounding box center [1202, 46] width 73 height 20
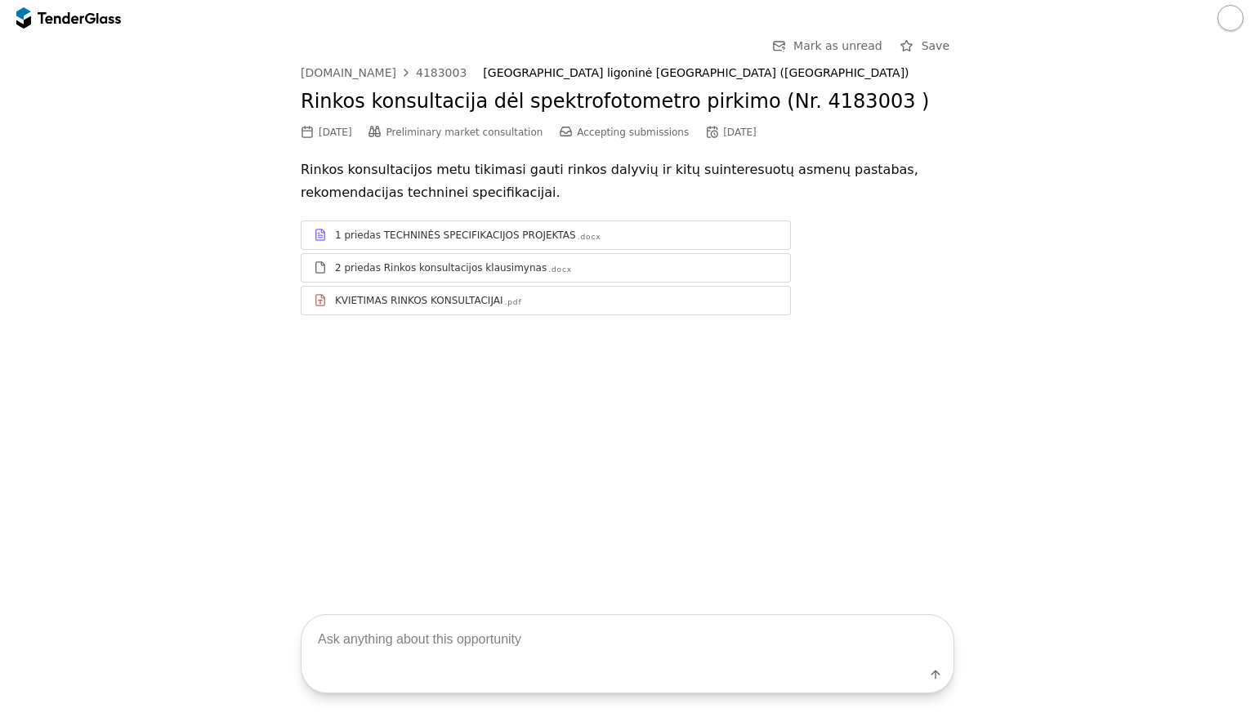
click at [578, 238] on div ".docx" at bounding box center [590, 237] width 24 height 11
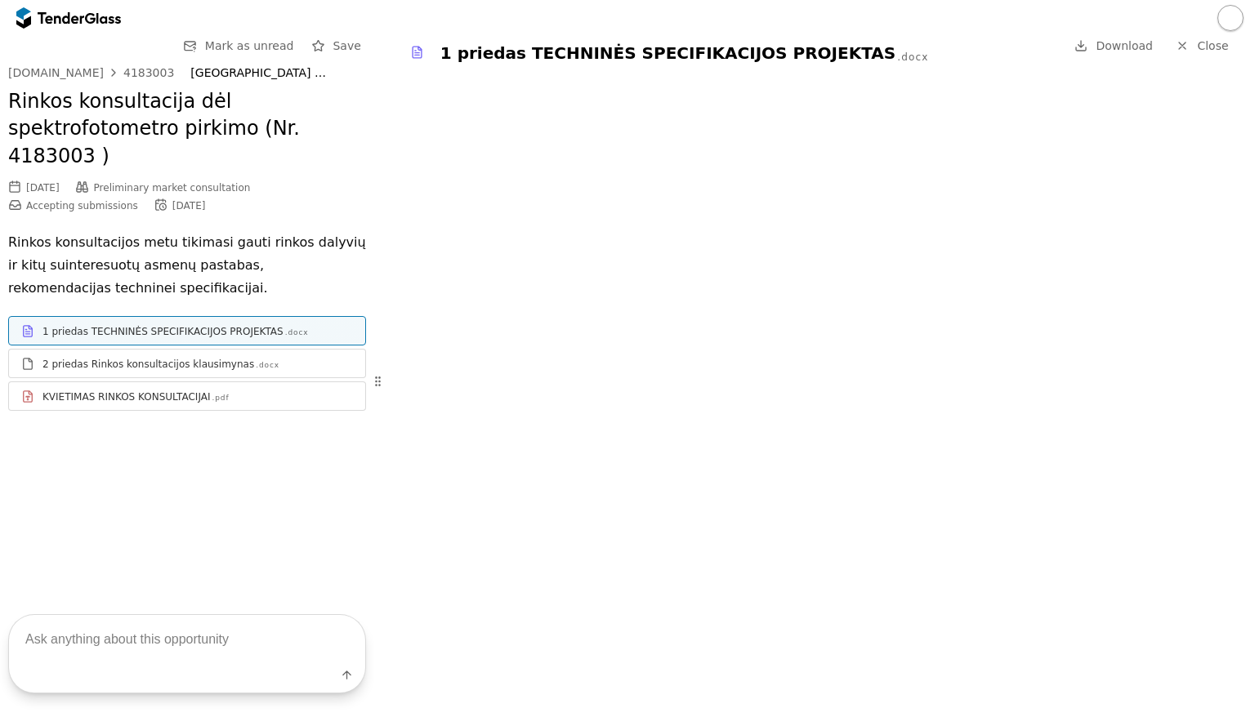
click at [1126, 49] on span "Download" at bounding box center [1123, 45] width 57 height 13
click at [1186, 47] on div at bounding box center [1182, 46] width 42 height 42
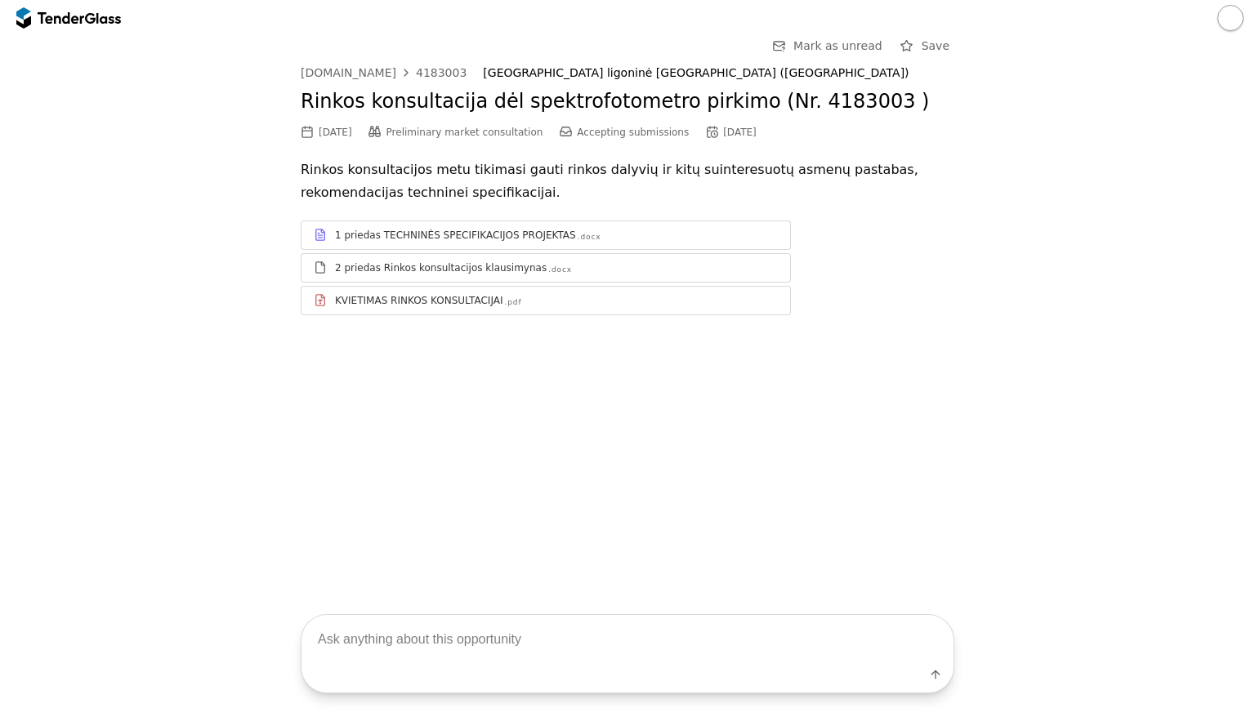
click at [854, 277] on div "1 priedas TECHNINĖS SPECIFIKACIJOS PROJEKTAS .docx 2 priedas Rinkos konsultacij…" at bounding box center [627, 268] width 653 height 95
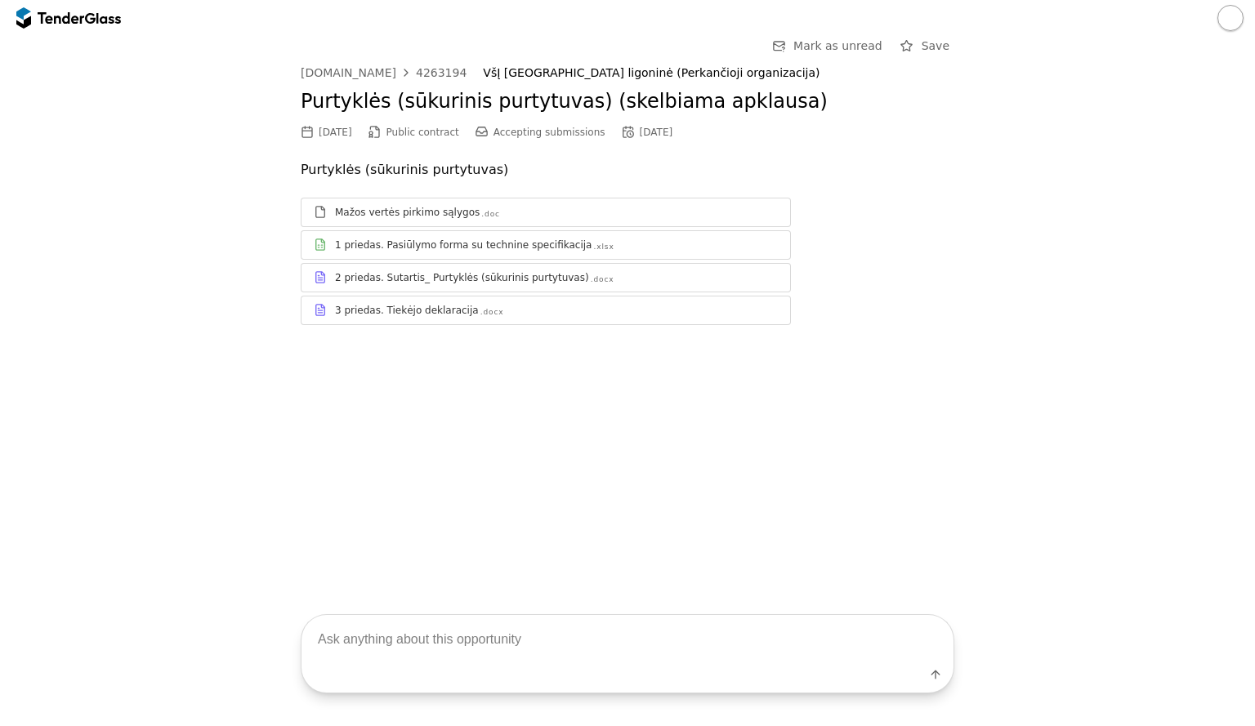
click at [480, 239] on div "1 priedas. Pasiūlymo forma su technine specifikacija" at bounding box center [463, 245] width 256 height 13
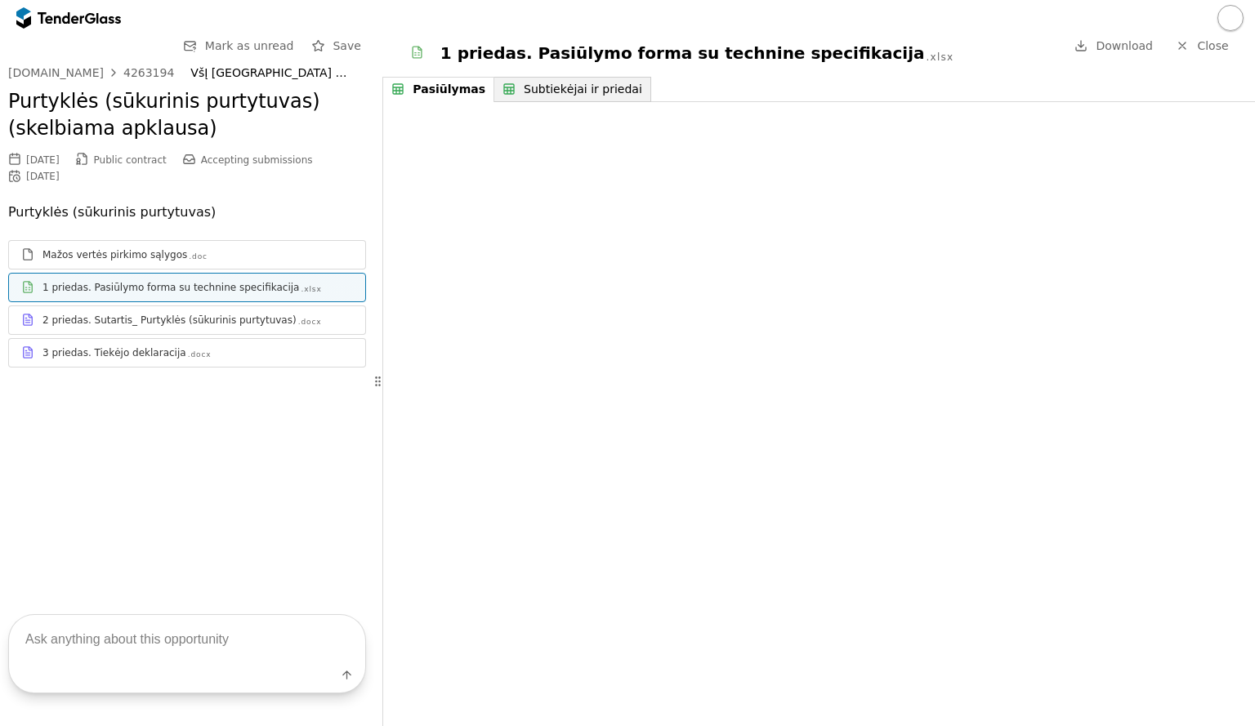
click at [1132, 48] on span "Download" at bounding box center [1123, 45] width 57 height 13
click at [1217, 48] on span "Close" at bounding box center [1212, 45] width 31 height 13
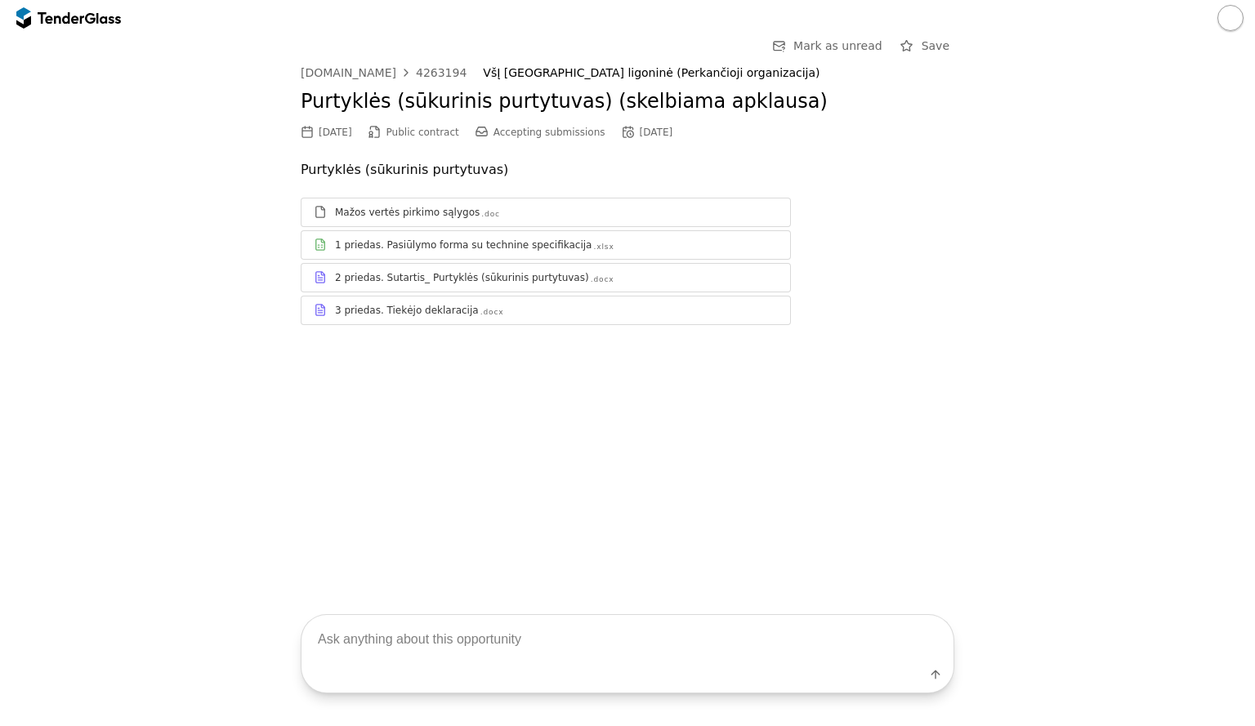
click at [917, 213] on div "Mažos vertės pirkimo sąlygos .doc 1 priedas. Pasiūlymo forma su technine specif…" at bounding box center [627, 261] width 653 height 127
click at [649, 248] on div "1 priedas. Pasiūlymo forma su technine specifikacija .xlsx" at bounding box center [556, 245] width 443 height 13
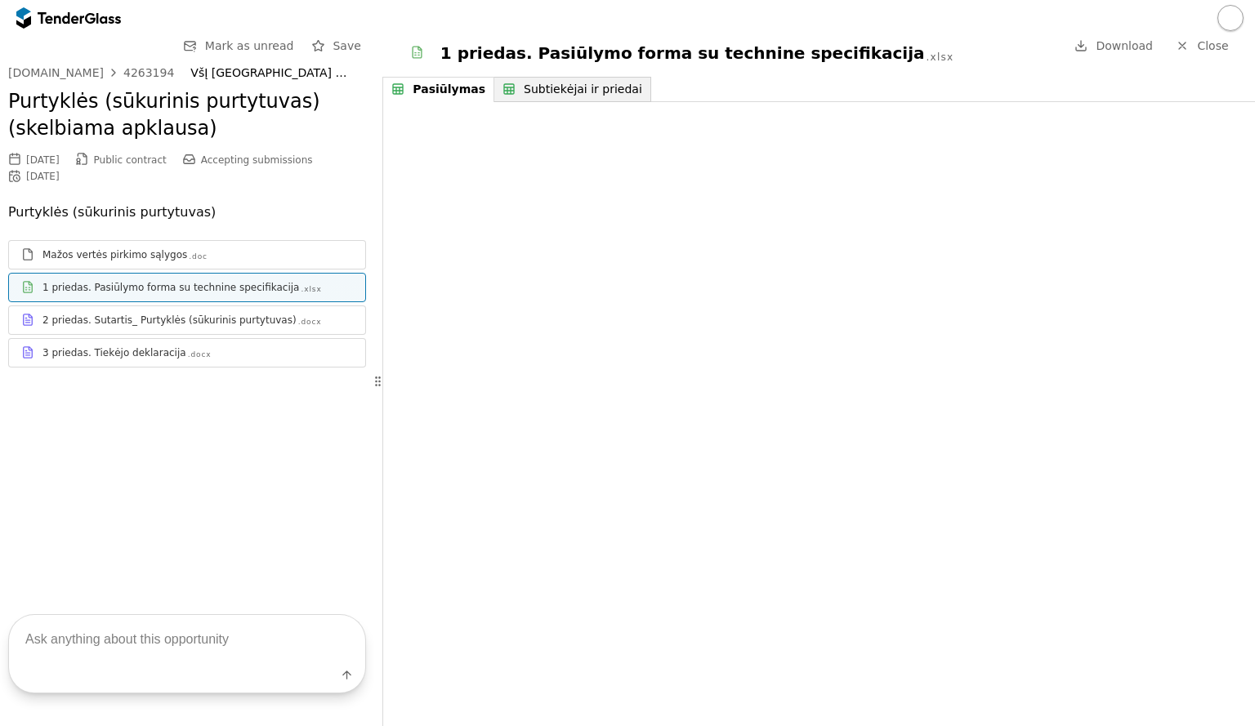
click at [1120, 51] on span "Download" at bounding box center [1123, 45] width 57 height 13
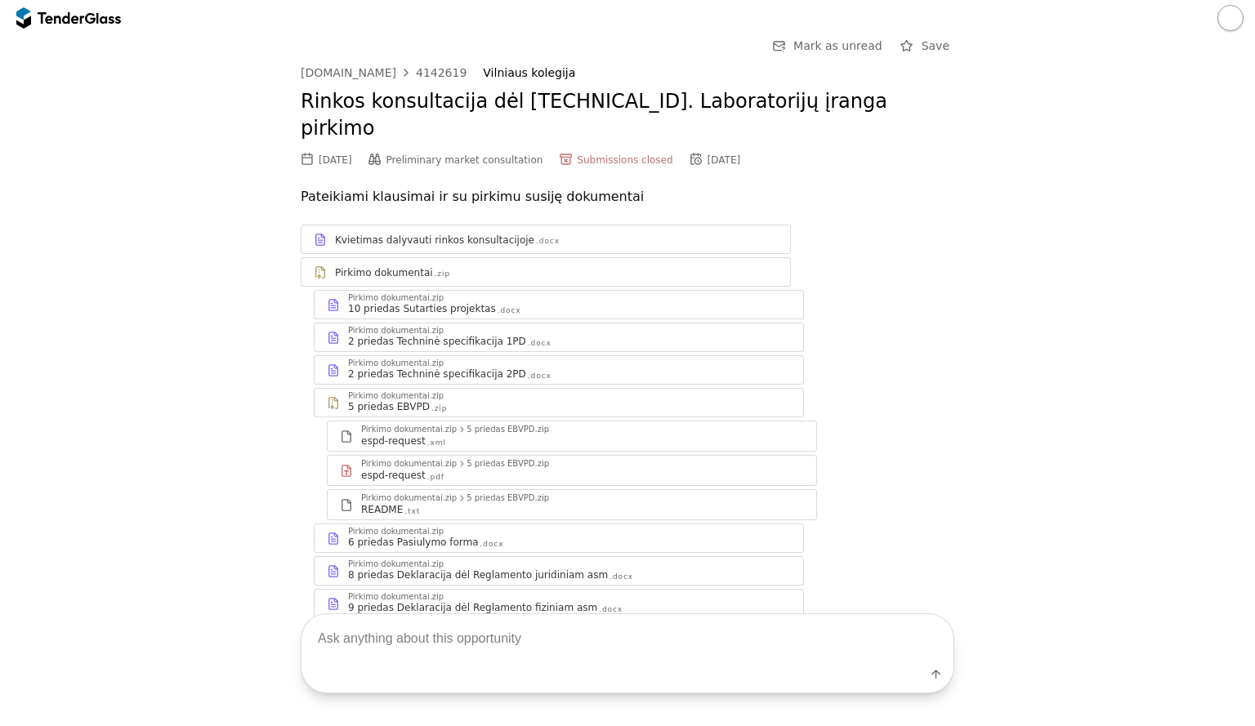
click at [448, 327] on div "Pirkimo dokumentai.zip" at bounding box center [569, 331] width 443 height 8
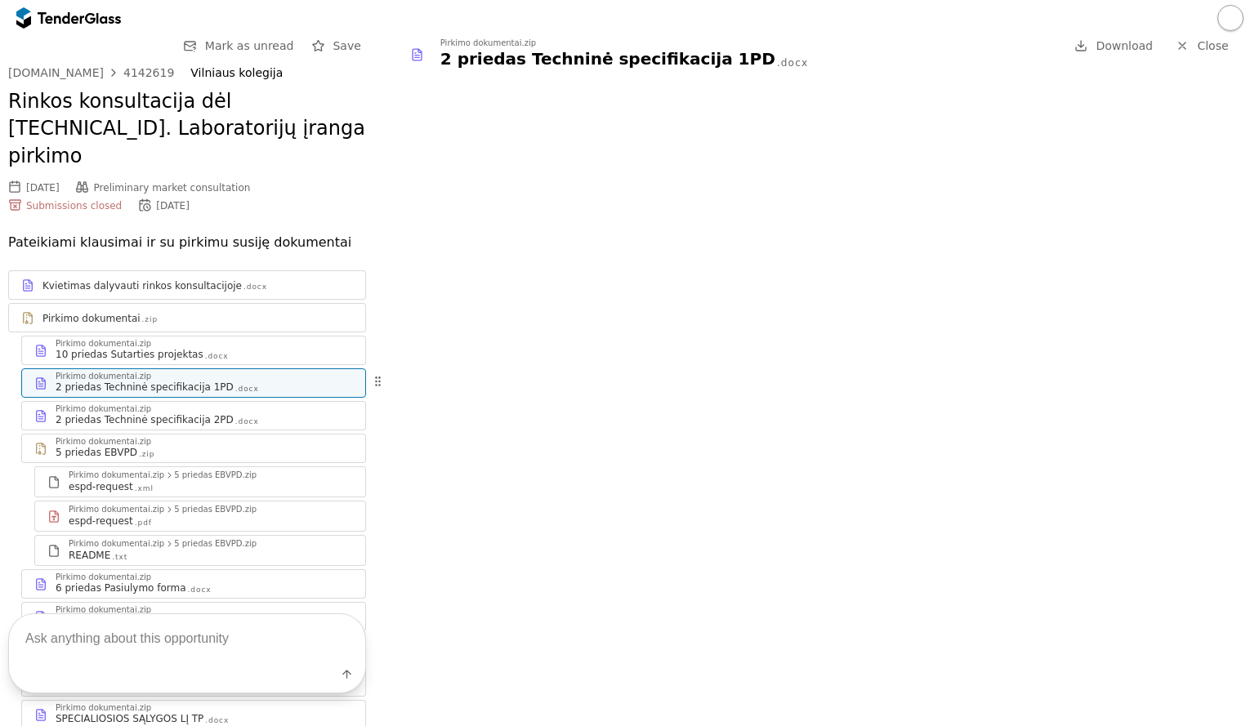
click at [98, 413] on div "2 priedas Techninė specifikacija 2PD" at bounding box center [145, 419] width 178 height 13
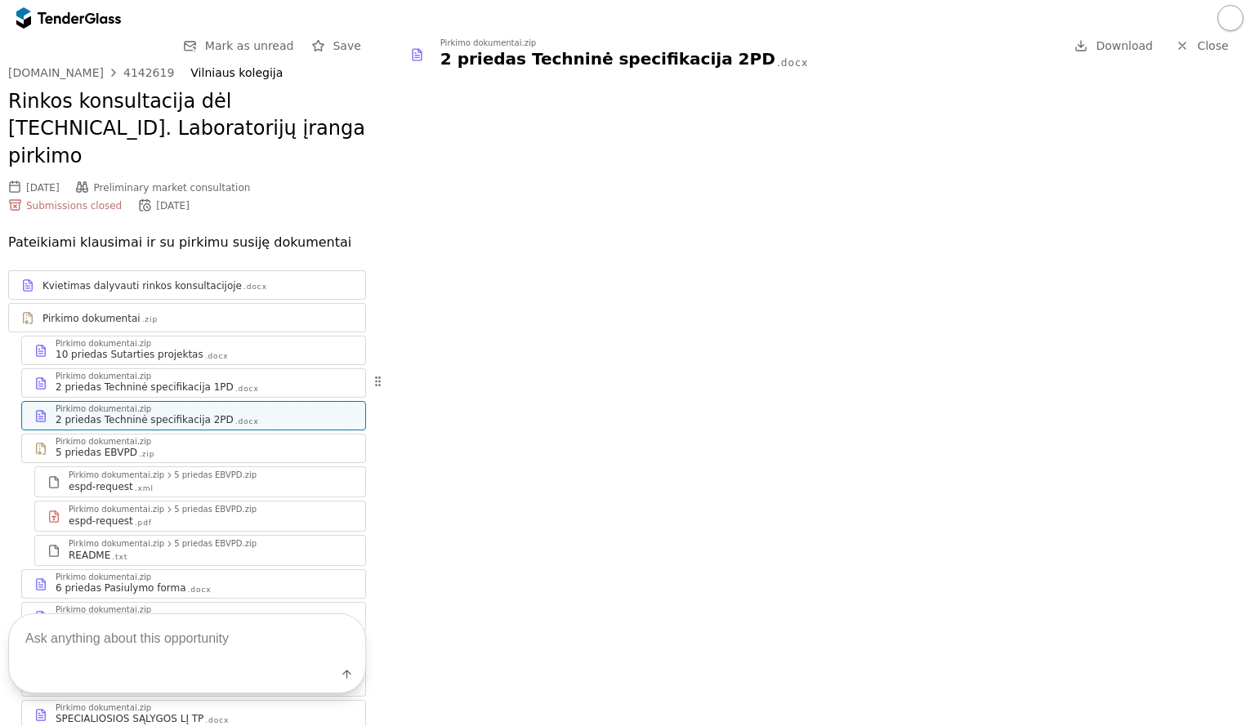
click at [1216, 42] on span "Close" at bounding box center [1212, 45] width 31 height 13
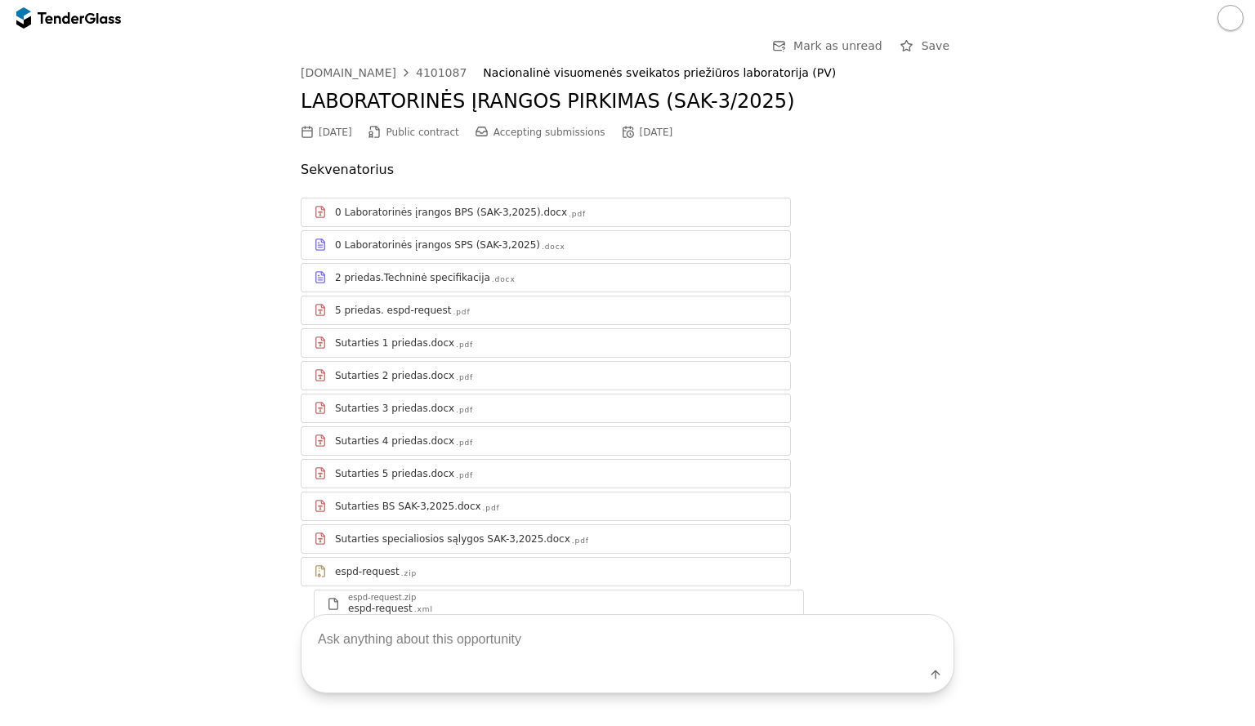
click at [538, 136] on span "Accepting submissions" at bounding box center [549, 132] width 112 height 11
click at [640, 136] on div "08/25/2025" at bounding box center [656, 132] width 33 height 11
click at [619, 134] on div at bounding box center [628, 132] width 47 height 47
click at [786, 189] on div "0 Laboratorinės įrangos BPS (SAK-3,2025).docx .pdf 0 Laboratorinės įrangos SPS …" at bounding box center [627, 441] width 653 height 520
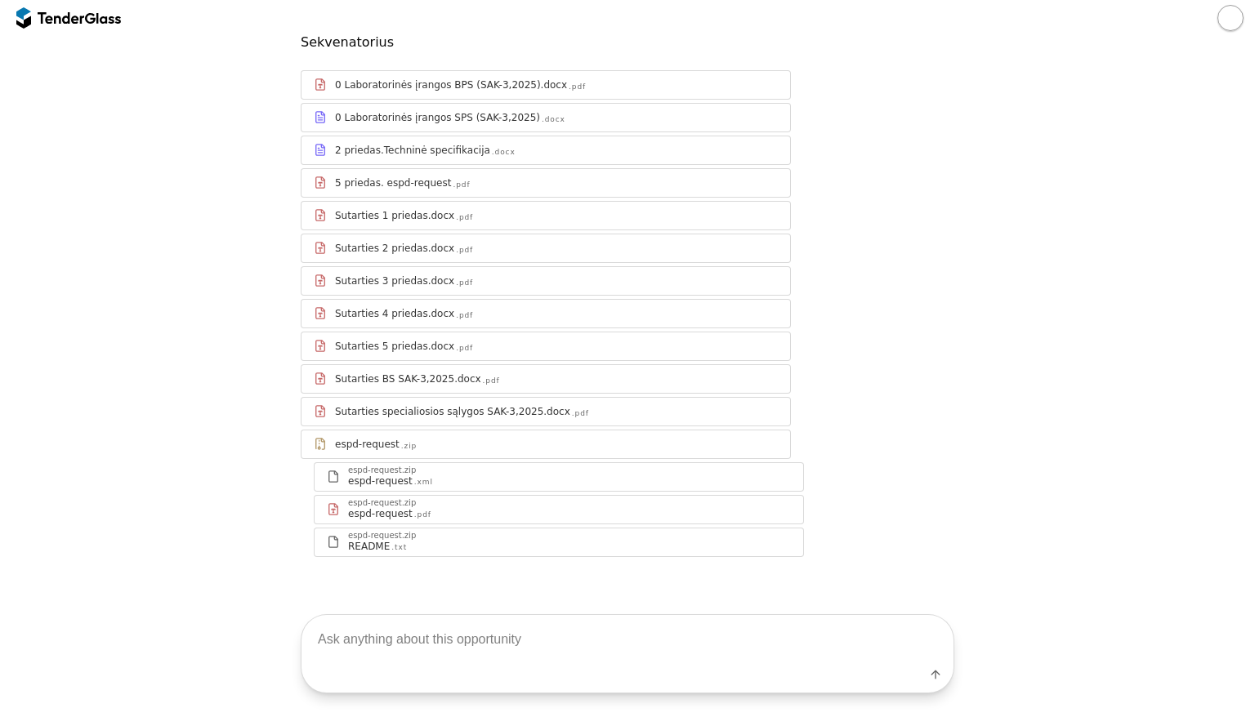
click at [436, 121] on div "0 Laboratorinės įrangos SPS (SAK-3,2025)" at bounding box center [437, 117] width 205 height 13
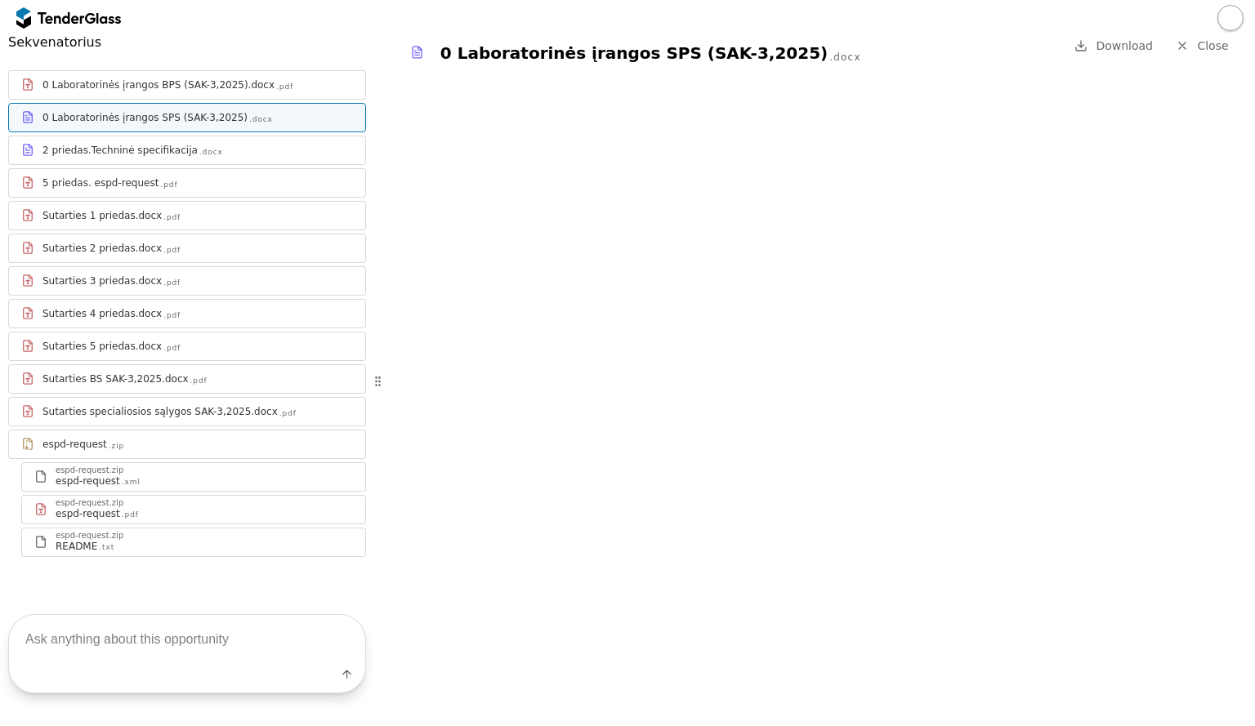
click at [131, 155] on div "2 priedas.Techninė specifikacija" at bounding box center [119, 150] width 155 height 13
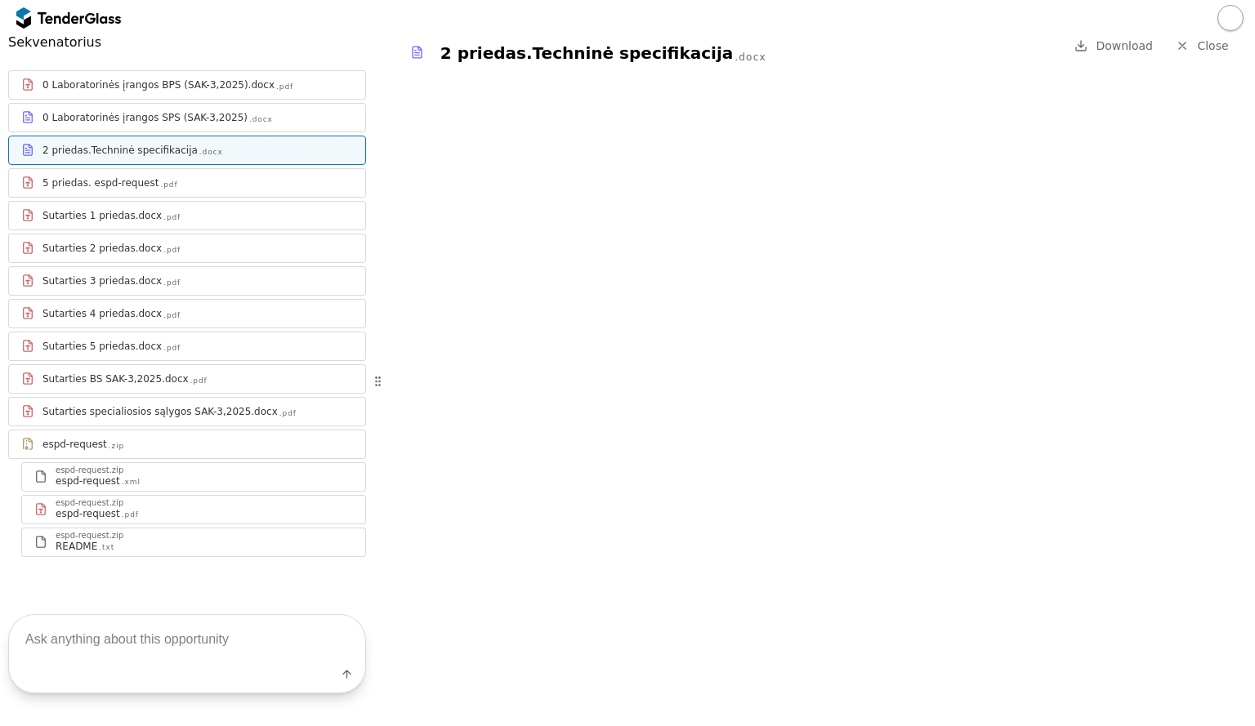
click at [1204, 46] on span "Close" at bounding box center [1212, 45] width 31 height 13
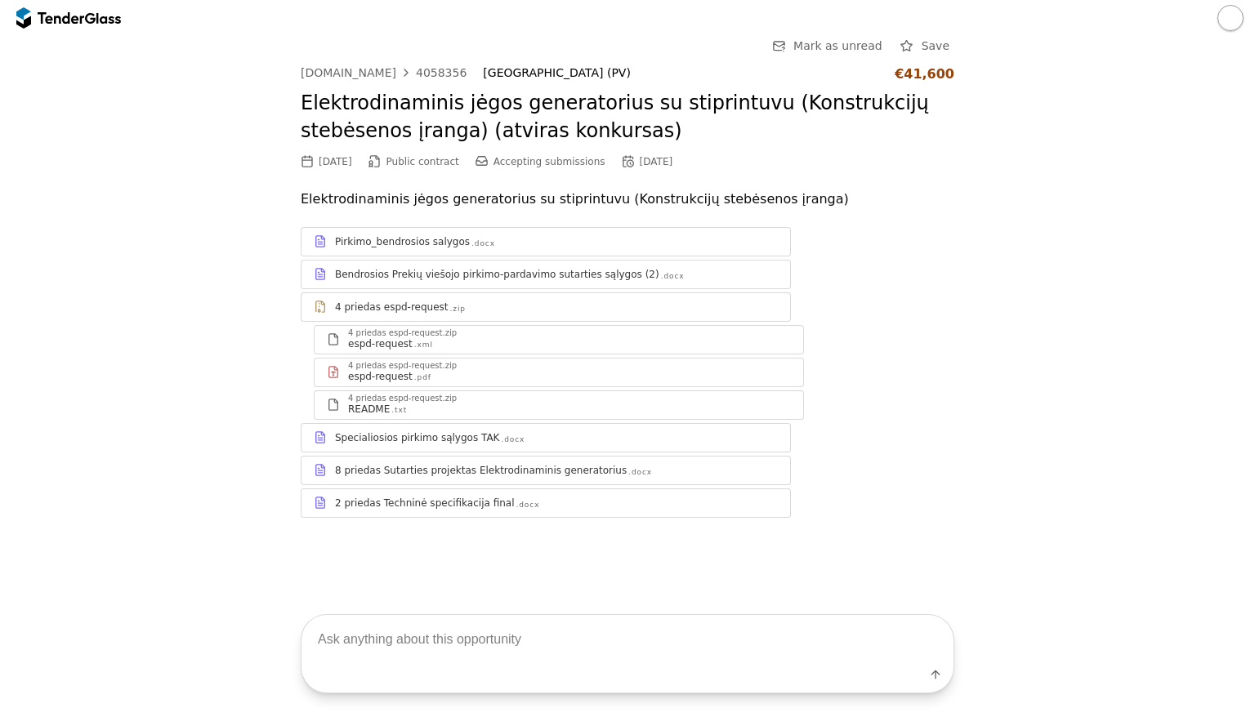
click at [411, 500] on div "2 priedas Techninė specifikacija final" at bounding box center [425, 503] width 180 height 13
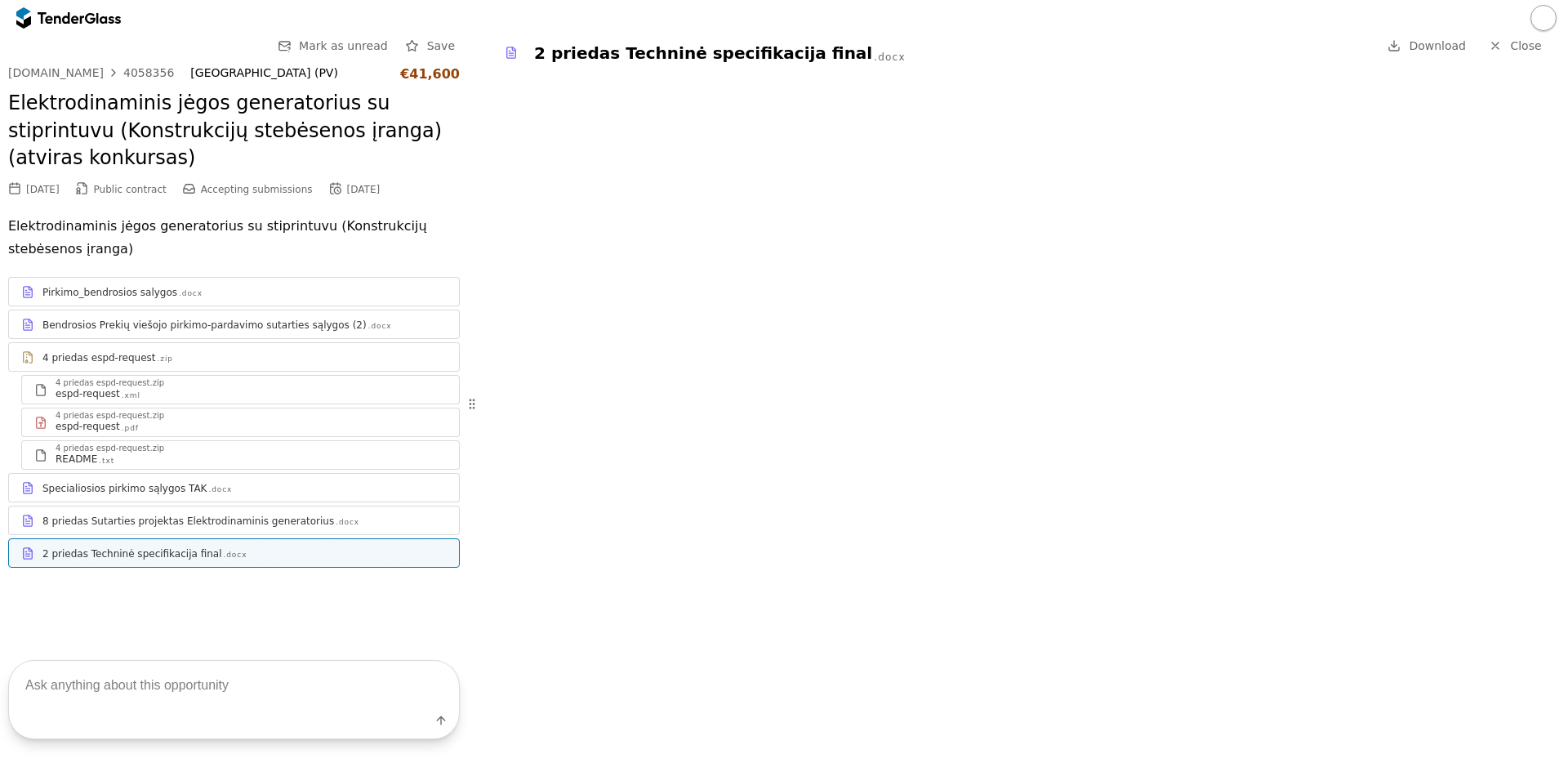
click at [1254, 43] on link "Close" at bounding box center [1515, 46] width 73 height 20
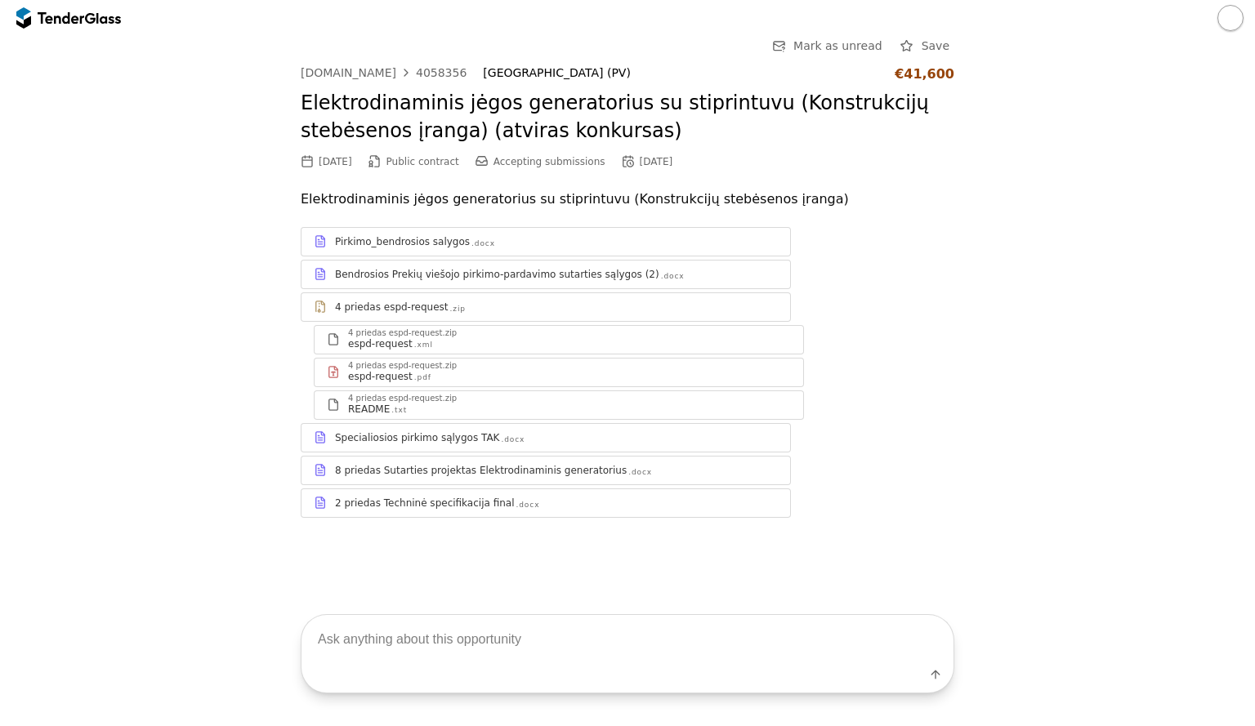
click at [538, 506] on div "2 priedas Techninė specifikacija final .docx" at bounding box center [556, 503] width 443 height 13
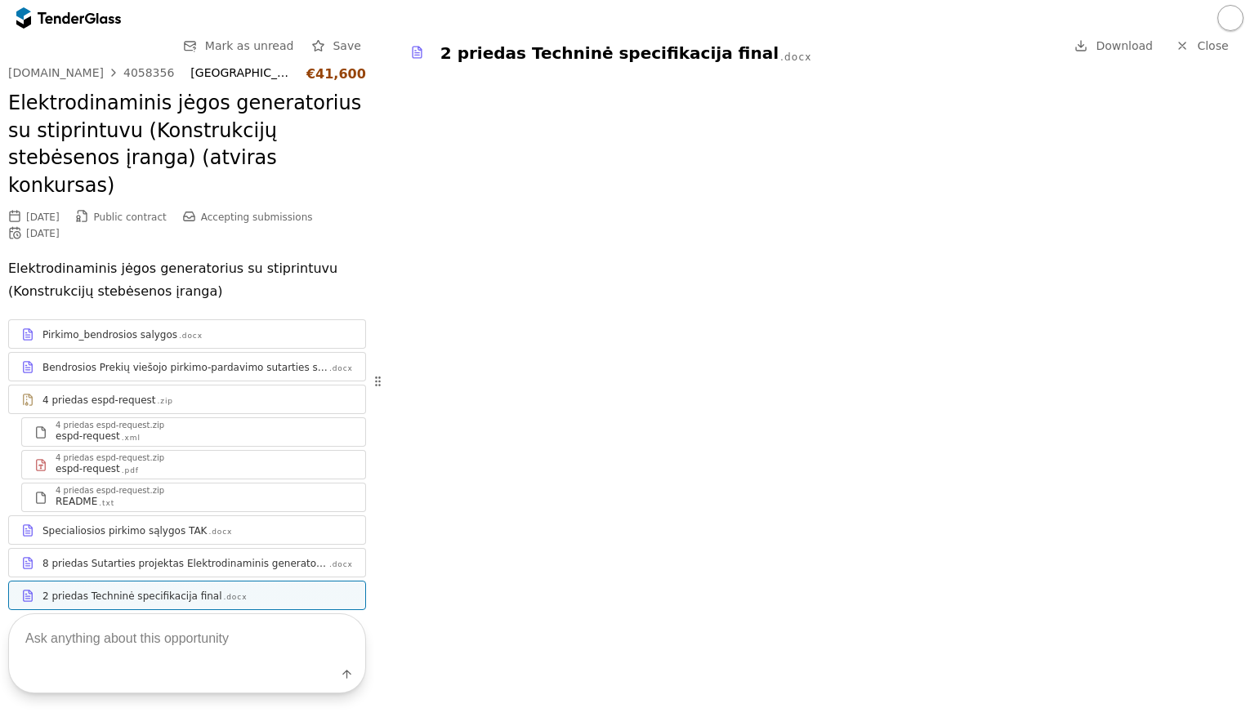
click at [1135, 45] on span "Download" at bounding box center [1123, 45] width 57 height 13
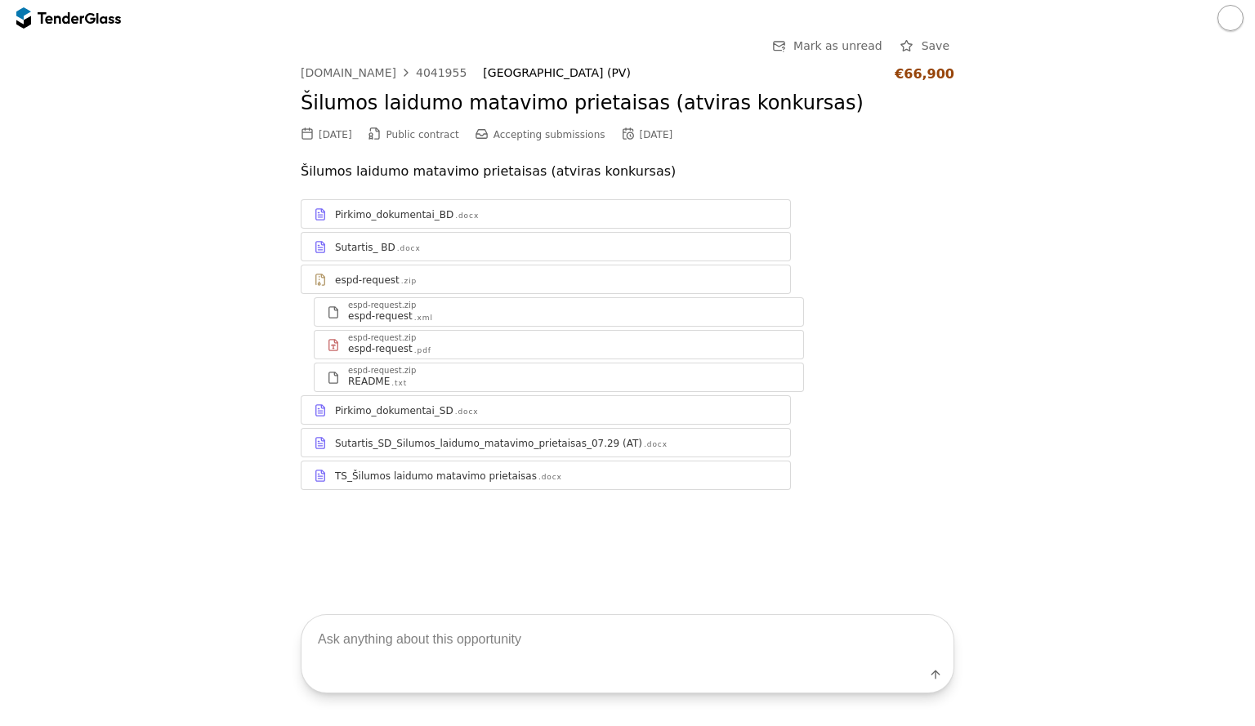
click at [720, 471] on div "TS_Šilumos laidumo matavimo prietaisas .docx" at bounding box center [556, 476] width 443 height 13
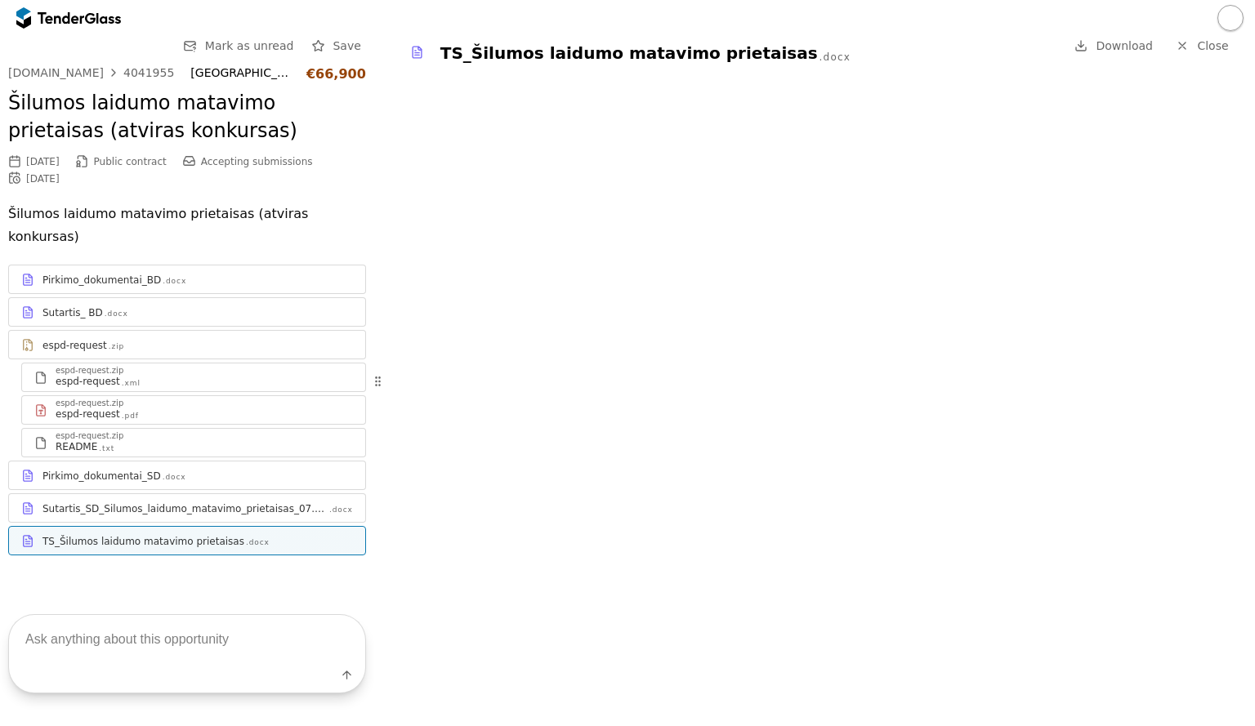
click at [1110, 53] on link "Download" at bounding box center [1113, 46] width 88 height 20
click at [1216, 56] on div "TS_Šilumos laidumo matavimo prietaisas .docx Download Close" at bounding box center [818, 52] width 872 height 33
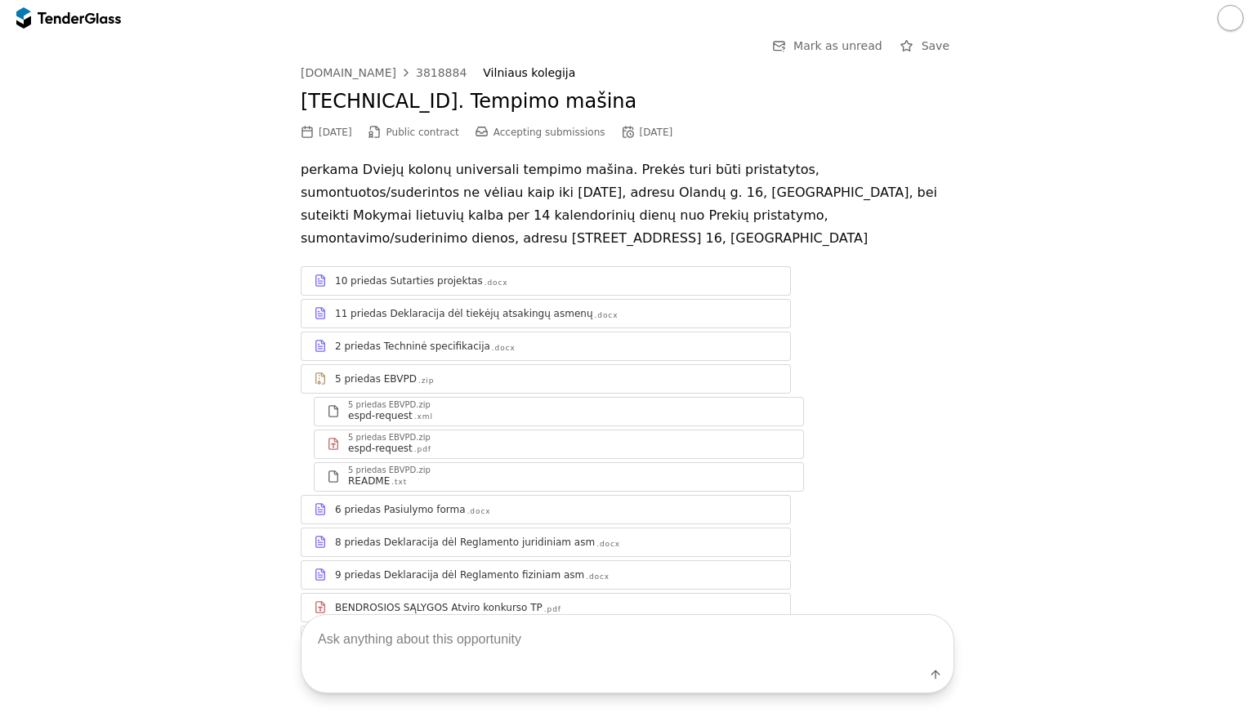
click at [423, 340] on div "2 priedas Techninė specifikacija" at bounding box center [412, 346] width 155 height 13
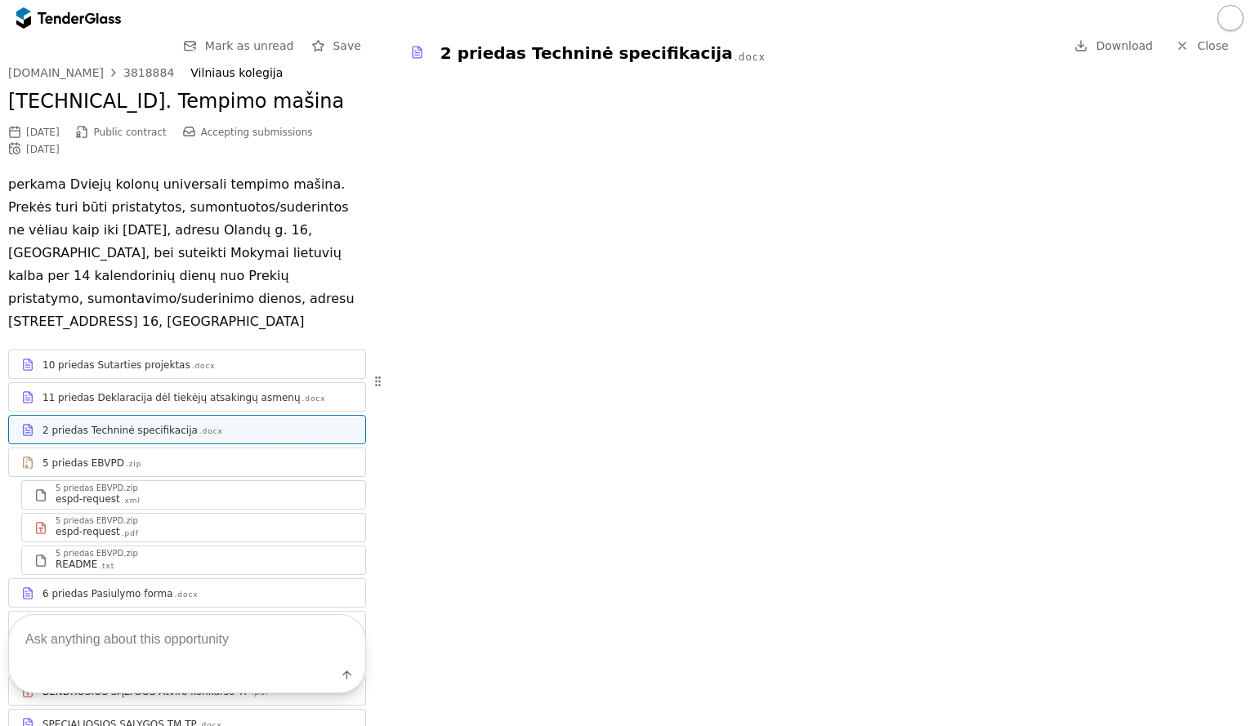
click at [1121, 44] on span "Download" at bounding box center [1123, 45] width 57 height 13
click at [1205, 53] on link "Close" at bounding box center [1202, 46] width 73 height 20
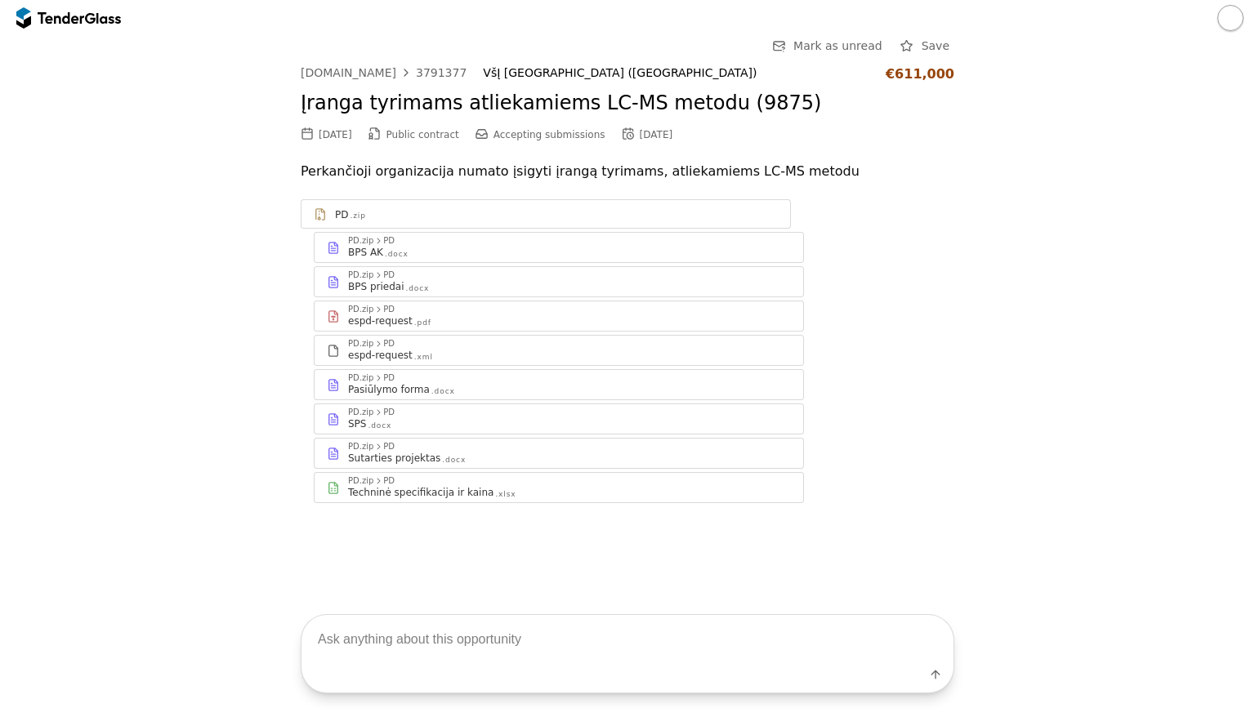
click at [941, 321] on div "PD .zip PD.zip PD BPS AK .docx PD.zip PD BPS priedai .docx PD.zip PD espd-reque…" at bounding box center [627, 351] width 653 height 304
click at [435, 486] on div "Techninė specifikacija ir kaina" at bounding box center [420, 492] width 145 height 13
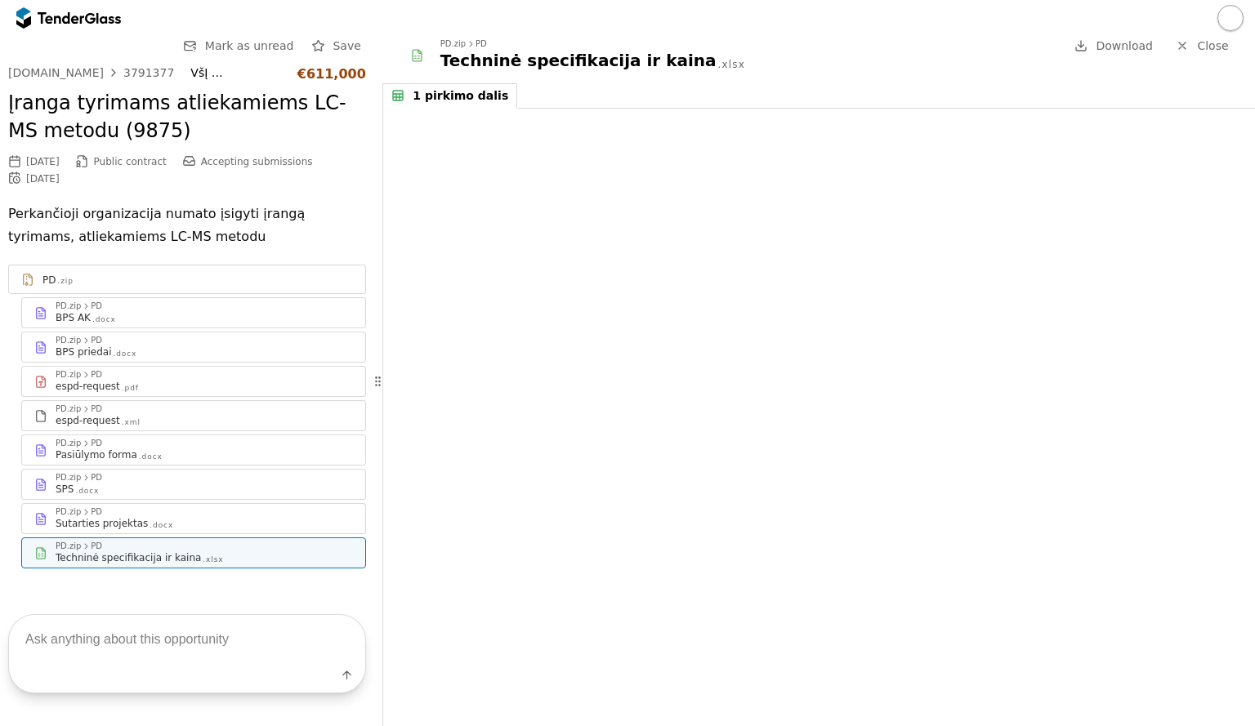
click at [1218, 55] on link "Close" at bounding box center [1202, 46] width 73 height 20
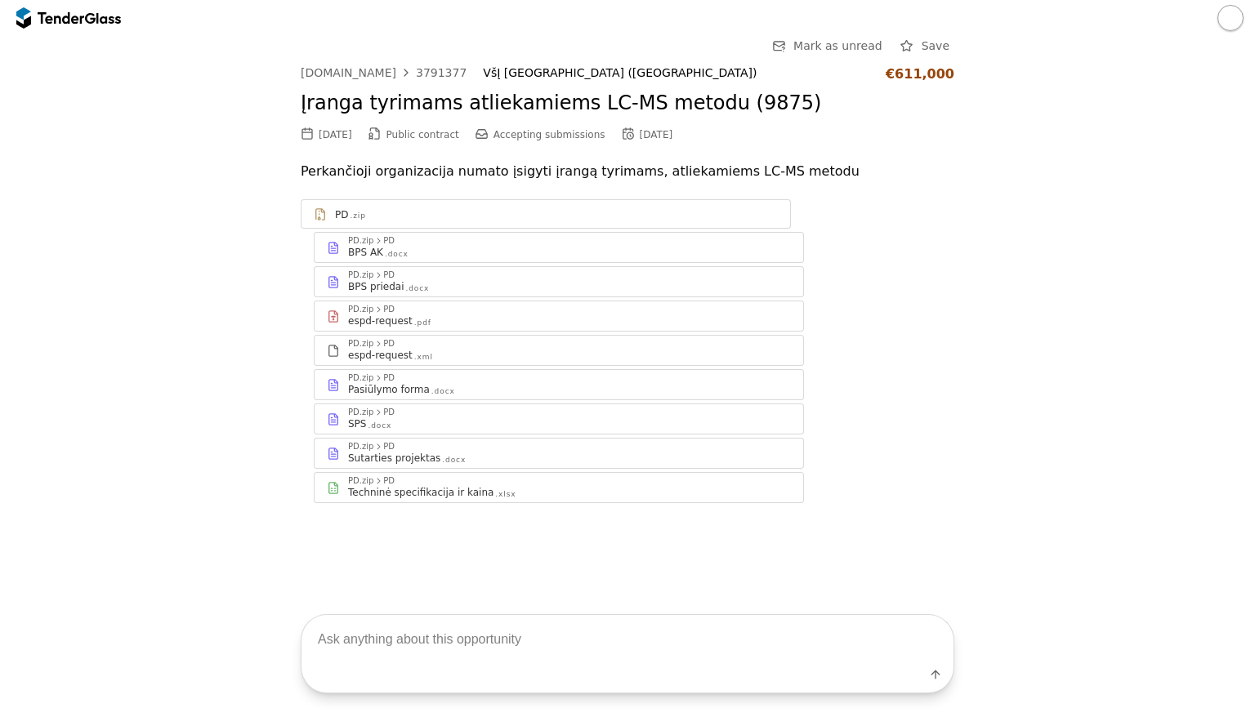
drag, startPoint x: 1004, startPoint y: 364, endPoint x: 933, endPoint y: 25, distance: 345.6
click at [997, 356] on div "Go Back Mark as unread Save viesiejipirkimai.lt 3791377 VšĮ Vilniaus universite…" at bounding box center [627, 282] width 1238 height 493
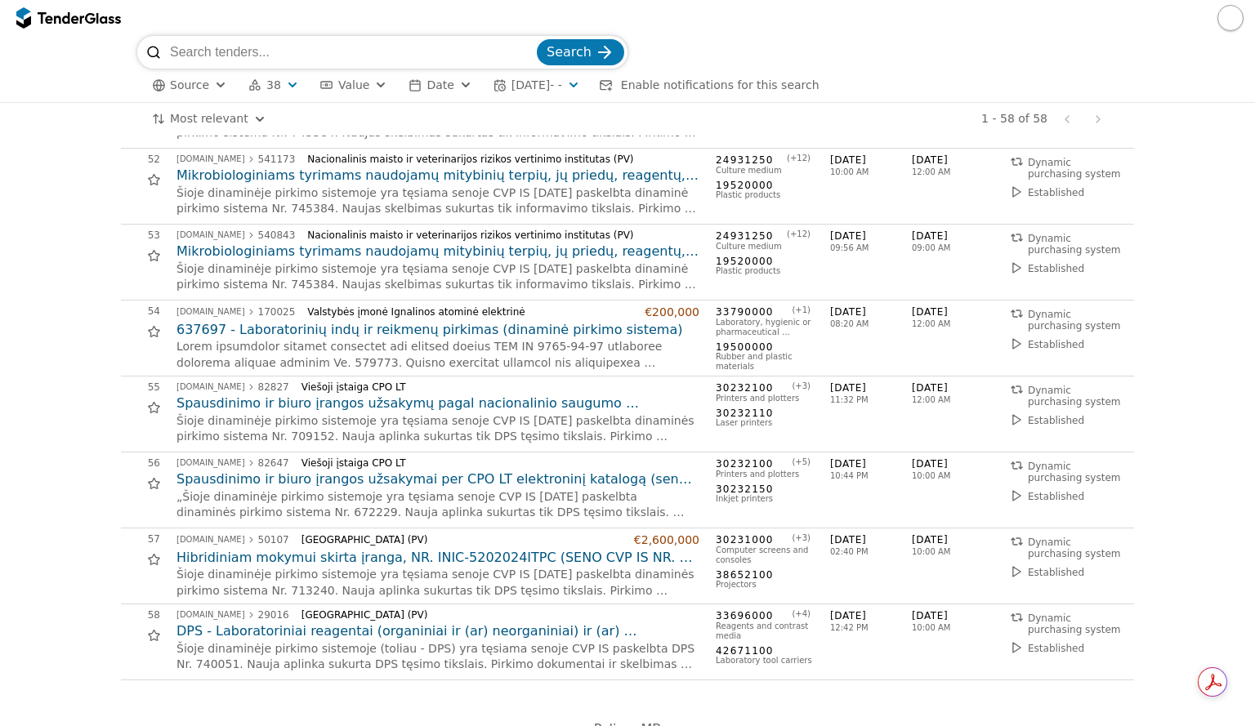
scroll to position [3888, 0]
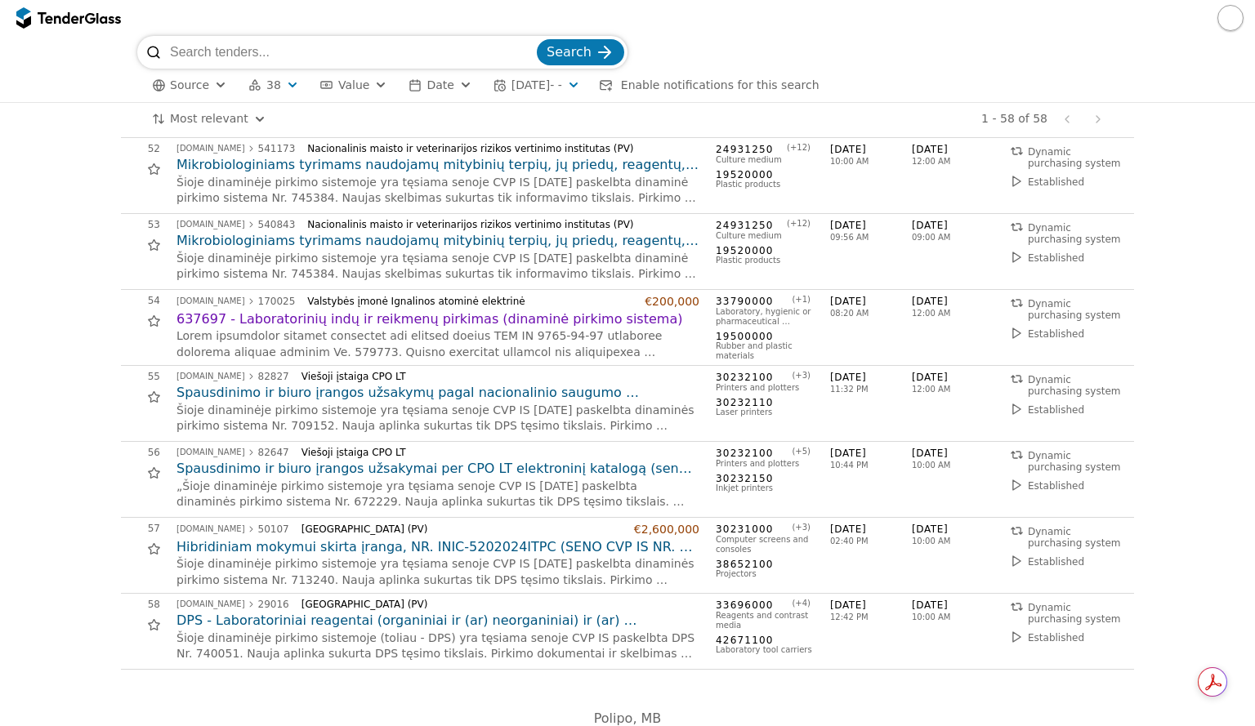
click at [311, 612] on h2 "DPS - Laboratoriniai reagentai (organiniai ir (ar) neorganiniai) ir (ar) labora…" at bounding box center [437, 621] width 523 height 18
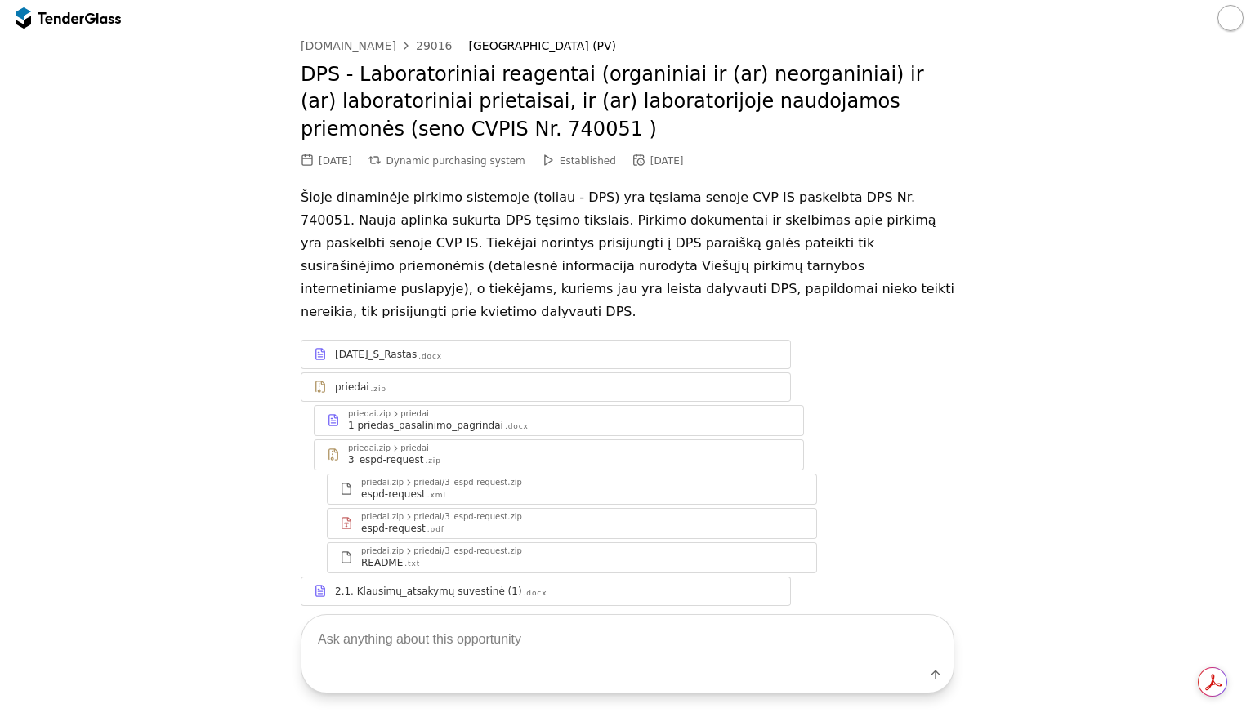
scroll to position [51, 0]
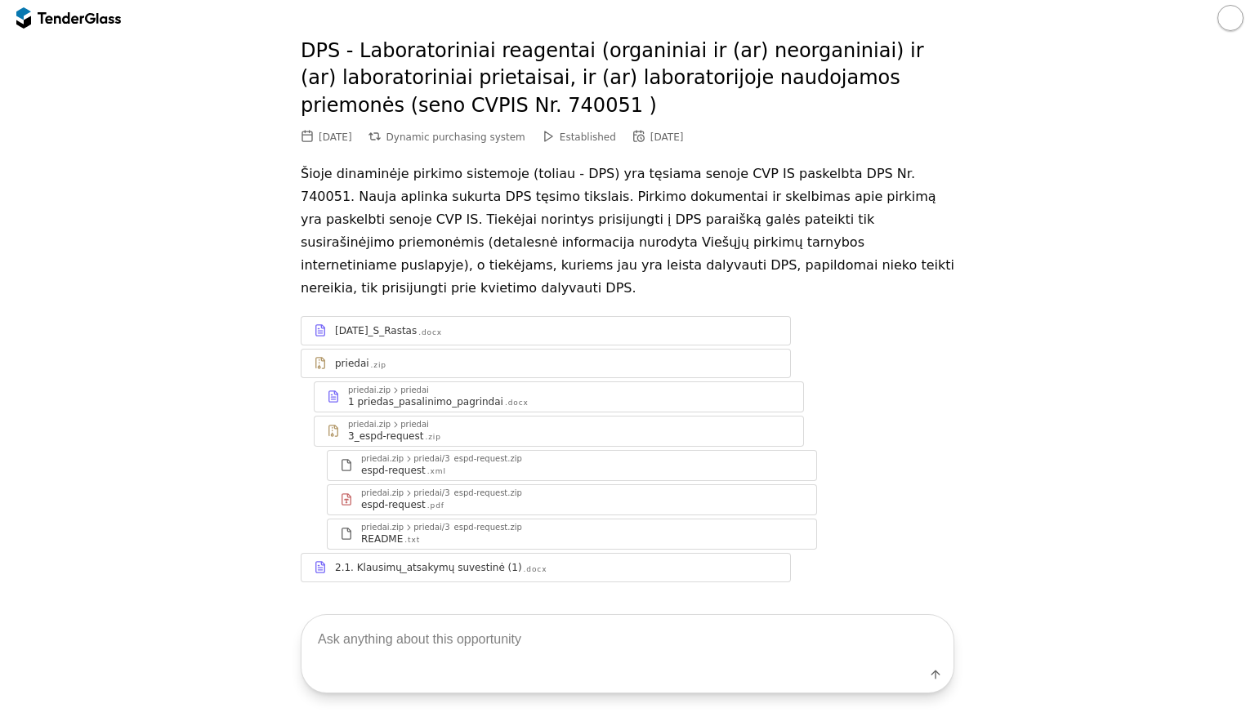
click at [405, 238] on p "Šioje dinaminėje pirkimo sistemoje (toliau - DPS) yra tęsiama senoje CVP IS pas…" at bounding box center [627, 231] width 653 height 137
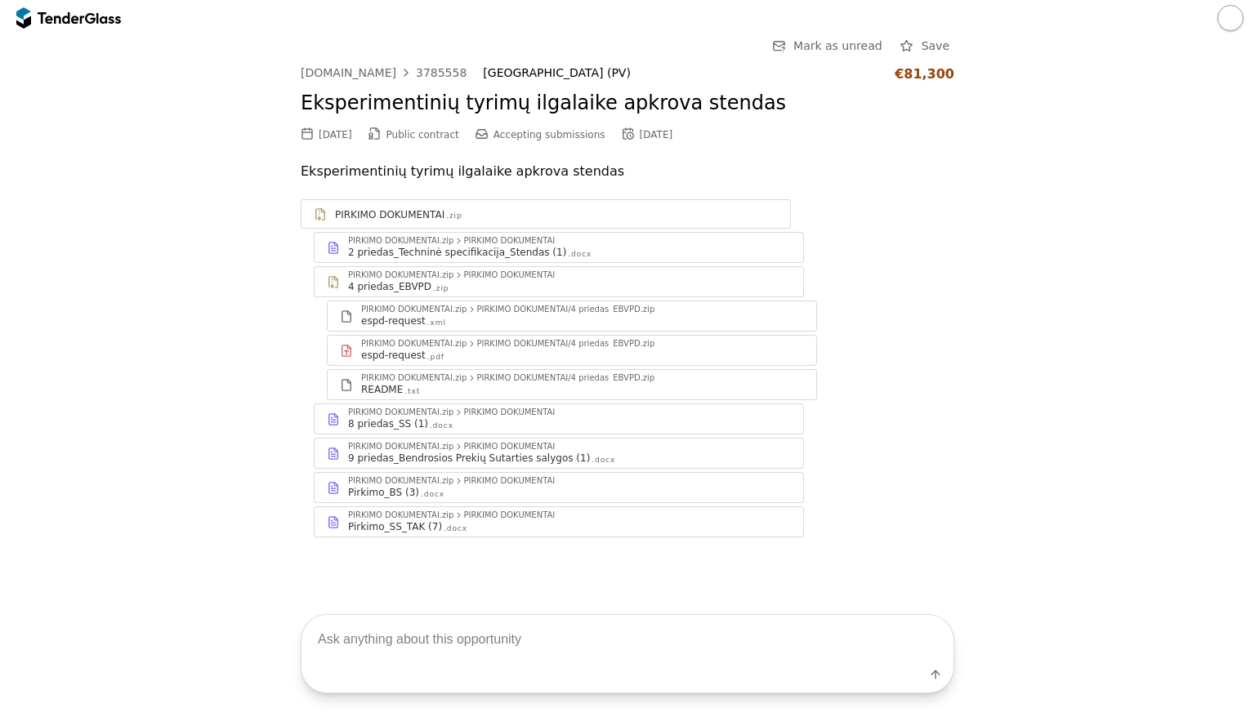
click at [463, 243] on div "PIRKIMO DOKUMENTAI" at bounding box center [508, 241] width 91 height 8
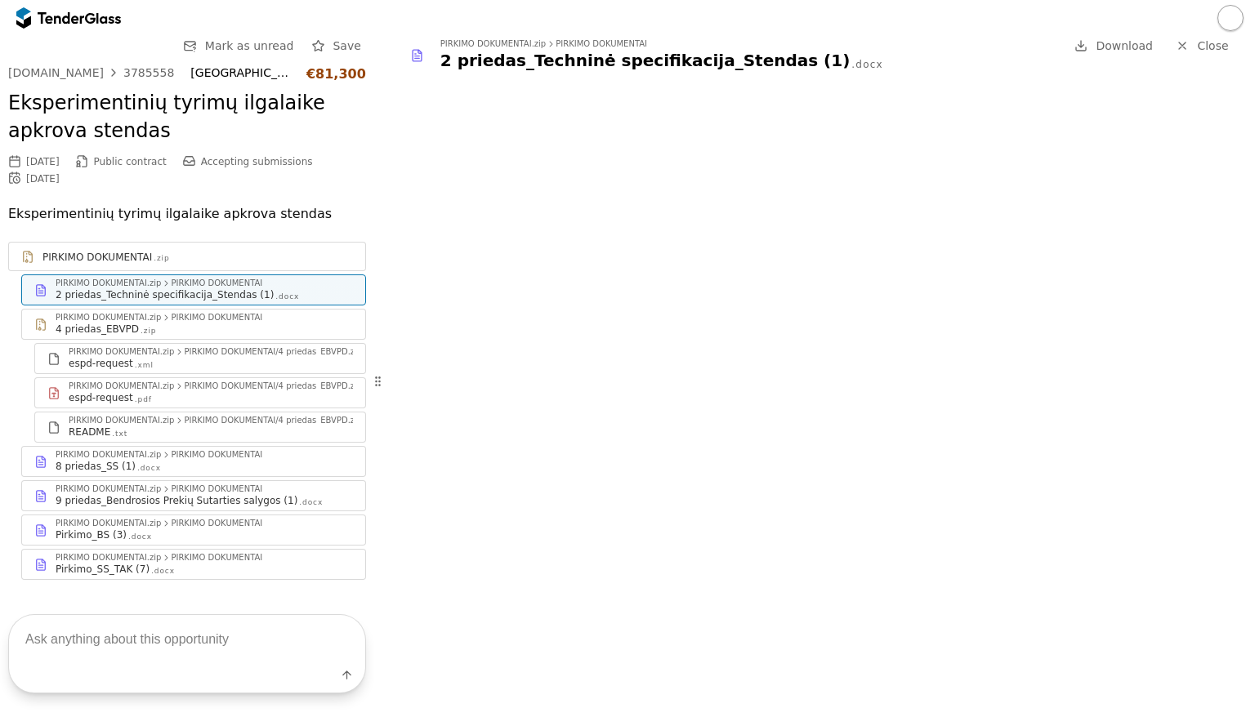
click at [1203, 43] on span "Close" at bounding box center [1212, 45] width 31 height 13
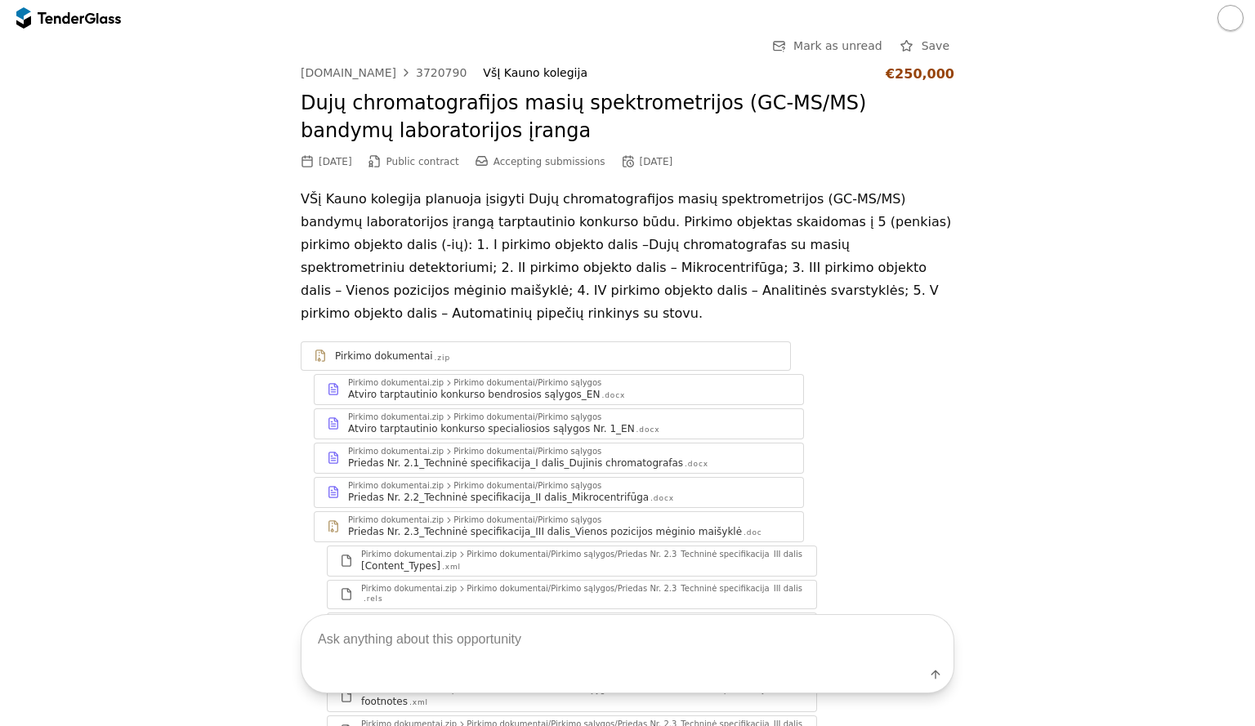
click at [790, 214] on p "VŠį Kauno kolegija planuoja įsigyti Dujų chromatografijos masių spektrometrijos…" at bounding box center [627, 256] width 653 height 137
click at [734, 248] on p "VŠį Kauno kolegija planuoja įsigyti Dujų chromatografijos masių spektrometrijos…" at bounding box center [627, 256] width 653 height 137
click at [413, 260] on p "VŠį Kauno kolegija planuoja įsigyti Dujų chromatografijos masių spektrometrijos…" at bounding box center [627, 256] width 653 height 137
click at [430, 69] on div "3720790" at bounding box center [441, 72] width 51 height 11
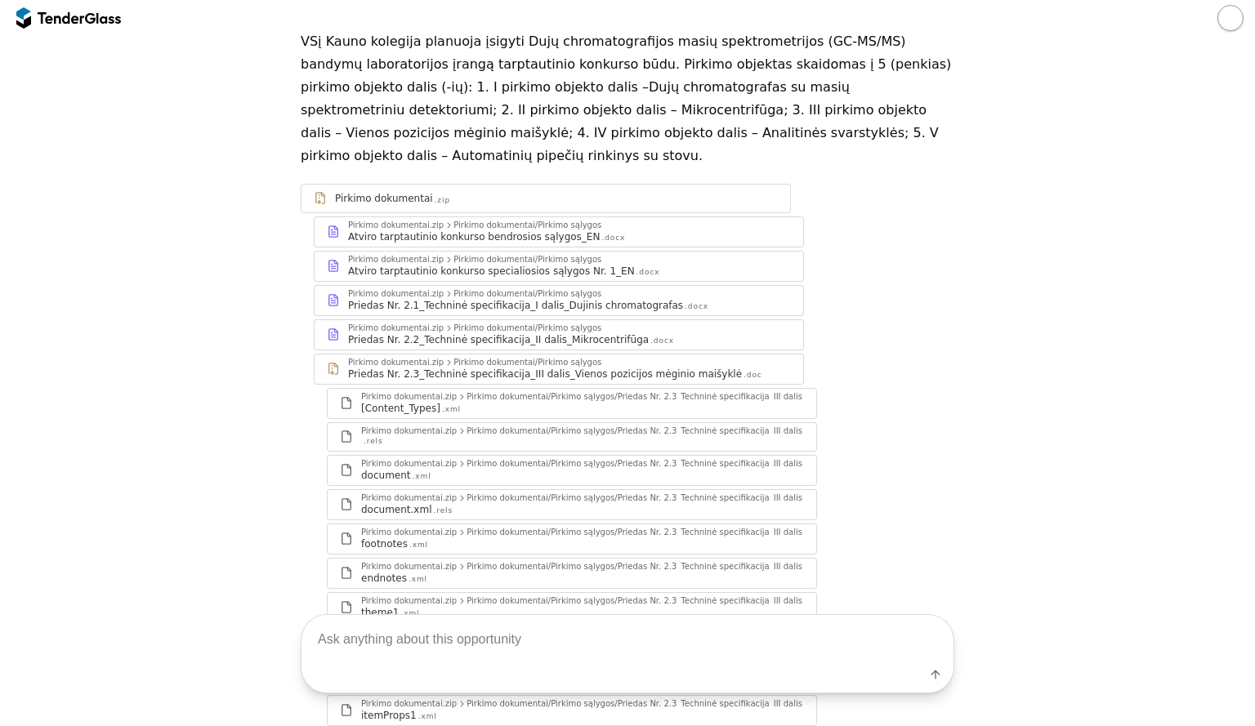
scroll to position [163, 0]
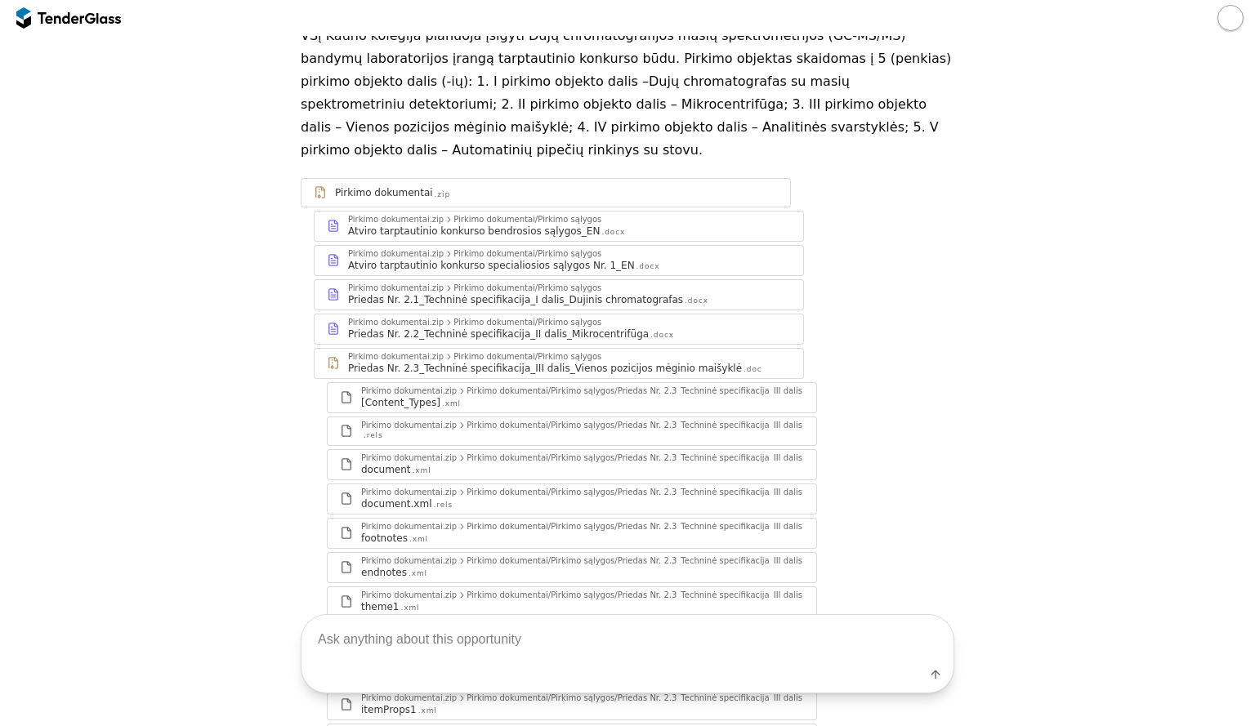
click at [761, 352] on div "Pirkimo dokumentai.zip Pirkimo dokumentai/Pirkimo sąlygos" at bounding box center [569, 357] width 443 height 10
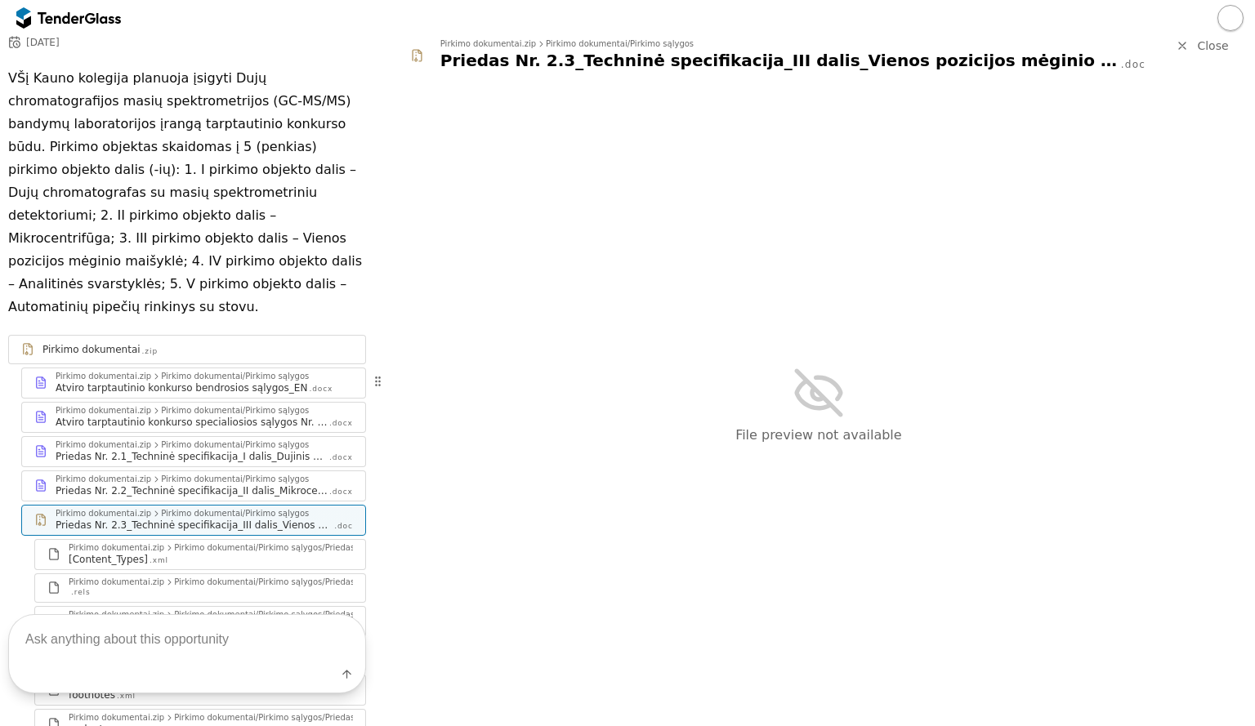
scroll to position [206, 0]
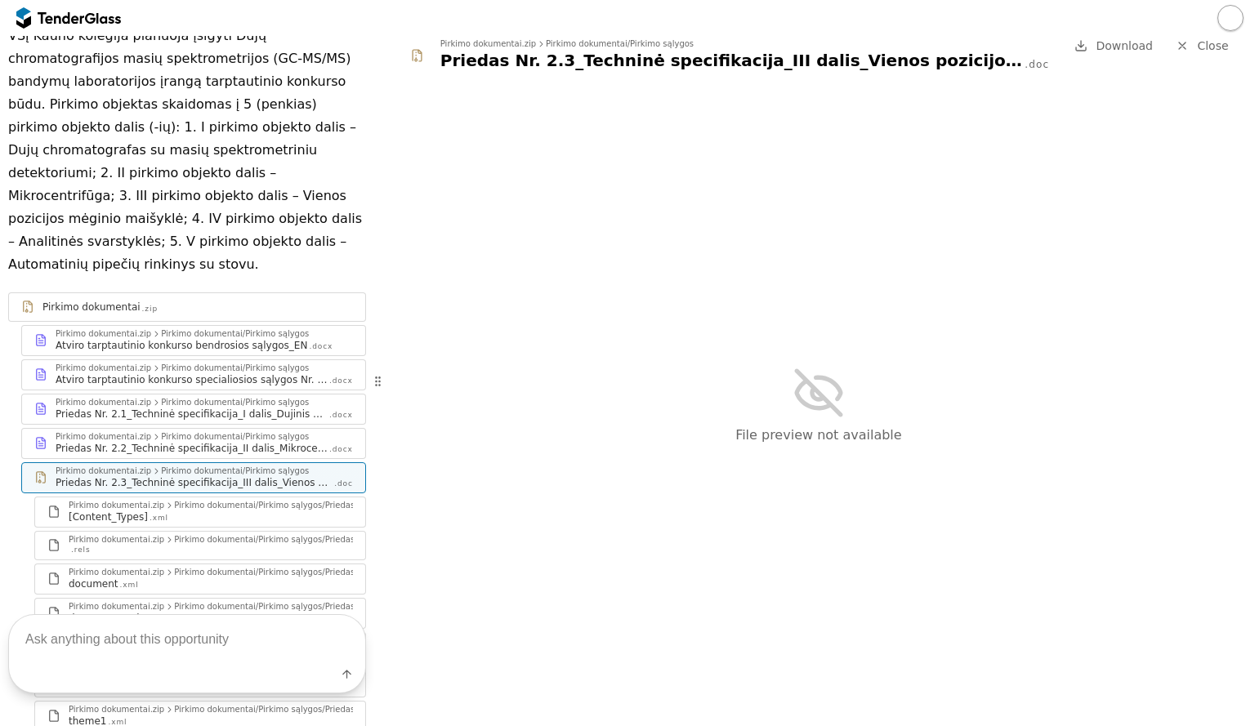
click at [296, 301] on div "Pirkimo dokumentai .zip" at bounding box center [197, 307] width 310 height 13
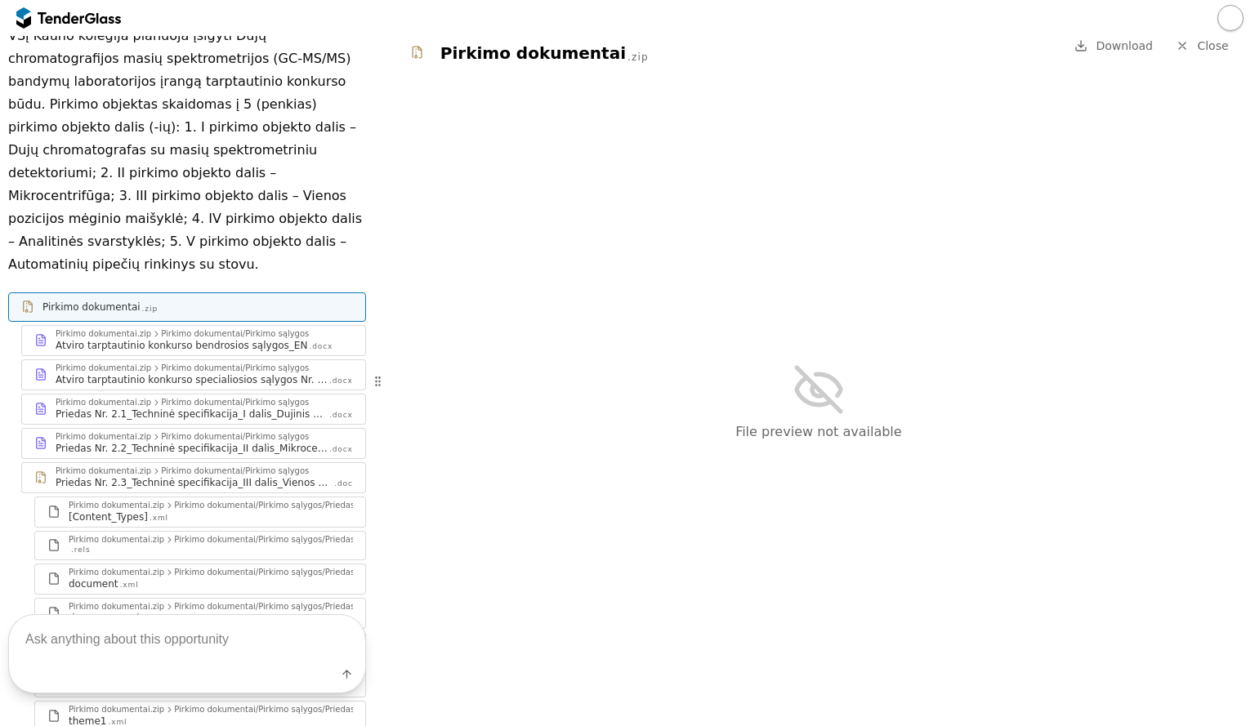
click at [1126, 45] on span "Download" at bounding box center [1123, 45] width 57 height 13
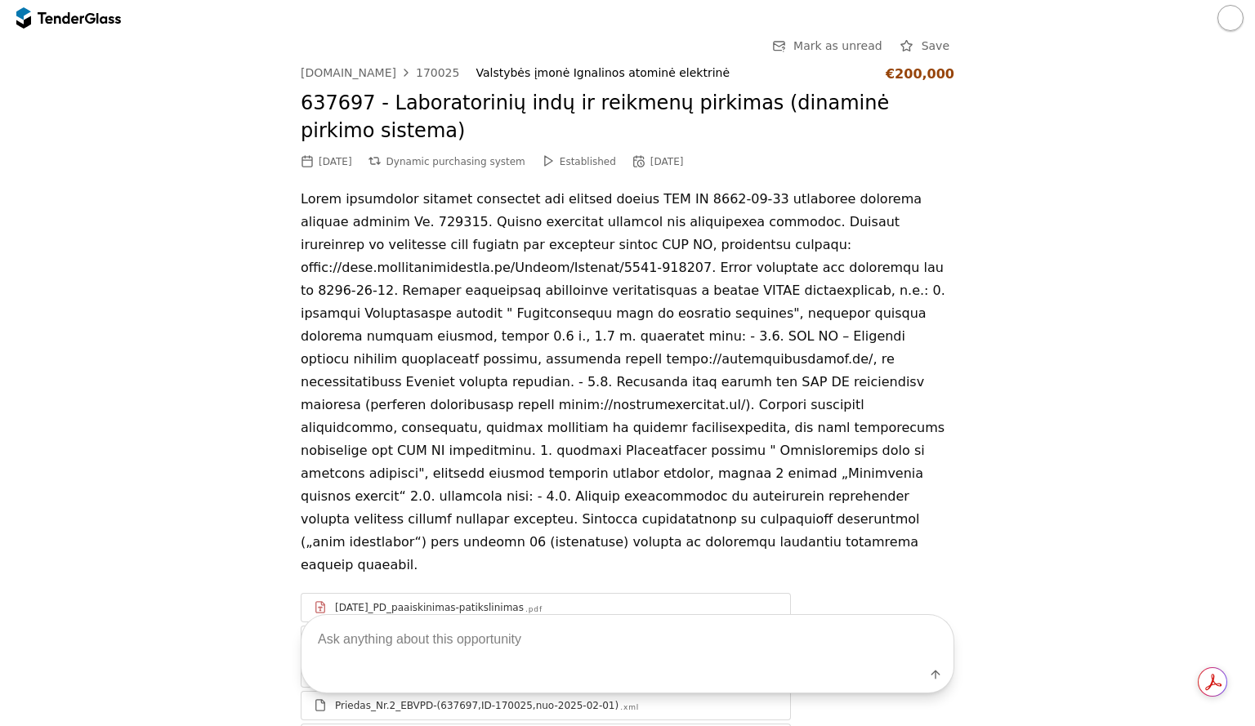
click at [46, 19] on div at bounding box center [61, 17] width 46 height 11
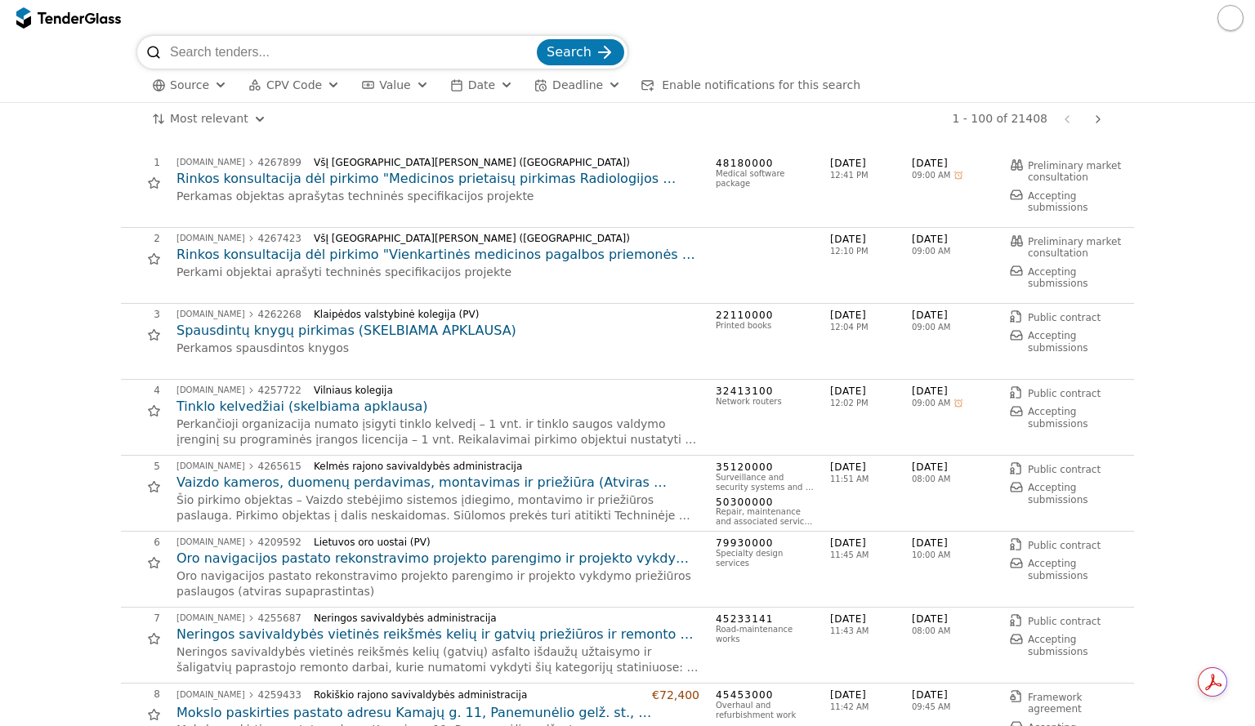
click at [188, 80] on span "Source" at bounding box center [189, 84] width 39 height 13
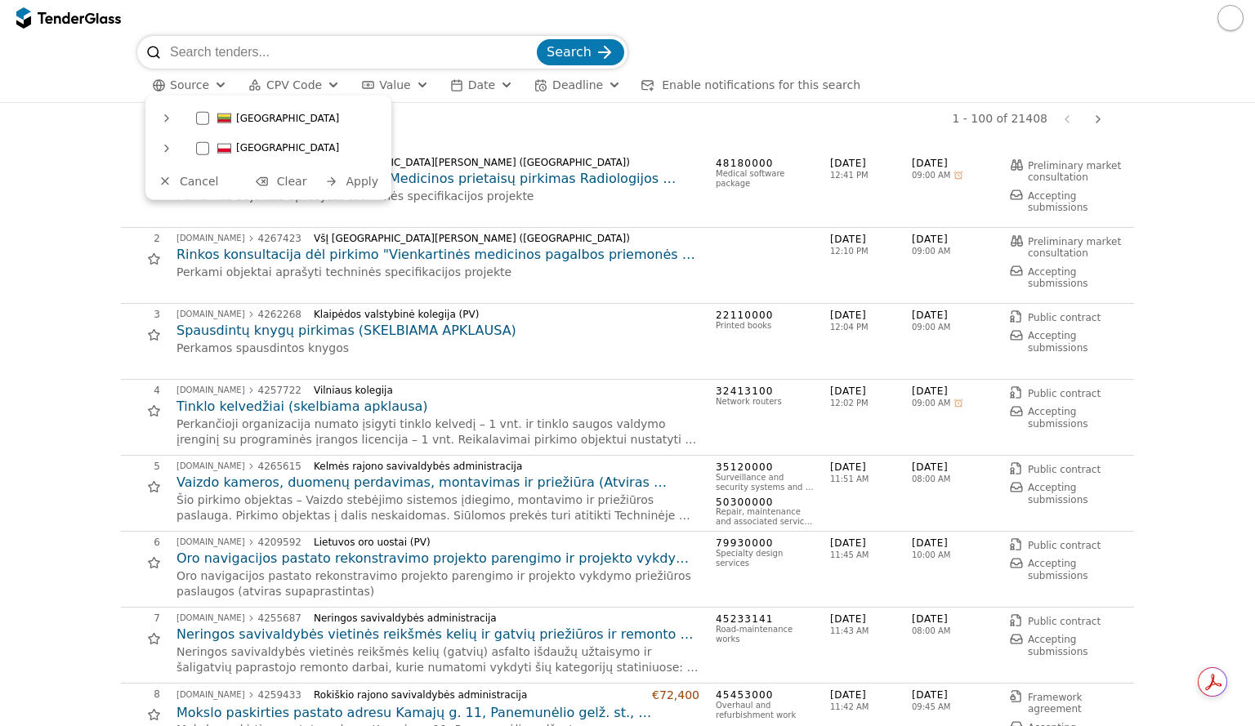
click at [203, 147] on div at bounding box center [202, 147] width 13 height 13
click at [359, 179] on span "Apply" at bounding box center [362, 180] width 33 height 13
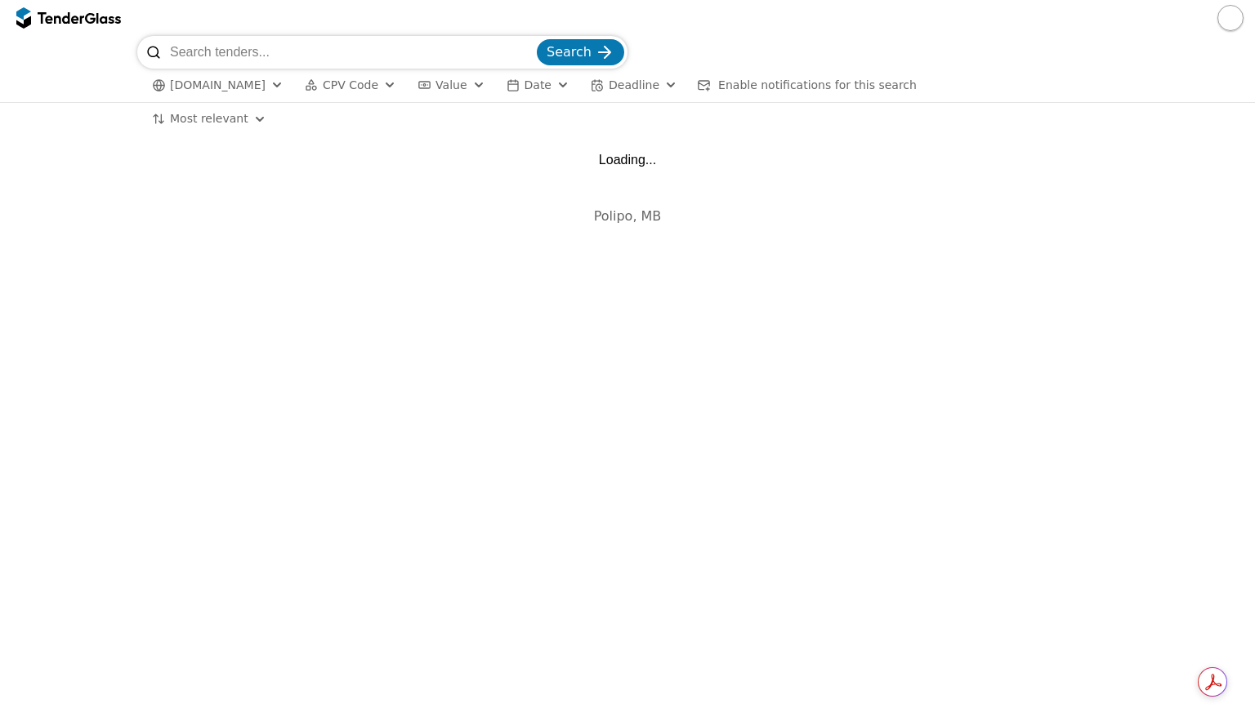
click at [369, 91] on span "CPV Code" at bounding box center [351, 84] width 56 height 13
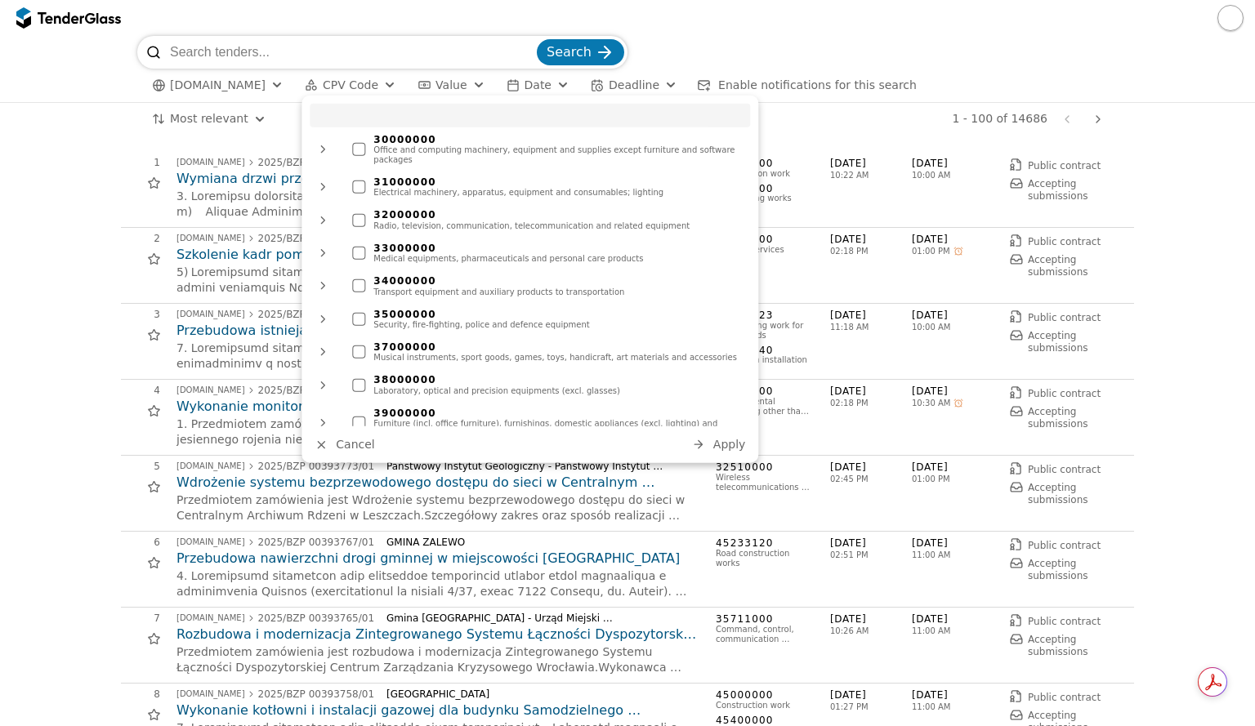
scroll to position [327, 0]
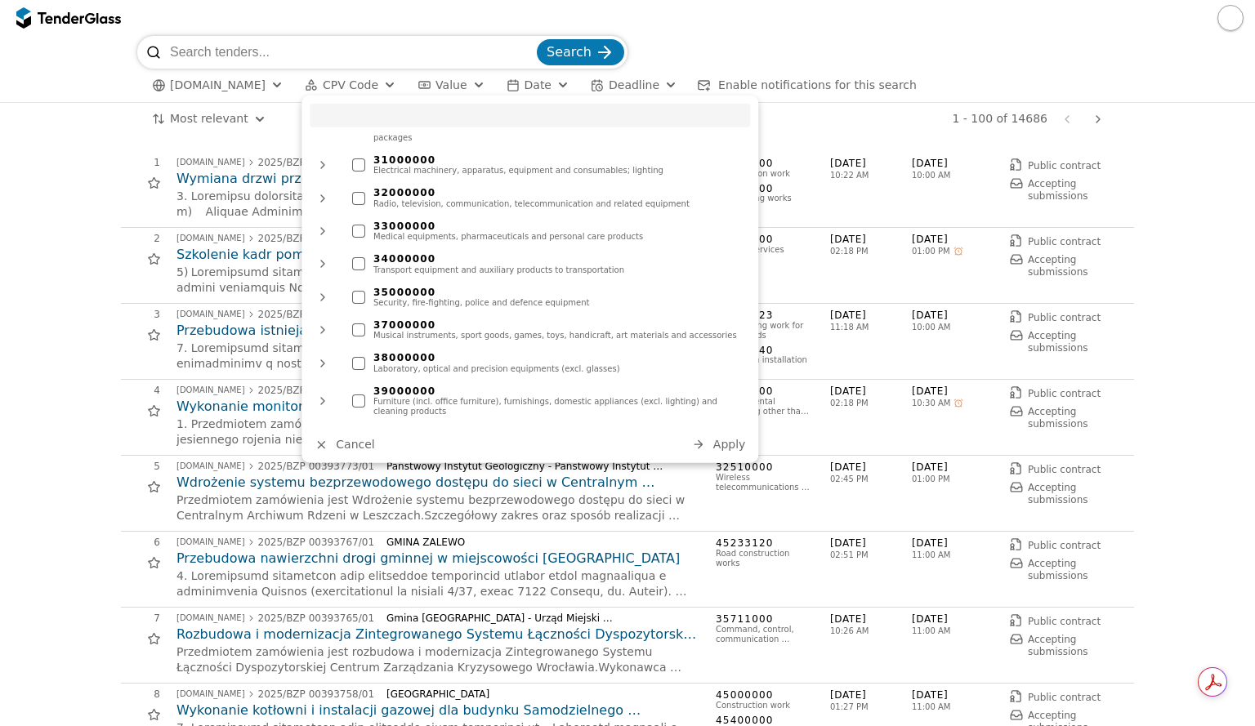
click at [360, 356] on div at bounding box center [358, 362] width 13 height 13
click at [719, 445] on span "Apply" at bounding box center [729, 444] width 33 height 13
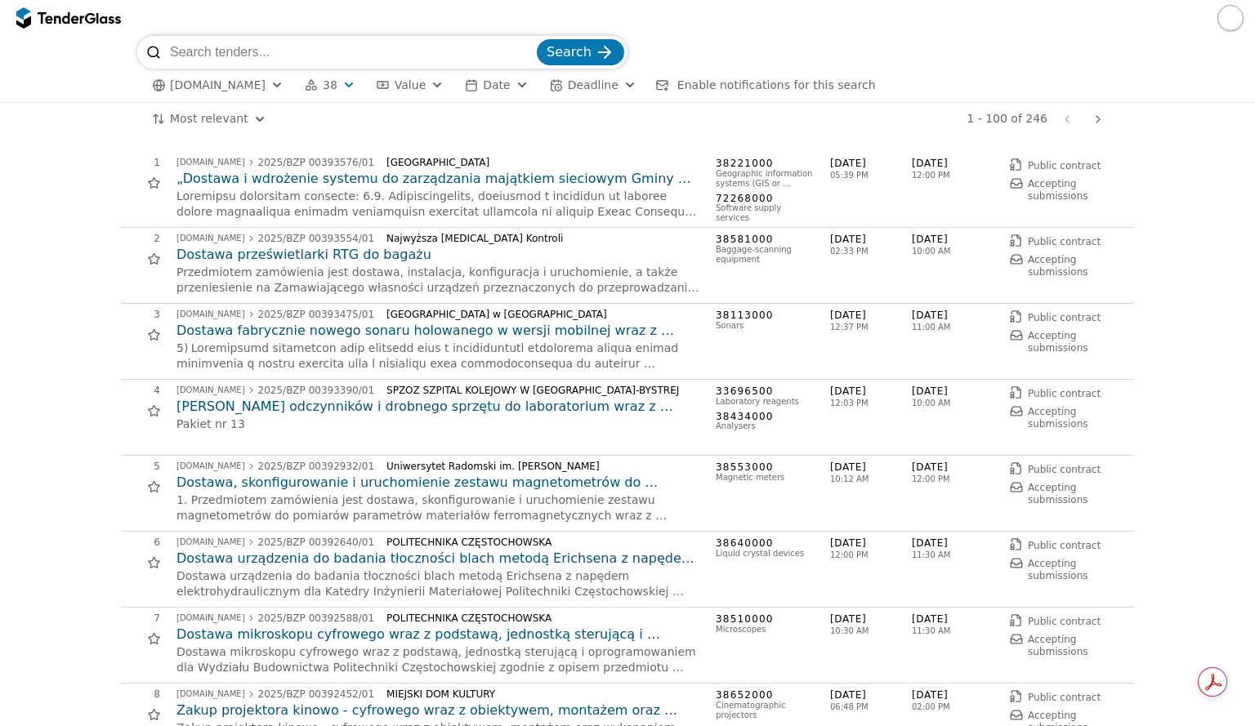
drag, startPoint x: 1154, startPoint y: 103, endPoint x: 1160, endPoint y: 96, distance: 9.3
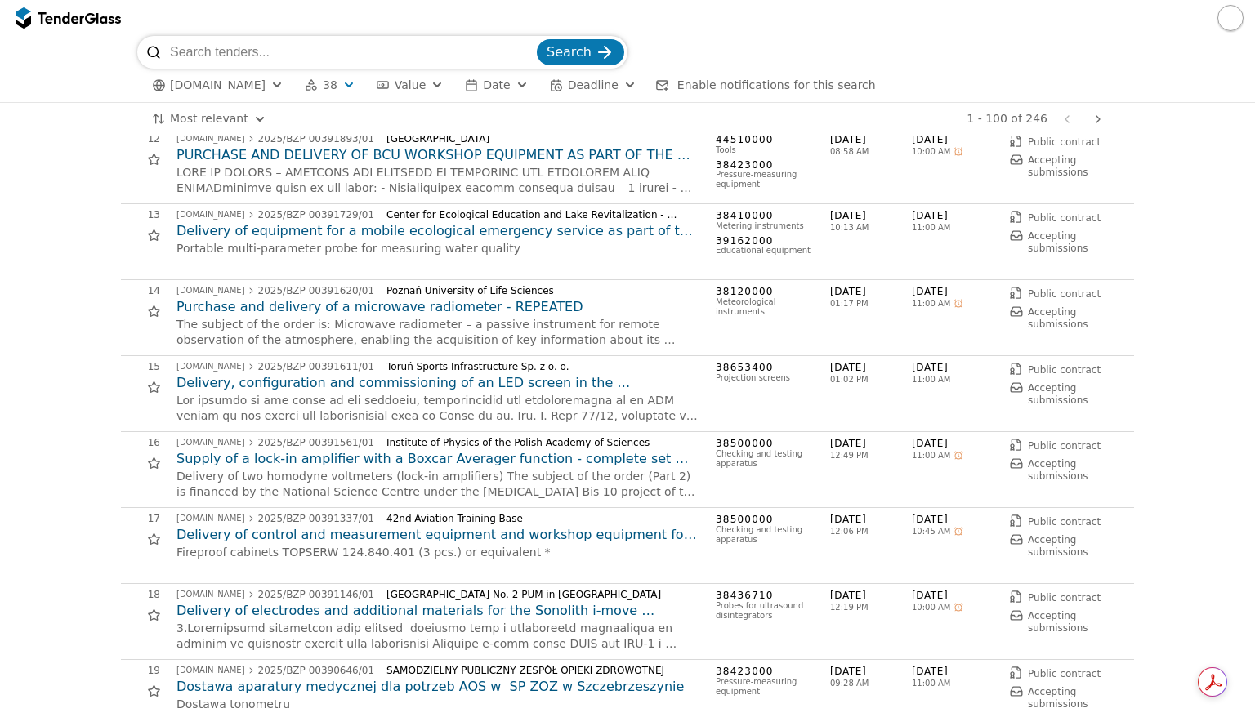
scroll to position [899, 0]
